Goal: Communication & Community: Answer question/provide support

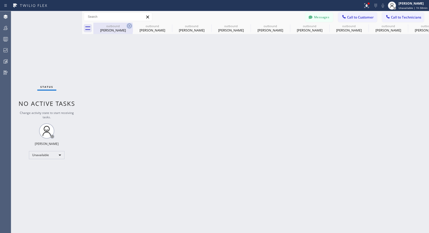
click at [130, 26] on icon at bounding box center [129, 26] width 5 height 5
click at [0, 0] on icon at bounding box center [0, 0] width 0 height 0
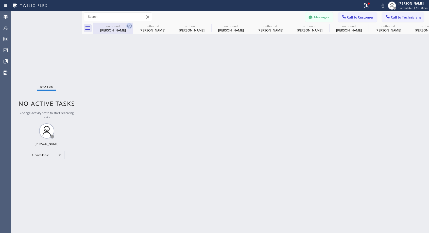
click at [0, 0] on icon at bounding box center [0, 0] width 0 height 0
click at [130, 26] on div "outbound Jeff Jones outbound Jeff Jones outbound Jeff Jones outbound Jeff Jones…" at bounding box center [261, 28] width 336 height 11
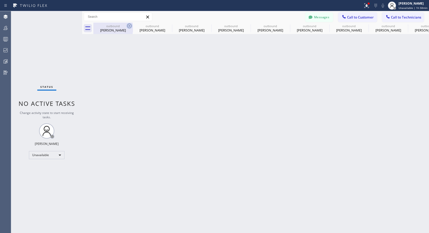
click at [130, 26] on div "outbound Jeff Jones outbound Jeff Jones outbound Jeff Jones outbound Jeff Jones…" at bounding box center [261, 28] width 336 height 11
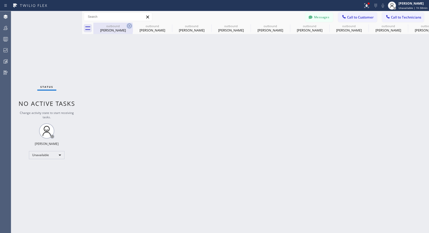
click at [130, 26] on div "outbound Jeff Jones outbound Jeff Jones outbound Jeff Jones outbound Jeff Jones…" at bounding box center [261, 28] width 336 height 11
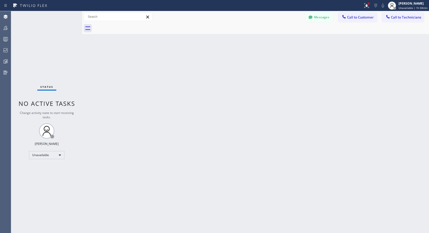
click at [130, 26] on div at bounding box center [261, 28] width 336 height 11
click at [354, 18] on span "Call to Customer" at bounding box center [360, 17] width 27 height 5
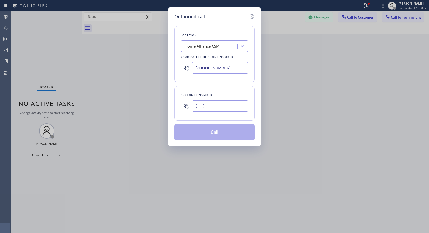
click at [198, 104] on input "(___) ___-____" at bounding box center [220, 105] width 57 height 11
paste input "425) 344-7093"
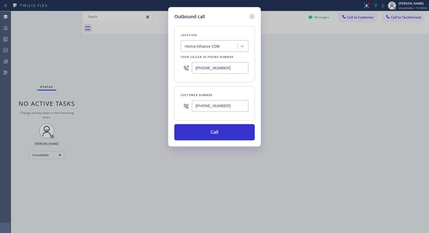
type input "(425) 344-7093"
click at [216, 132] on button "Call" at bounding box center [214, 132] width 80 height 16
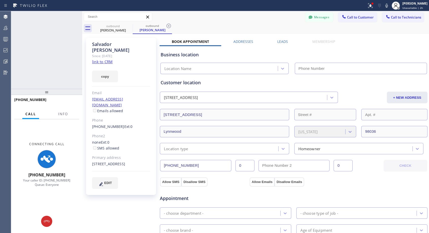
type input "[PHONE_NUMBER]"
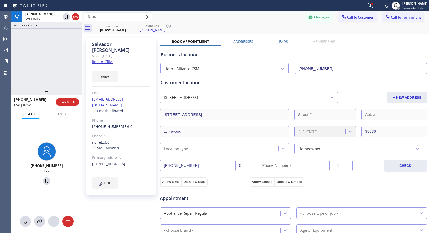
click at [189, 2] on div at bounding box center [183, 6] width 363 height 8
click at [71, 101] on span "HANG UP" at bounding box center [67, 102] width 15 height 4
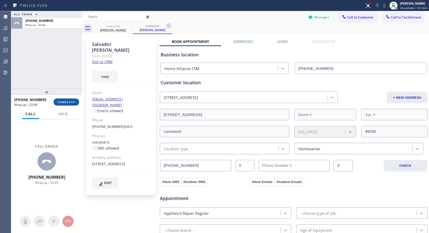
click at [69, 101] on span "COMPLETE" at bounding box center [67, 102] width 18 height 4
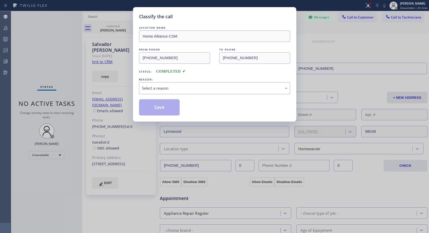
click at [174, 86] on div "Select a reason" at bounding box center [215, 88] width 146 height 6
click at [161, 105] on button "Save" at bounding box center [159, 107] width 41 height 16
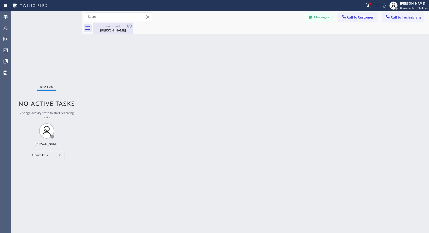
click at [110, 29] on div "Salvador Fierro" at bounding box center [113, 30] width 38 height 5
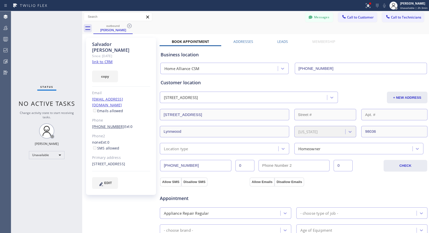
click at [110, 124] on link "(425) 344-7093" at bounding box center [108, 126] width 32 height 5
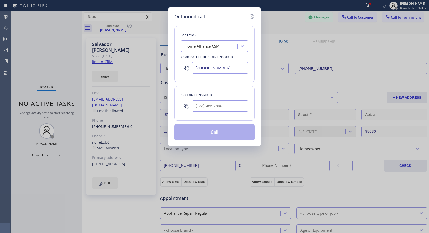
type input "(425) 344-7093"
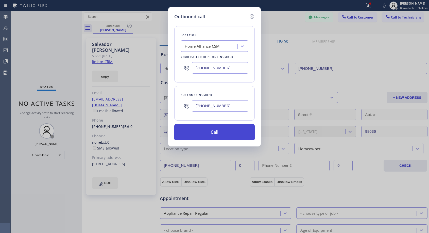
click at [197, 130] on button "Call" at bounding box center [214, 132] width 80 height 16
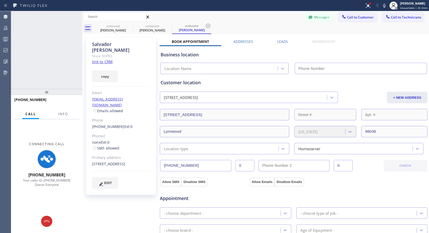
type input "[PHONE_NUMBER]"
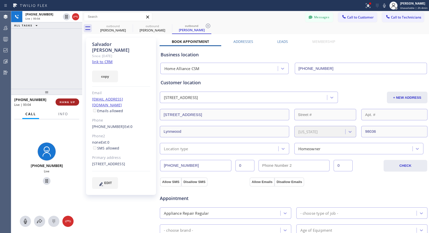
click at [67, 102] on span "HANG UP" at bounding box center [67, 102] width 15 height 4
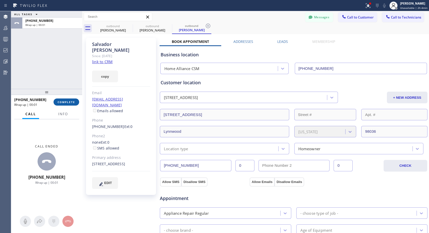
click at [68, 102] on span "COMPLETE" at bounding box center [67, 102] width 18 height 4
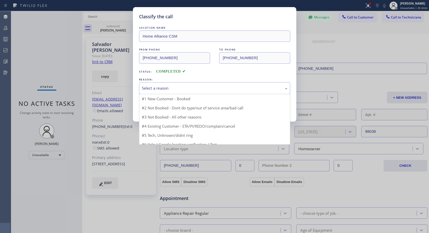
click at [198, 85] on div "Select a reason" at bounding box center [214, 88] width 151 height 12
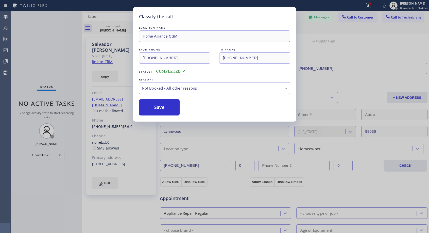
click at [167, 106] on button "Save" at bounding box center [159, 107] width 41 height 16
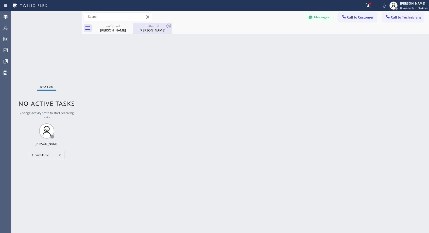
click at [152, 30] on div "Salvador Fierro" at bounding box center [152, 30] width 38 height 5
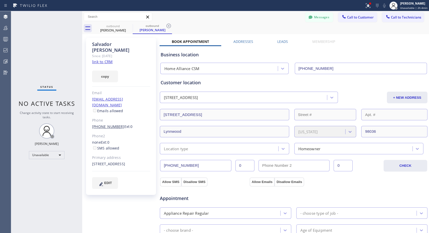
click at [111, 124] on link "(425) 344-7093" at bounding box center [108, 126] width 32 height 5
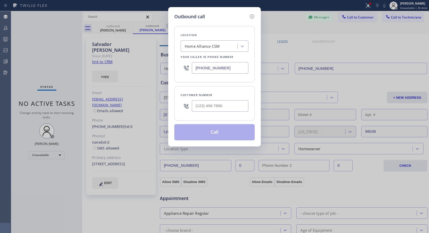
type input "(425) 344-7093"
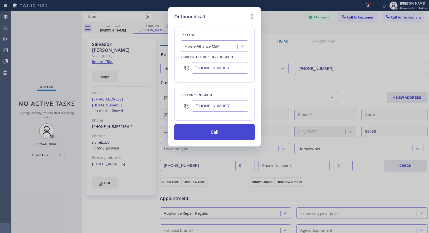
click at [221, 130] on button "Call" at bounding box center [214, 132] width 80 height 16
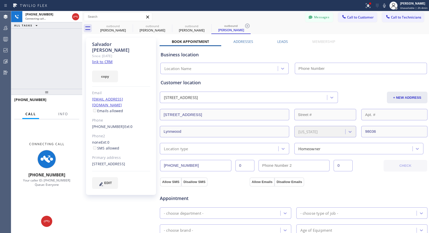
type input "[PHONE_NUMBER]"
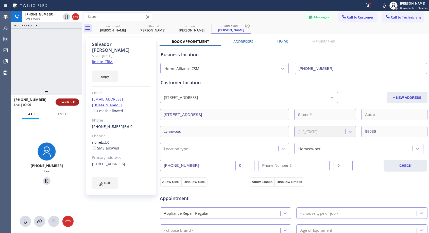
click at [65, 101] on span "HANG UP" at bounding box center [67, 102] width 15 height 4
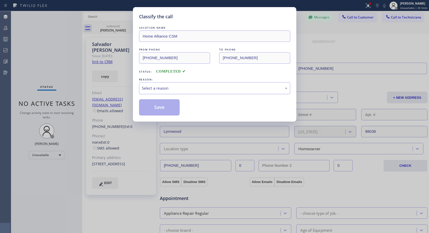
click at [187, 91] on div "Select a reason" at bounding box center [215, 88] width 146 height 6
click at [171, 107] on button "Save" at bounding box center [159, 107] width 41 height 16
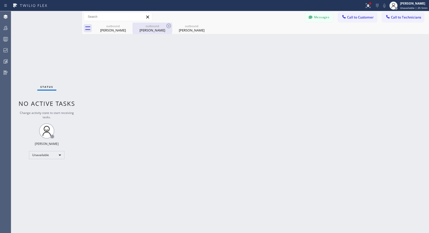
click at [151, 29] on div "Salvador Fierro" at bounding box center [152, 30] width 38 height 5
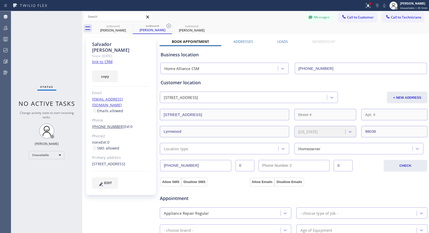
click at [104, 124] on link "(425) 344-7093" at bounding box center [108, 126] width 32 height 5
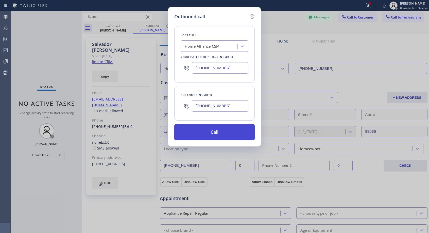
click at [212, 131] on button "Call" at bounding box center [214, 132] width 80 height 16
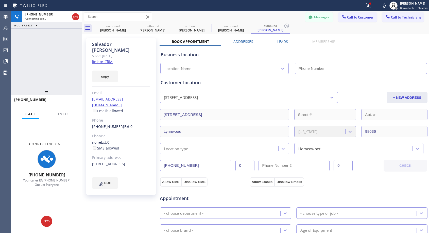
type input "[PHONE_NUMBER]"
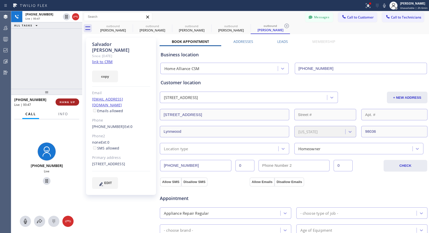
click at [75, 103] on button "HANG UP" at bounding box center [68, 101] width 24 height 7
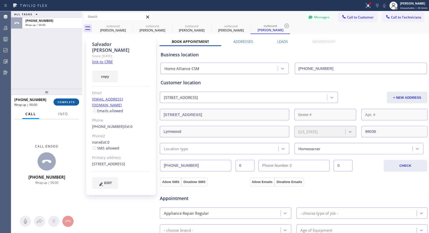
click at [75, 103] on button "COMPLETE" at bounding box center [67, 101] width 26 height 7
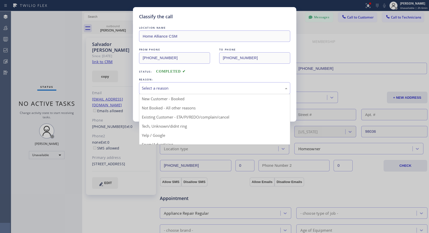
click at [199, 86] on div "Select a reason" at bounding box center [215, 88] width 146 height 6
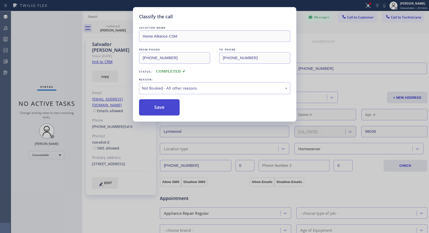
click at [148, 107] on button "Save" at bounding box center [159, 107] width 41 height 16
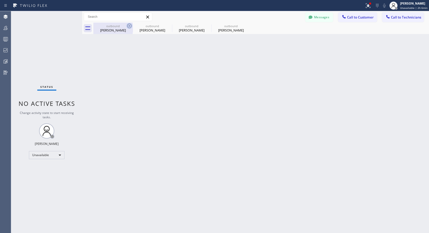
click at [130, 25] on icon at bounding box center [129, 26] width 6 height 6
click at [0, 0] on icon at bounding box center [0, 0] width 0 height 0
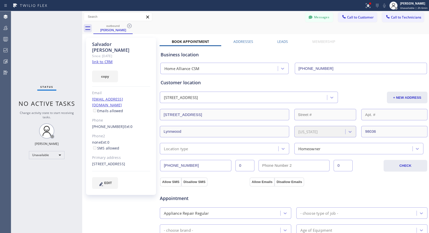
click at [130, 25] on icon at bounding box center [129, 26] width 6 height 6
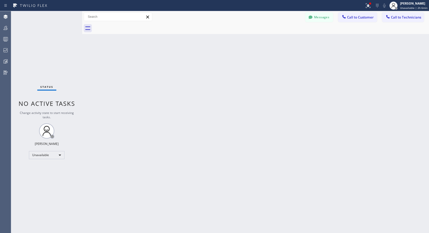
click at [130, 25] on div at bounding box center [261, 28] width 336 height 11
click at [356, 16] on span "Call to Customer" at bounding box center [360, 17] width 27 height 5
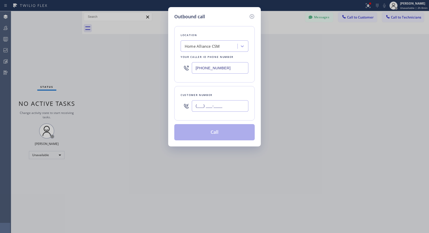
click at [220, 108] on input "(___) ___-____" at bounding box center [220, 105] width 57 height 11
paste input "206) 919-4905"
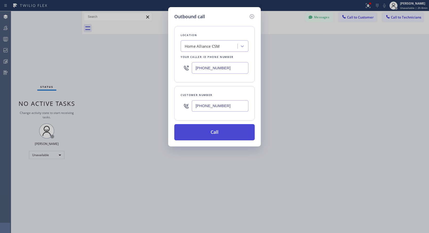
type input "(206) 919-4905"
click at [213, 133] on button "Call" at bounding box center [214, 132] width 80 height 16
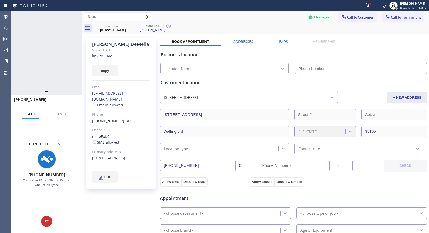
type input "[PHONE_NUMBER]"
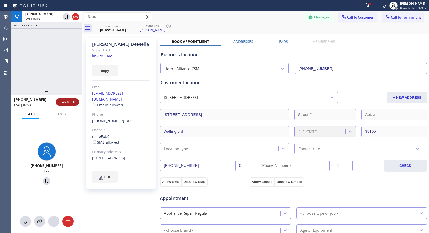
click at [64, 101] on span "HANG UP" at bounding box center [67, 102] width 15 height 4
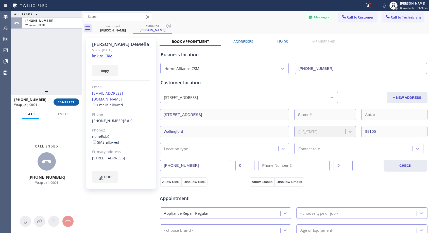
click at [64, 101] on span "COMPLETE" at bounding box center [67, 102] width 18 height 4
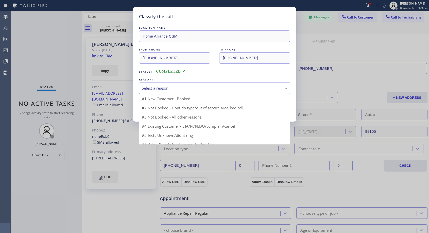
click at [167, 87] on div "Select a reason" at bounding box center [215, 88] width 146 height 6
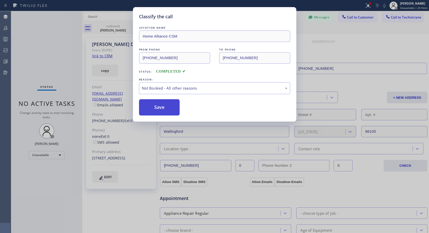
click at [153, 108] on button "Save" at bounding box center [159, 107] width 41 height 16
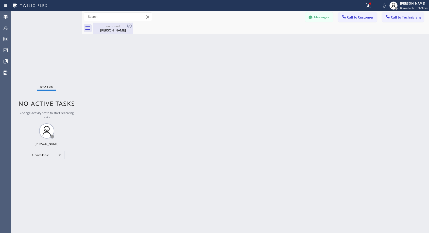
click at [111, 30] on div "Jennifer DeMella" at bounding box center [113, 30] width 38 height 5
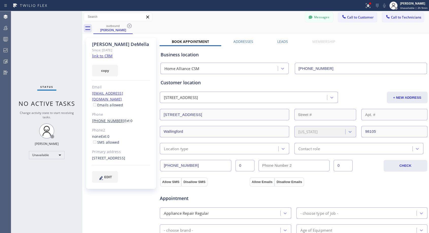
click at [108, 118] on link "(206) 919-4905" at bounding box center [108, 120] width 32 height 5
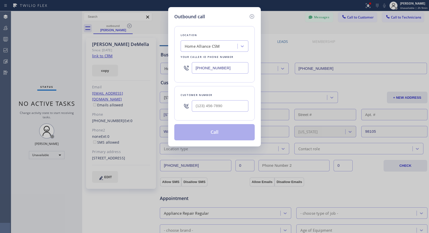
type input "(206) 919-4905"
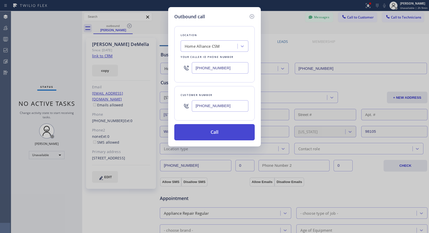
click at [216, 133] on button "Call" at bounding box center [214, 132] width 80 height 16
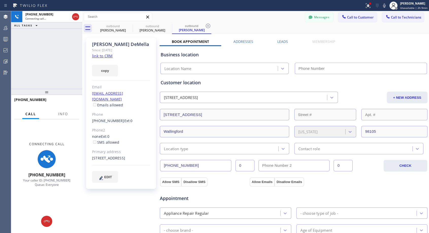
type input "[PHONE_NUMBER]"
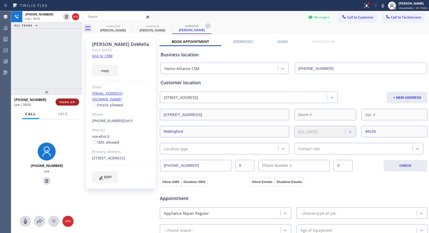
click at [72, 101] on span "HANG UP" at bounding box center [67, 102] width 15 height 4
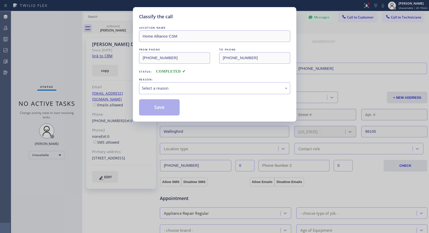
click at [74, 100] on div "Classify the call LOCATION NAME Home Alliance CSM FROM PHONE (818) 614-5337 TO …" at bounding box center [214, 116] width 429 height 233
click at [187, 89] on div "Select a reason" at bounding box center [215, 88] width 146 height 6
click at [161, 108] on button "Save" at bounding box center [159, 107] width 41 height 16
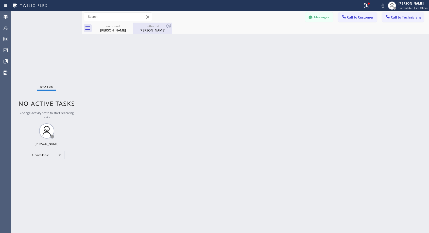
click at [154, 30] on div "Jennifer DeMella" at bounding box center [152, 30] width 38 height 5
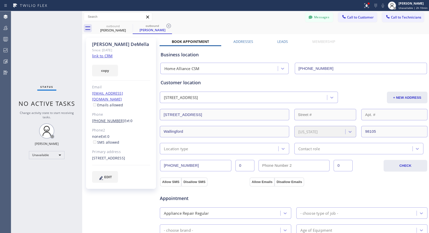
click at [112, 118] on link "(206) 919-4905" at bounding box center [108, 120] width 32 height 5
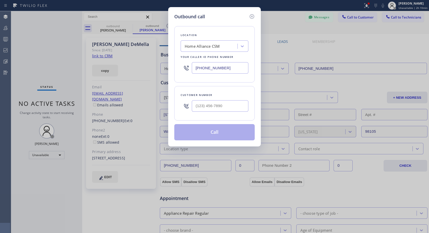
type input "(206) 919-4905"
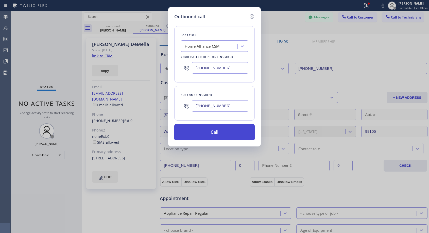
click at [210, 132] on button "Call" at bounding box center [214, 132] width 80 height 16
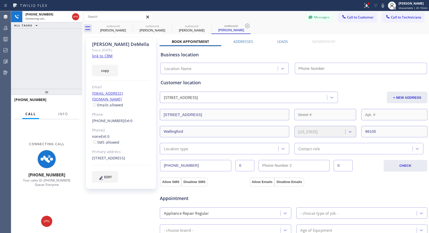
type input "[PHONE_NUMBER]"
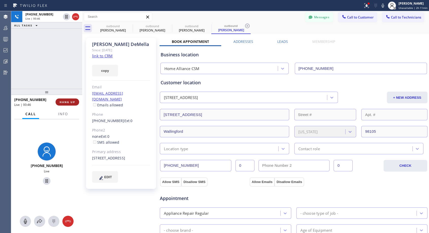
click at [67, 104] on button "HANG UP" at bounding box center [68, 101] width 24 height 7
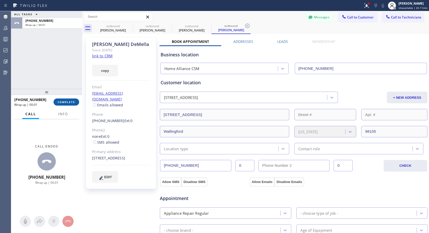
click at [70, 101] on span "COMPLETE" at bounding box center [67, 102] width 18 height 4
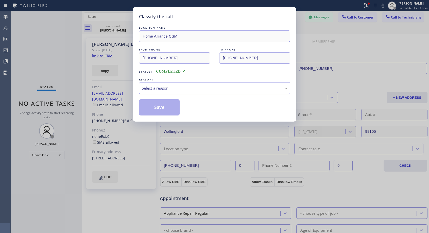
click at [162, 87] on div "Select a reason" at bounding box center [215, 88] width 146 height 6
click at [151, 111] on button "Save" at bounding box center [159, 107] width 41 height 16
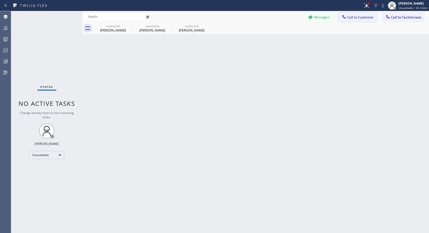
click at [352, 15] on button "Call to Customer" at bounding box center [357, 17] width 39 height 10
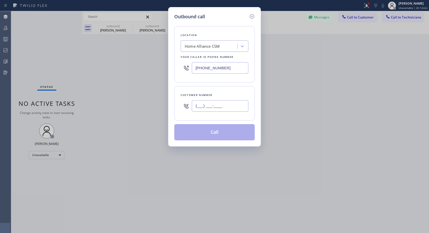
click at [209, 108] on input "(___) ___-____" at bounding box center [220, 105] width 57 height 11
paste input "805) 305-1097"
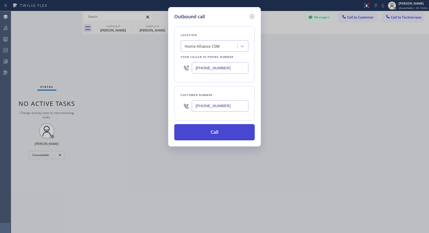
type input "(805) 305-1097"
click at [212, 133] on button "Call" at bounding box center [214, 132] width 80 height 16
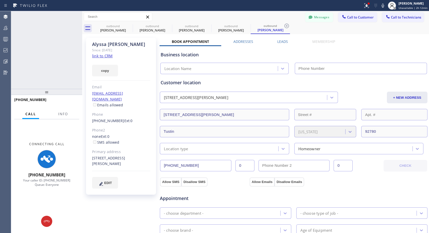
type input "[PHONE_NUMBER]"
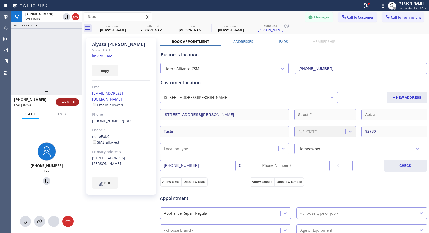
click at [72, 104] on button "HANG UP" at bounding box center [68, 101] width 24 height 7
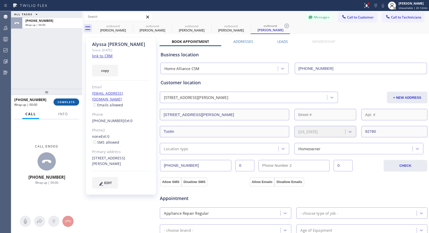
click at [72, 104] on button "COMPLETE" at bounding box center [67, 101] width 26 height 7
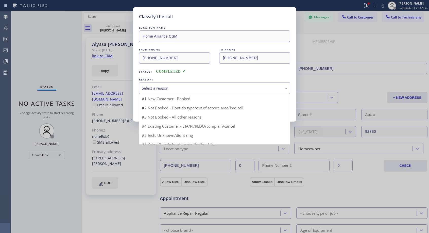
click at [183, 88] on div "Select a reason" at bounding box center [215, 88] width 146 height 6
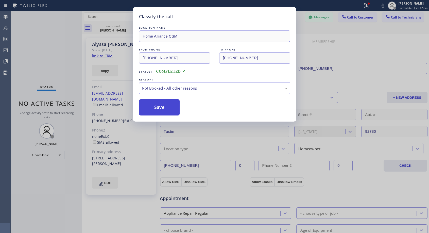
click at [154, 109] on button "Save" at bounding box center [159, 107] width 41 height 16
click at [162, 103] on button "Save" at bounding box center [159, 107] width 41 height 16
click at [168, 103] on button "Save" at bounding box center [159, 107] width 41 height 16
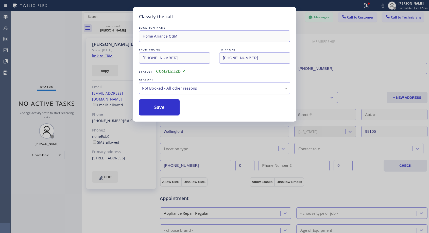
click at [198, 87] on div "Not Booked - All other reasons" at bounding box center [215, 88] width 146 height 6
click at [158, 107] on button "Save" at bounding box center [159, 107] width 41 height 16
click at [172, 105] on button "Save" at bounding box center [159, 107] width 41 height 16
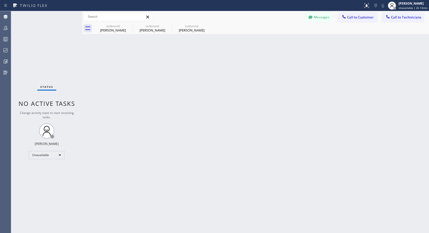
drag, startPoint x: 189, startPoint y: 30, endPoint x: 215, endPoint y: 26, distance: 25.3
click at [189, 30] on div "Jennifer DeMella" at bounding box center [191, 30] width 38 height 5
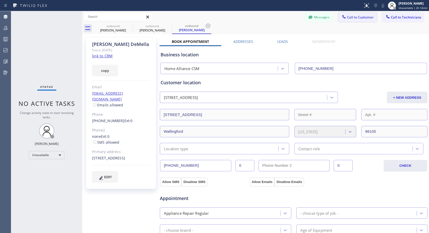
click at [350, 17] on span "Call to Customer" at bounding box center [360, 17] width 27 height 5
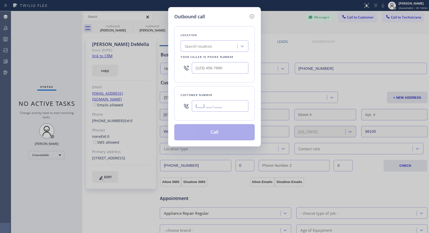
click at [202, 104] on input "(___) ___-____" at bounding box center [220, 105] width 57 height 11
paste input "805) 305-1097"
type input "(805) 305-1097"
click at [195, 67] on input "(___) ___-____" at bounding box center [220, 67] width 57 height 11
paste input "818) 614-5337"
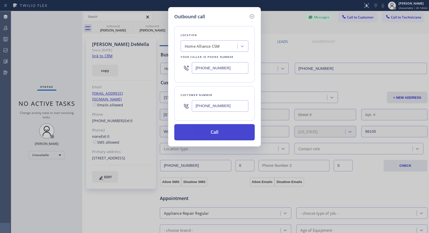
type input "[PHONE_NUMBER]"
click at [225, 131] on button "Call" at bounding box center [214, 132] width 80 height 16
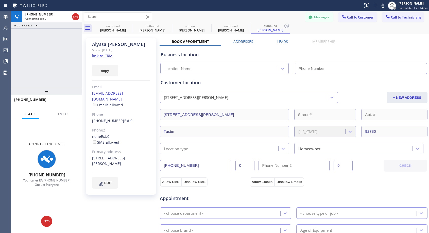
type input "[PHONE_NUMBER]"
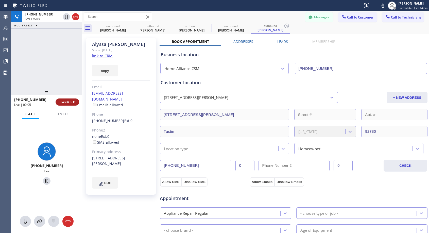
click at [76, 102] on button "HANG UP" at bounding box center [68, 101] width 24 height 7
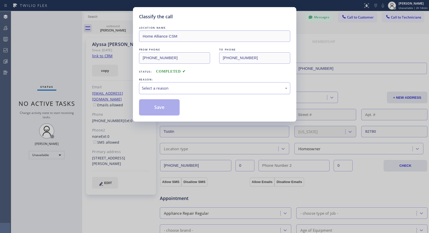
click at [154, 85] on div "Select a reason" at bounding box center [215, 88] width 146 height 6
click at [151, 105] on button "Save" at bounding box center [159, 107] width 41 height 16
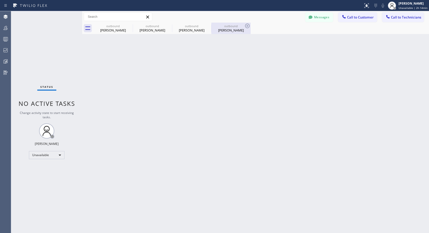
click at [221, 26] on div "outbound" at bounding box center [231, 26] width 38 height 4
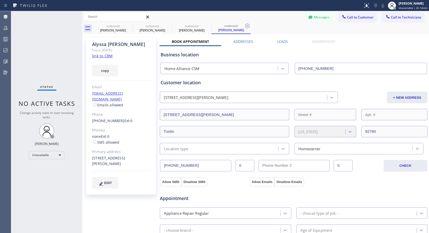
click at [102, 118] on link "(805) 305-1097" at bounding box center [108, 120] width 32 height 5
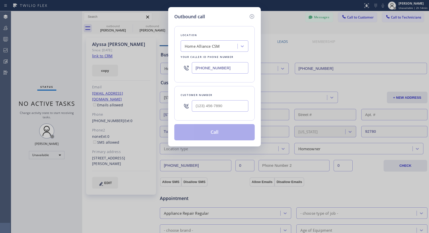
type input "(805) 305-1097"
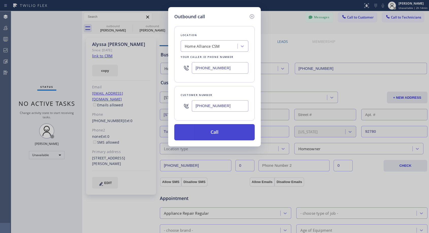
click at [208, 133] on button "Call" at bounding box center [214, 132] width 80 height 16
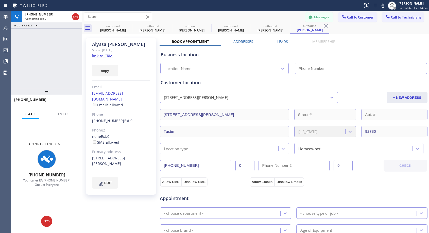
type input "[PHONE_NUMBER]"
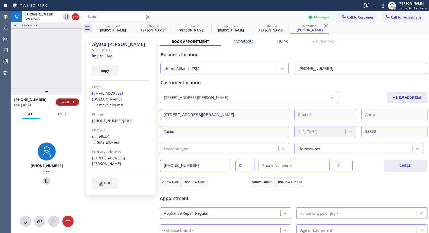
click at [65, 101] on span "HANG UP" at bounding box center [67, 102] width 15 height 4
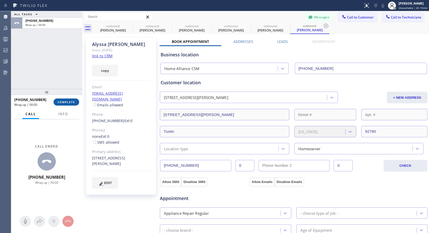
click at [65, 101] on span "COMPLETE" at bounding box center [67, 102] width 18 height 4
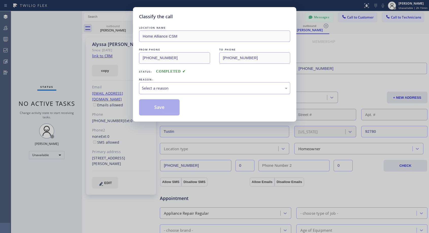
click at [193, 84] on div "Select a reason" at bounding box center [214, 88] width 151 height 12
click at [172, 105] on button "Save" at bounding box center [159, 107] width 41 height 16
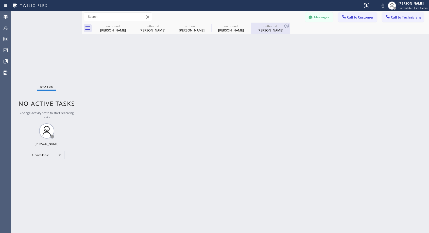
click at [263, 28] on div "Alyssa Hinson" at bounding box center [270, 30] width 38 height 5
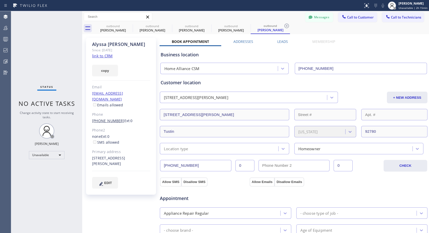
click at [109, 118] on link "(805) 305-1097" at bounding box center [108, 120] width 32 height 5
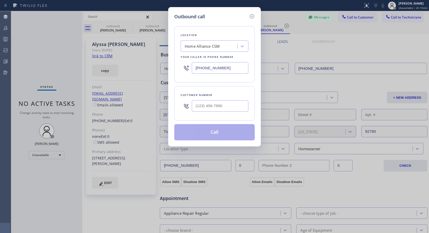
type input "(805) 305-1097"
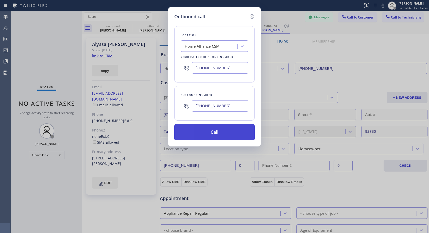
click at [217, 135] on button "Call" at bounding box center [214, 132] width 80 height 16
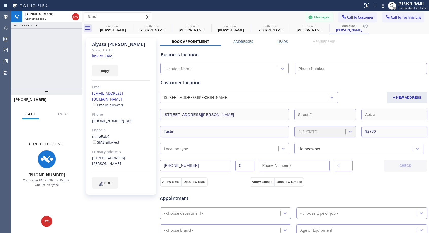
type input "[PHONE_NUMBER]"
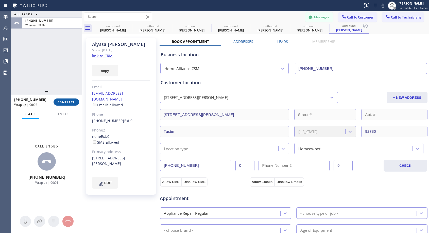
click at [67, 101] on span "COMPLETE" at bounding box center [67, 102] width 18 height 4
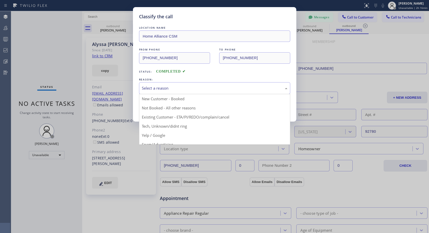
click at [186, 86] on div "Select a reason" at bounding box center [215, 88] width 146 height 6
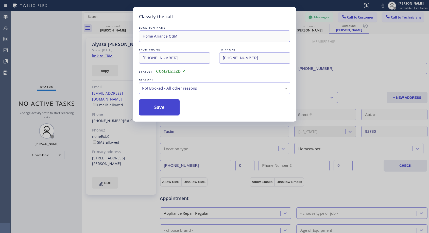
click at [163, 108] on button "Save" at bounding box center [159, 107] width 41 height 16
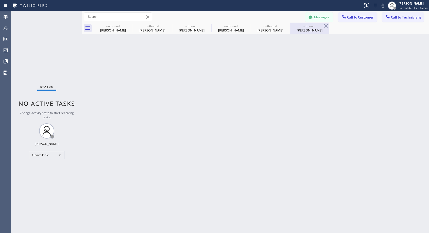
click at [312, 31] on div "Alyssa Hinson" at bounding box center [309, 30] width 38 height 5
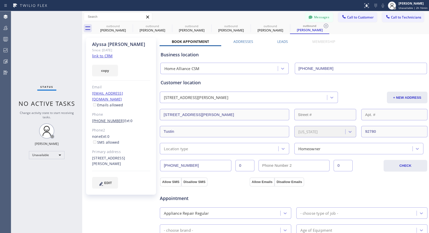
click at [111, 118] on link "(805) 305-1097" at bounding box center [108, 120] width 32 height 5
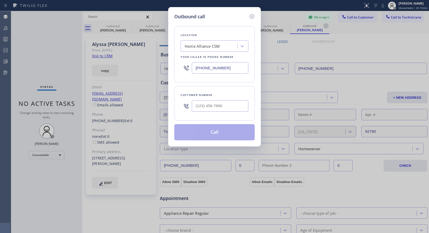
type input "(805) 305-1097"
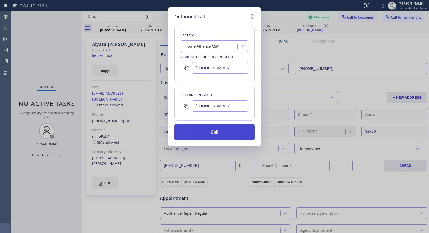
click at [203, 132] on button "Call" at bounding box center [214, 132] width 80 height 16
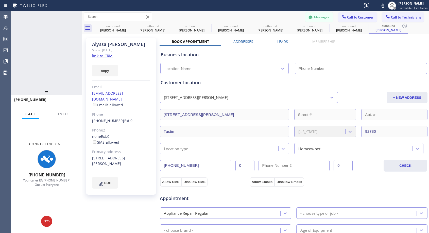
type input "[PHONE_NUMBER]"
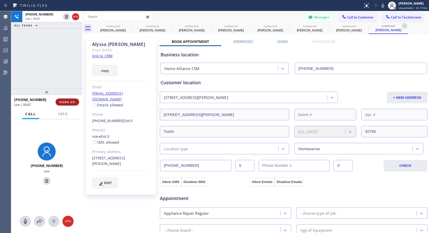
click at [64, 100] on span "HANG UP" at bounding box center [67, 102] width 15 height 4
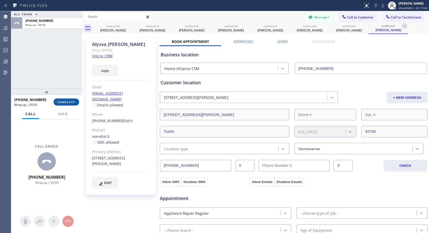
click at [64, 100] on span "COMPLETE" at bounding box center [67, 102] width 18 height 4
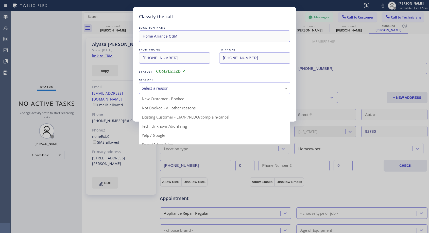
click at [211, 89] on div "Select a reason" at bounding box center [215, 88] width 146 height 6
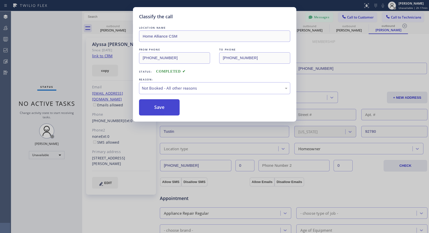
click at [167, 108] on button "Save" at bounding box center [159, 107] width 41 height 16
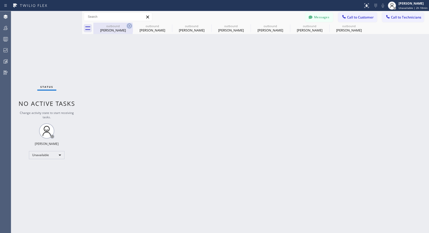
click at [129, 26] on icon at bounding box center [129, 26] width 6 height 6
click at [0, 0] on icon at bounding box center [0, 0] width 0 height 0
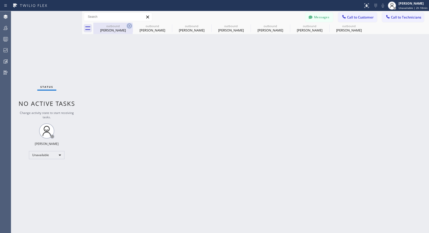
click at [0, 0] on icon at bounding box center [0, 0] width 0 height 0
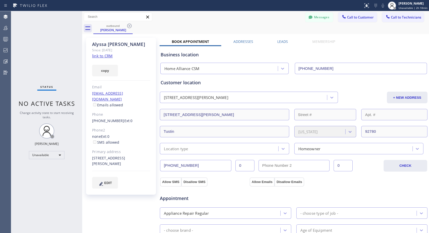
click at [129, 26] on icon at bounding box center [129, 26] width 6 height 6
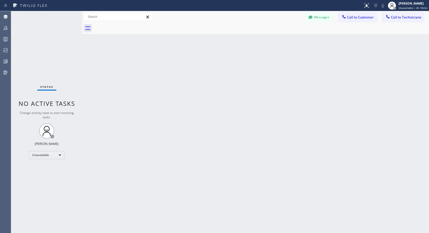
click at [129, 26] on div at bounding box center [261, 28] width 336 height 11
click at [354, 16] on span "Call to Customer" at bounding box center [360, 17] width 27 height 5
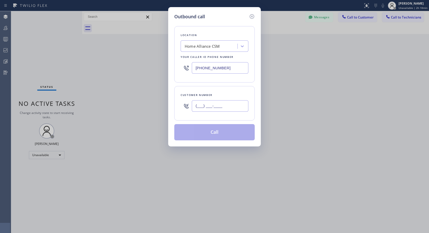
click at [220, 104] on input "(___) ___-____" at bounding box center [220, 105] width 57 height 11
paste input "310) 994-6544"
type input "(310) 994-6544"
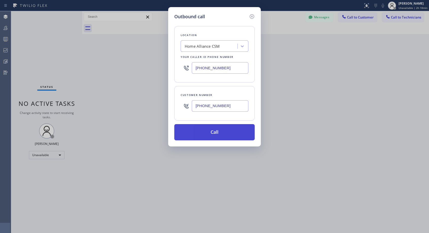
click at [212, 130] on button "Call" at bounding box center [214, 132] width 80 height 16
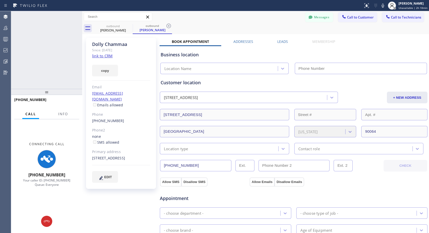
type input "[PHONE_NUMBER]"
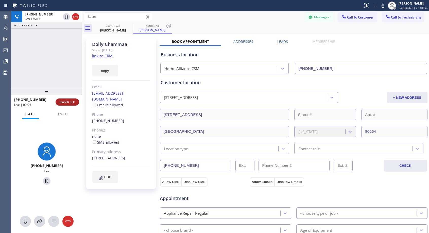
click at [61, 103] on span "HANG UP" at bounding box center [67, 102] width 15 height 4
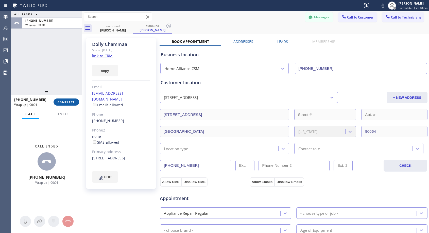
click at [61, 103] on span "COMPLETE" at bounding box center [67, 102] width 18 height 4
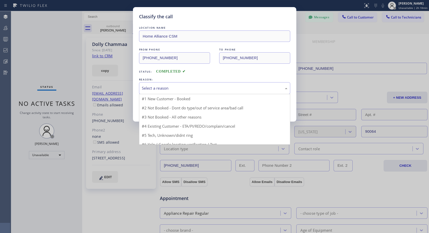
click at [168, 83] on div "Select a reason" at bounding box center [214, 88] width 151 height 12
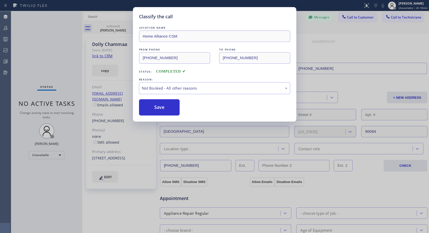
click at [153, 108] on button "Save" at bounding box center [159, 107] width 41 height 16
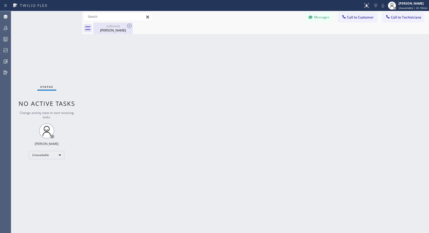
click at [109, 31] on div "Dolly Chammaa" at bounding box center [113, 30] width 38 height 5
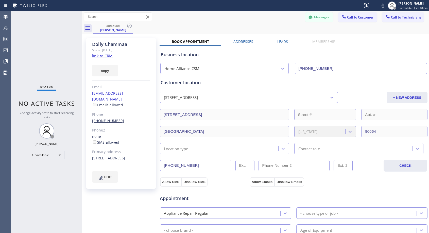
click at [107, 118] on link "(310) 994-6544" at bounding box center [108, 120] width 32 height 5
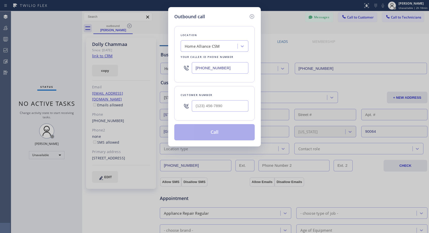
type input "(310) 994-6544"
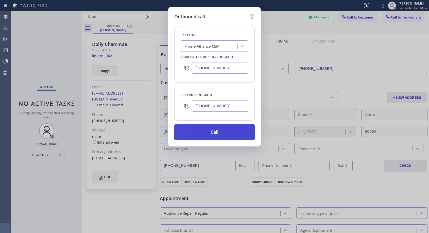
click at [205, 133] on button "Call" at bounding box center [214, 132] width 80 height 16
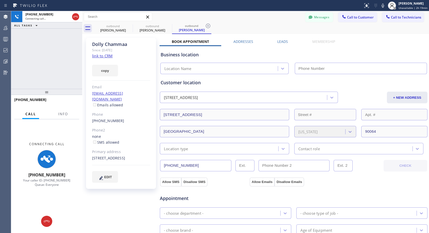
type input "[PHONE_NUMBER]"
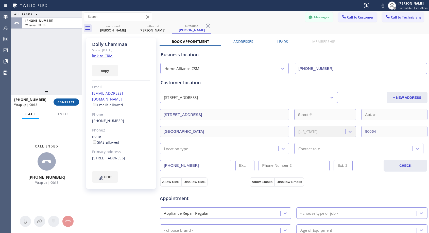
click at [70, 102] on span "COMPLETE" at bounding box center [67, 102] width 18 height 4
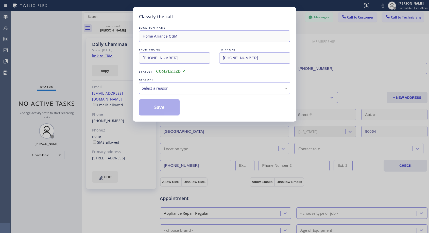
click at [224, 89] on div "Select a reason" at bounding box center [215, 88] width 146 height 6
click at [162, 112] on button "Save" at bounding box center [159, 107] width 41 height 16
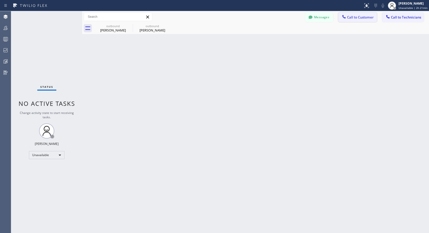
click at [354, 17] on span "Call to Customer" at bounding box center [360, 17] width 27 height 5
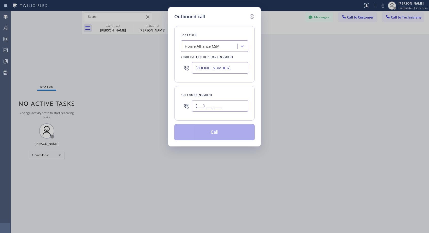
click at [216, 103] on input "(___) ___-____" at bounding box center [220, 105] width 57 height 11
paste input "323) 493-0224"
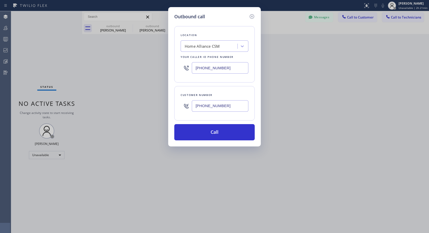
type input "(323) 493-0224"
click at [215, 131] on button "Call" at bounding box center [214, 132] width 80 height 16
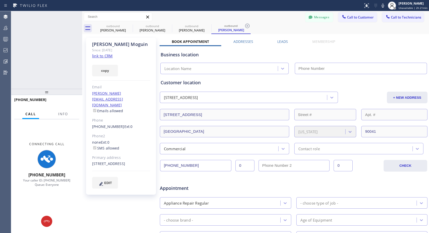
type input "[PHONE_NUMBER]"
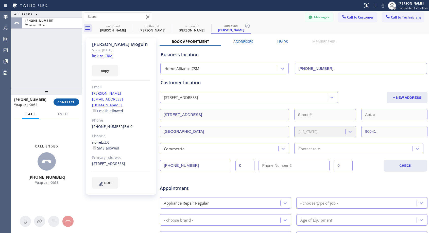
click at [69, 101] on span "COMPLETE" at bounding box center [67, 102] width 18 height 4
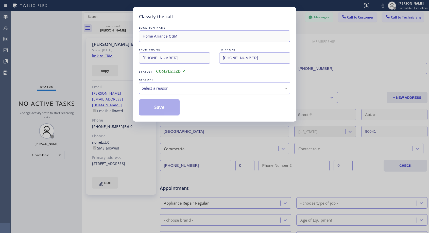
click at [194, 89] on div "Select a reason" at bounding box center [215, 88] width 146 height 6
click at [166, 109] on button "Save" at bounding box center [159, 107] width 41 height 16
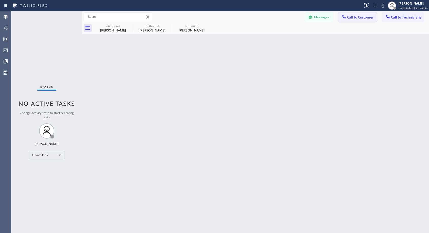
click at [353, 19] on span "Call to Customer" at bounding box center [360, 17] width 27 height 5
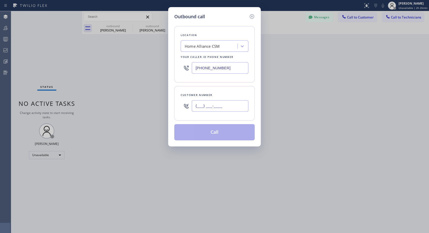
click at [219, 107] on input "(___) ___-____" at bounding box center [220, 105] width 57 height 11
paste input "626) 345-0001"
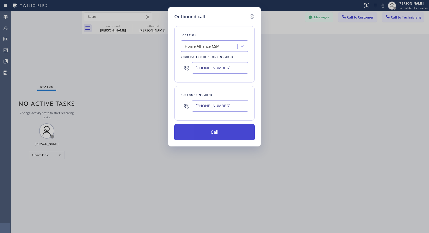
type input "(626) 345-0001"
click at [214, 132] on button "Call" at bounding box center [214, 132] width 80 height 16
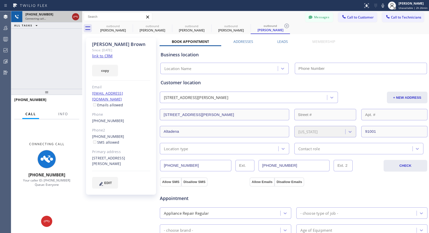
type input "[PHONE_NUMBER]"
drag, startPoint x: 75, startPoint y: 15, endPoint x: 55, endPoint y: 51, distance: 41.9
click at [55, 51] on div "+16263450001 Connecting call… ALL TASKS ALL TASKS ACTIVE TASKS TASKS IN WRAP UP" at bounding box center [46, 50] width 71 height 78
click at [74, 17] on icon at bounding box center [76, 17] width 6 height 6
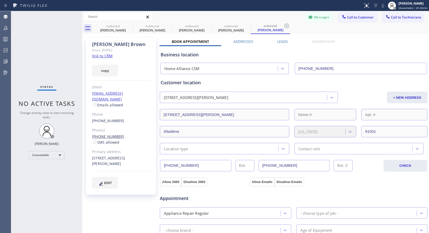
click at [109, 134] on link "(626) 399-9932" at bounding box center [108, 136] width 32 height 5
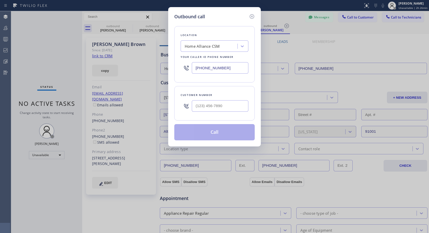
type input "(626) 399-9932"
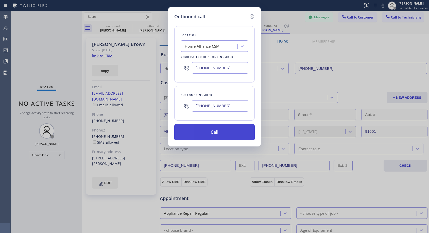
click at [206, 133] on button "Call" at bounding box center [214, 132] width 80 height 16
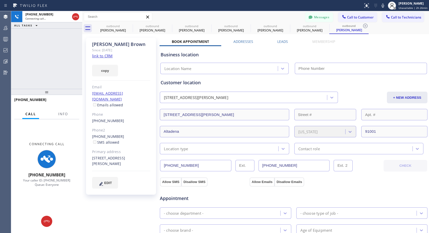
type input "[PHONE_NUMBER]"
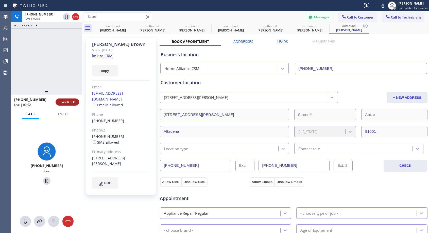
click at [70, 100] on span "HANG UP" at bounding box center [67, 102] width 15 height 4
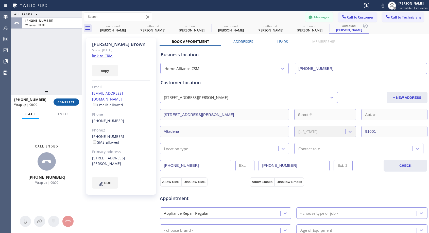
click at [70, 100] on span "COMPLETE" at bounding box center [67, 102] width 18 height 4
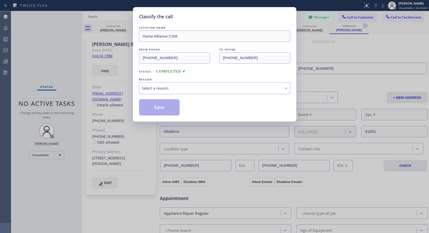
click at [166, 86] on div "Select a reason" at bounding box center [215, 88] width 146 height 6
click at [160, 107] on button "Save" at bounding box center [159, 107] width 41 height 16
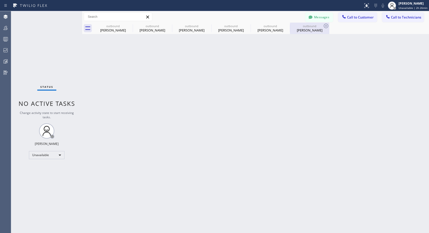
click at [299, 29] on div "Janet Brown" at bounding box center [309, 30] width 38 height 5
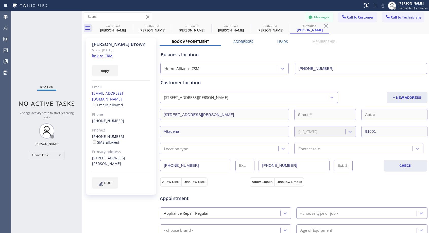
click at [105, 134] on link "(626) 399-9932" at bounding box center [108, 136] width 32 height 5
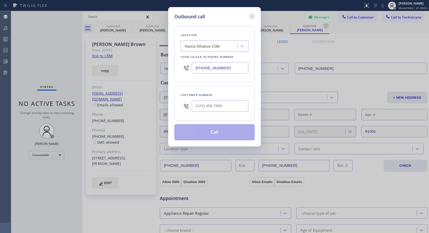
type input "(626) 399-9932"
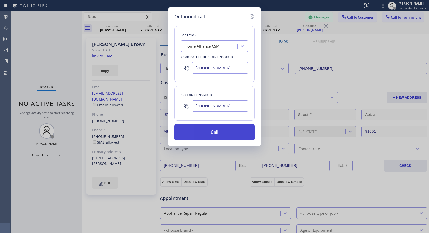
click at [240, 134] on button "Call" at bounding box center [214, 132] width 80 height 16
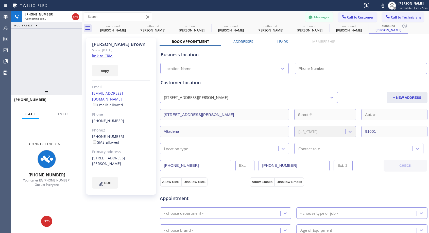
type input "[PHONE_NUMBER]"
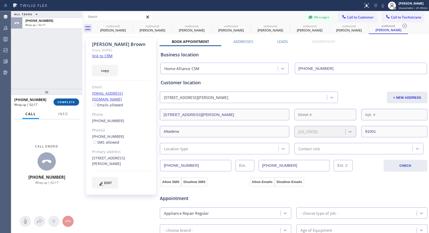
click at [69, 102] on span "COMPLETE" at bounding box center [67, 102] width 18 height 4
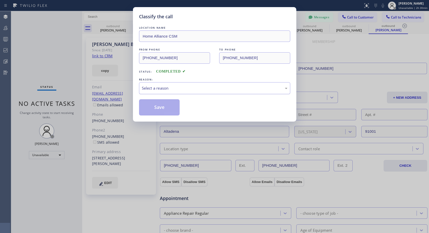
click at [162, 85] on div "Select a reason" at bounding box center [215, 88] width 146 height 6
click at [157, 107] on button "Save" at bounding box center [159, 107] width 41 height 16
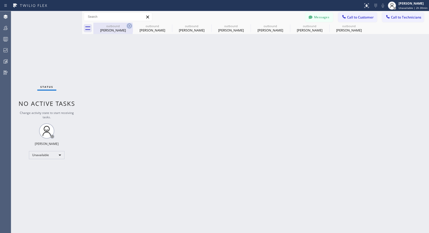
click at [128, 25] on icon at bounding box center [129, 26] width 6 height 6
click at [0, 0] on icon at bounding box center [0, 0] width 0 height 0
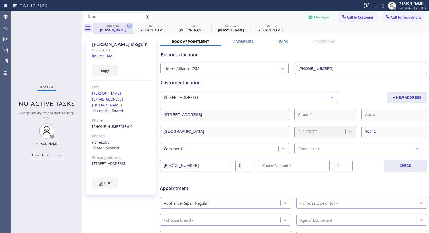
click at [128, 25] on icon at bounding box center [129, 26] width 6 height 6
click at [0, 0] on icon at bounding box center [0, 0] width 0 height 0
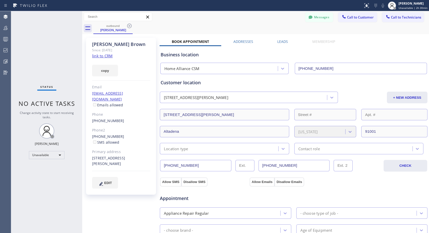
click at [128, 25] on icon at bounding box center [129, 26] width 6 height 6
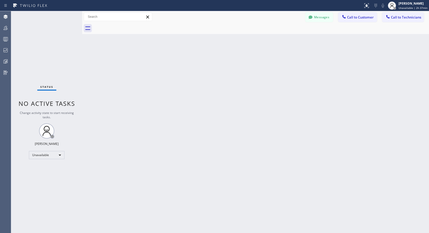
click at [354, 16] on span "Call to Customer" at bounding box center [360, 17] width 27 height 5
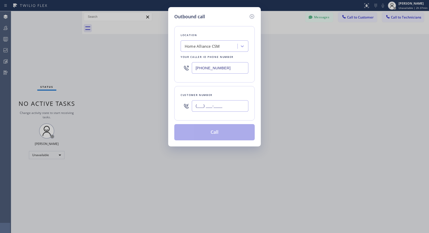
click at [208, 109] on input "(___) ___-____" at bounding box center [220, 105] width 57 height 11
paste input "1"
click at [197, 106] on input "(1__) ___-____" at bounding box center [220, 105] width 57 height 11
paste input "714) 614-1739"
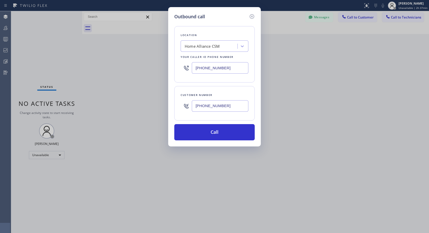
type input "(714) 614-1739"
click at [222, 131] on button "Call" at bounding box center [214, 132] width 80 height 16
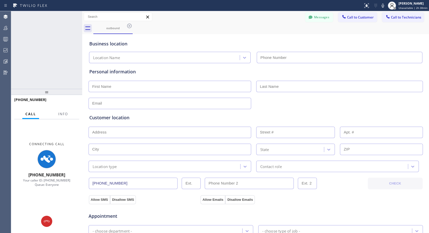
type input "[PHONE_NUMBER]"
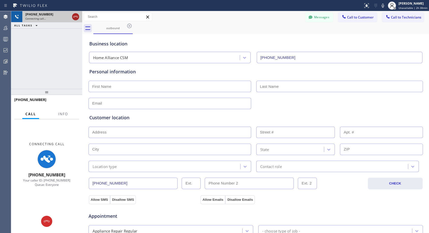
click at [78, 18] on icon at bounding box center [75, 17] width 5 height 2
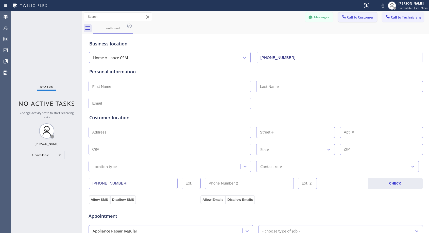
click at [355, 19] on span "Call to Customer" at bounding box center [360, 17] width 27 height 5
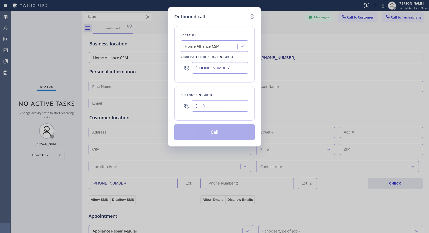
click at [207, 102] on input "(___) ___-____" at bounding box center [220, 105] width 57 height 11
paste input "714) 614-1739"
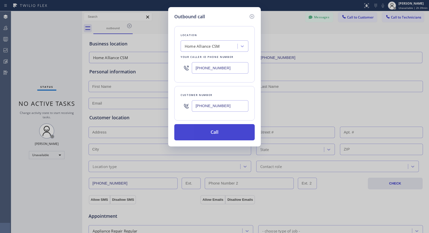
type input "(714) 614-1739"
click at [218, 132] on button "Call" at bounding box center [214, 132] width 80 height 16
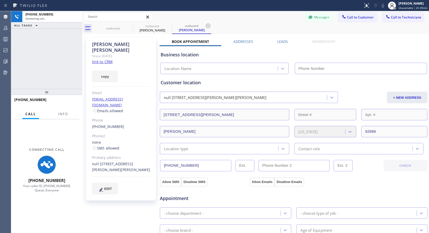
type input "[PHONE_NUMBER]"
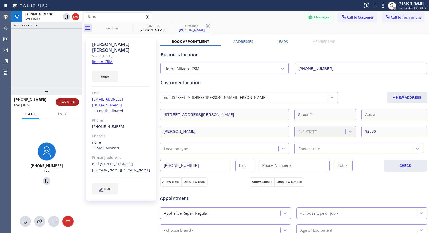
click at [64, 101] on span "HANG UP" at bounding box center [67, 102] width 15 height 4
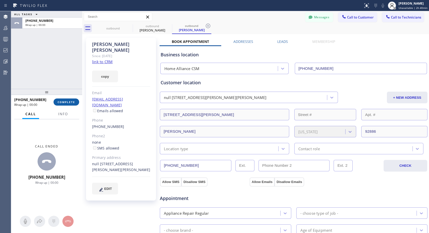
click at [64, 101] on span "COMPLETE" at bounding box center [67, 102] width 18 height 4
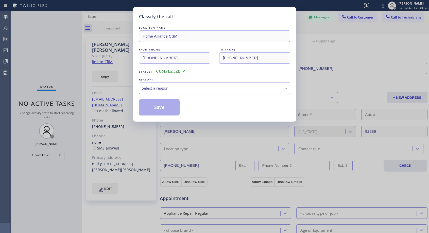
click at [197, 90] on div "Select a reason" at bounding box center [215, 88] width 146 height 6
click at [158, 108] on button "Save" at bounding box center [159, 107] width 41 height 16
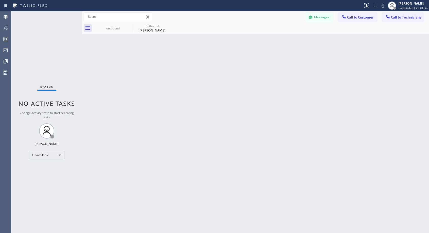
click at [152, 32] on div "Kevin Jang" at bounding box center [152, 30] width 38 height 5
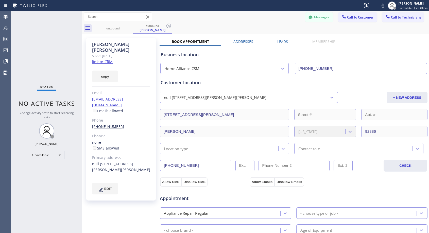
click at [104, 124] on link "(714) 614-1739" at bounding box center [108, 126] width 32 height 5
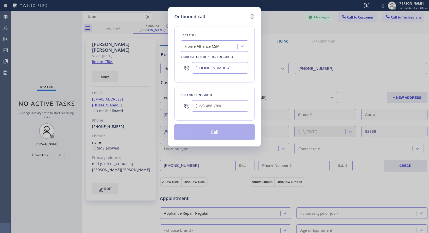
type input "(714) 614-1739"
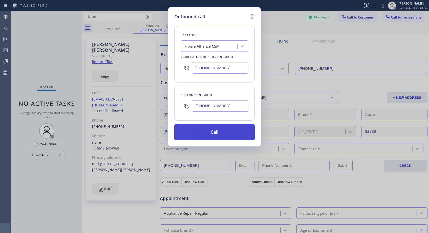
click at [201, 131] on button "Call" at bounding box center [214, 132] width 80 height 16
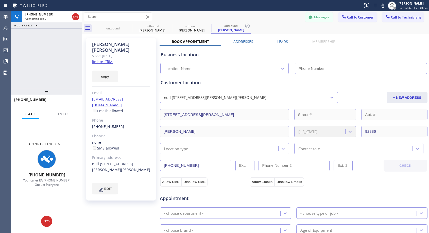
type input "[PHONE_NUMBER]"
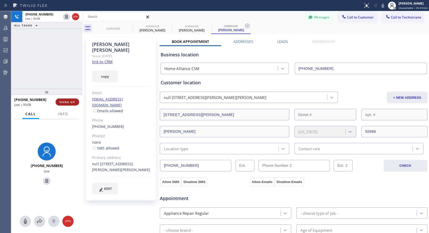
click at [72, 103] on span "HANG UP" at bounding box center [67, 102] width 15 height 4
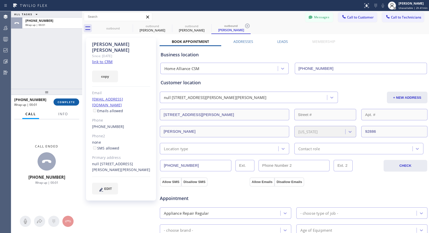
click at [72, 103] on span "COMPLETE" at bounding box center [67, 102] width 18 height 4
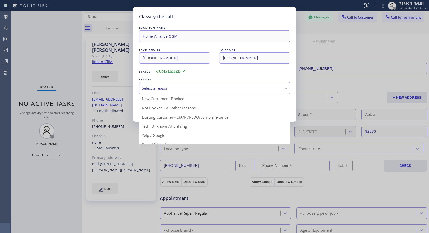
click at [169, 93] on div "Select a reason" at bounding box center [214, 88] width 151 height 12
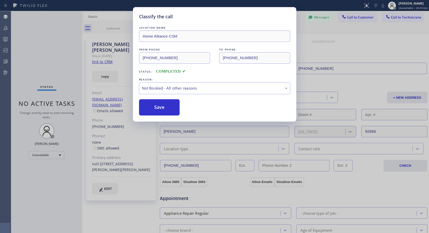
click at [155, 107] on button "Save" at bounding box center [159, 107] width 41 height 16
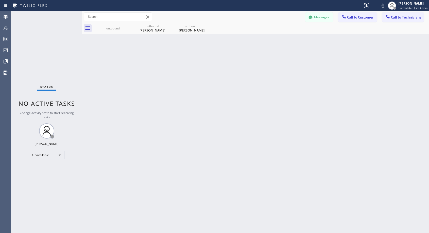
click at [185, 28] on div "Kevin Jang" at bounding box center [191, 30] width 38 height 5
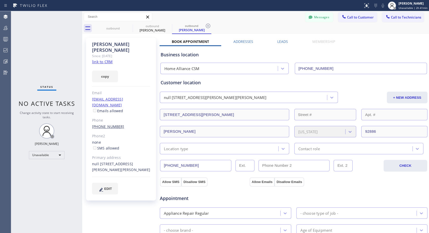
click at [105, 124] on link "(714) 614-1739" at bounding box center [108, 126] width 32 height 5
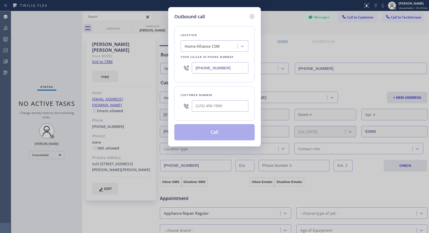
type input "(714) 614-1739"
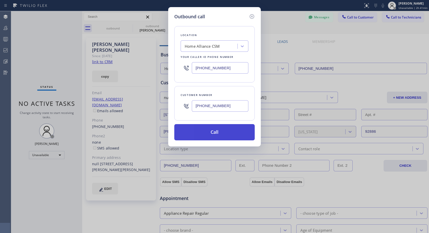
click at [221, 133] on button "Call" at bounding box center [214, 132] width 80 height 16
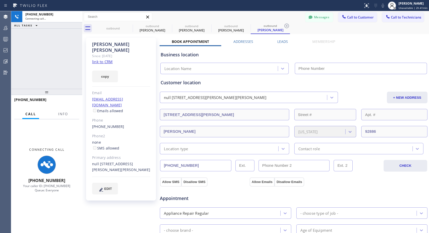
type input "[PHONE_NUMBER]"
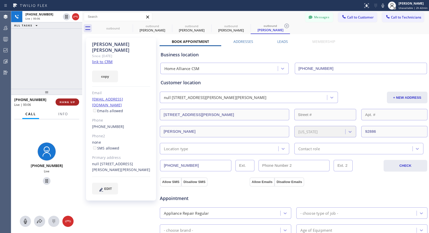
click at [75, 101] on button "HANG UP" at bounding box center [68, 101] width 24 height 7
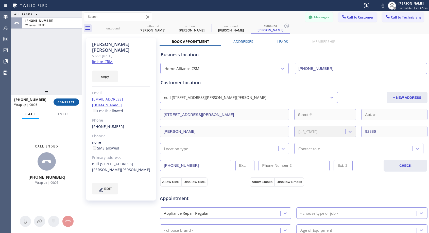
click at [75, 101] on button "COMPLETE" at bounding box center [67, 101] width 26 height 7
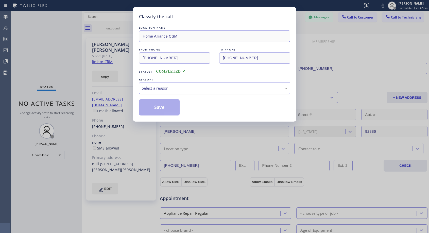
click at [172, 88] on div "Select a reason" at bounding box center [215, 88] width 146 height 6
click at [151, 106] on button "Save" at bounding box center [159, 107] width 41 height 16
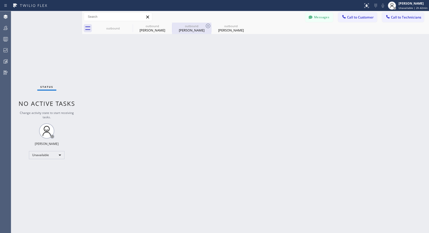
click at [172, 30] on div at bounding box center [172, 28] width 0 height 8
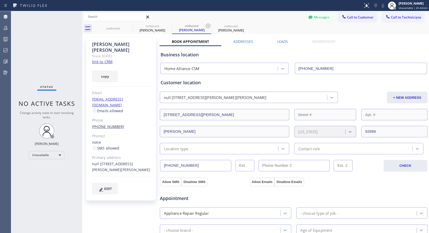
click at [102, 124] on link "(714) 614-1739" at bounding box center [108, 126] width 32 height 5
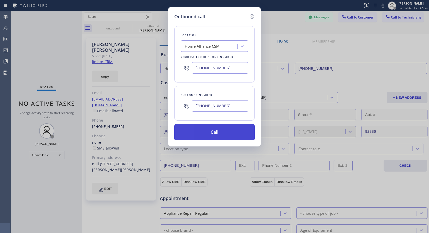
click at [234, 133] on button "Call" at bounding box center [214, 132] width 80 height 16
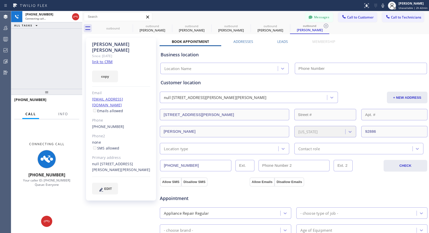
type input "[PHONE_NUMBER]"
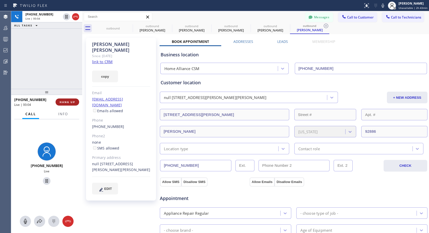
click at [73, 101] on span "HANG UP" at bounding box center [67, 102] width 15 height 4
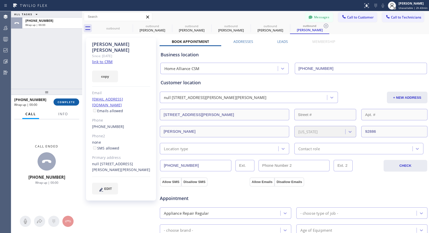
click at [73, 101] on span "COMPLETE" at bounding box center [67, 102] width 18 height 4
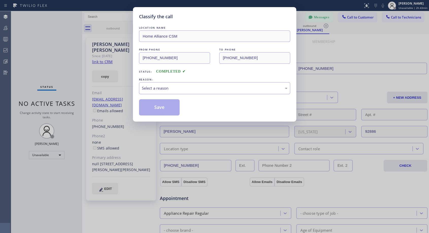
click at [164, 91] on div "Select a reason" at bounding box center [215, 88] width 146 height 6
click at [158, 107] on button "Save" at bounding box center [159, 107] width 41 height 16
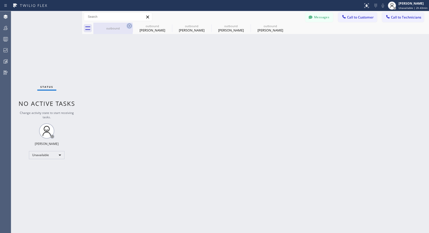
click at [128, 25] on icon at bounding box center [129, 26] width 6 height 6
click at [0, 0] on icon at bounding box center [0, 0] width 0 height 0
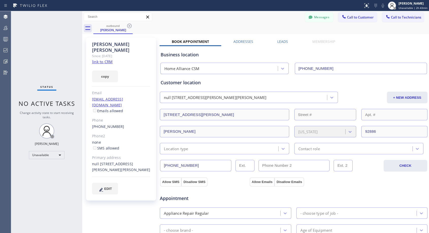
click at [128, 25] on icon at bounding box center [129, 26] width 6 height 6
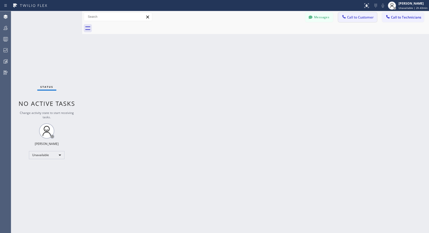
drag, startPoint x: 352, startPoint y: 17, endPoint x: 239, endPoint y: 80, distance: 129.9
click at [352, 17] on span "Call to Customer" at bounding box center [360, 17] width 27 height 5
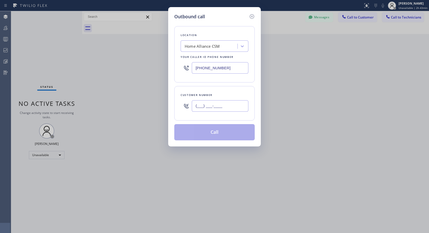
click at [214, 106] on input "(___) ___-____" at bounding box center [220, 105] width 57 height 11
paste input "714) 614-1739"
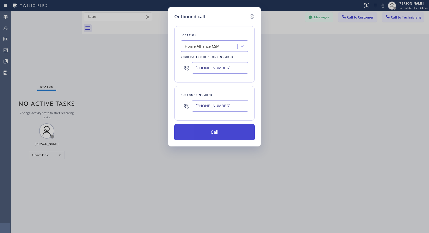
type input "(714) 614-1739"
click at [217, 132] on button "Call" at bounding box center [214, 132] width 80 height 16
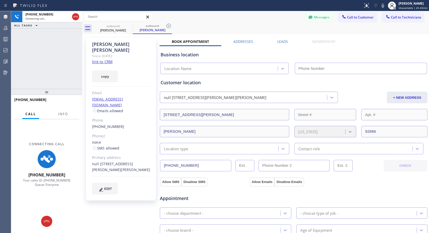
type input "[PHONE_NUMBER]"
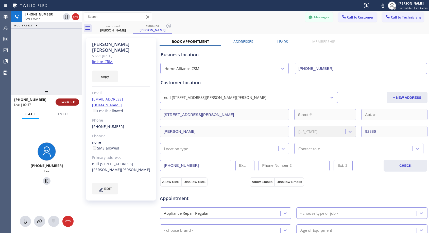
click at [69, 102] on span "HANG UP" at bounding box center [67, 102] width 15 height 4
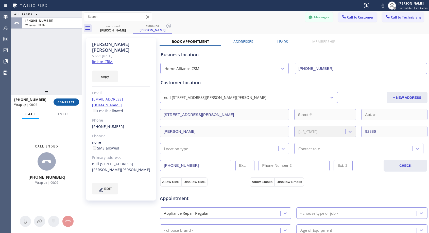
click at [69, 102] on span "COMPLETE" at bounding box center [67, 102] width 18 height 4
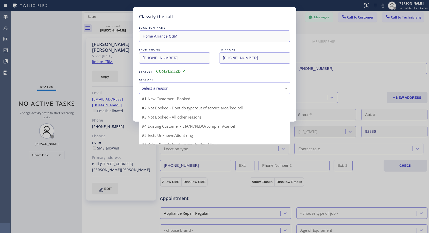
click at [184, 88] on div "Select a reason" at bounding box center [215, 88] width 146 height 6
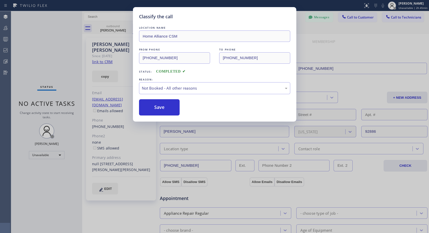
click at [170, 107] on button "Save" at bounding box center [159, 107] width 41 height 16
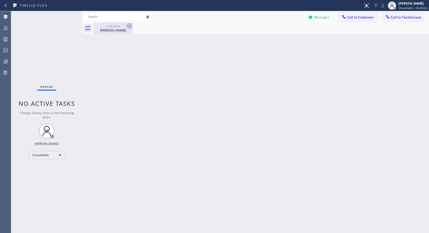
click at [130, 26] on icon at bounding box center [129, 26] width 6 height 6
click at [128, 27] on icon at bounding box center [129, 26] width 6 height 6
click at [353, 19] on span "Call to Customer" at bounding box center [360, 17] width 27 height 5
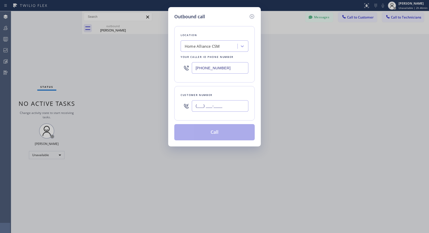
click at [200, 107] on input "(___) ___-____" at bounding box center [220, 105] width 57 height 11
paste input "206) 327-7788"
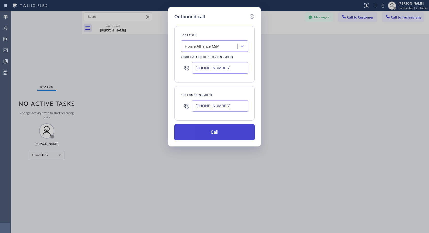
type input "(206) 327-7788"
click at [214, 134] on button "Call" at bounding box center [214, 132] width 80 height 16
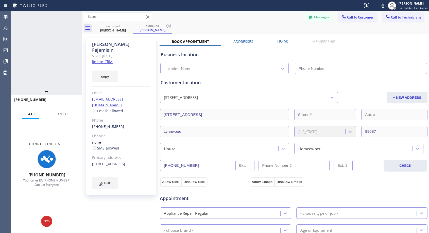
type input "[PHONE_NUMBER]"
click at [76, 19] on icon at bounding box center [76, 17] width 6 height 6
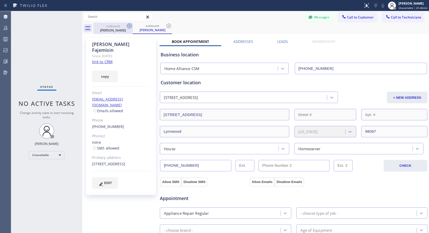
click at [128, 25] on icon at bounding box center [129, 26] width 6 height 6
click at [168, 24] on icon at bounding box center [169, 26] width 6 height 6
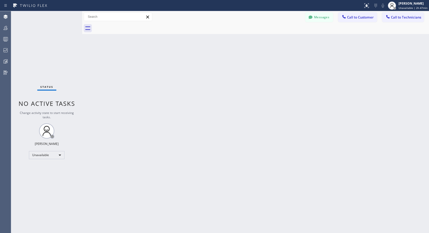
click at [168, 24] on div at bounding box center [261, 28] width 336 height 11
click at [364, 19] on span "Call to Customer" at bounding box center [360, 17] width 27 height 5
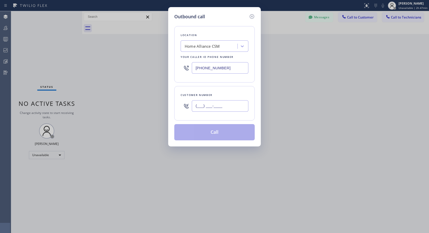
click at [203, 105] on input "(___) ___-____" at bounding box center [220, 105] width 57 height 11
paste input "206) 327-7788"
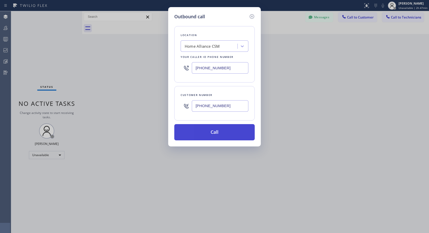
type input "(206) 327-7788"
click at [209, 134] on button "Call" at bounding box center [214, 132] width 80 height 16
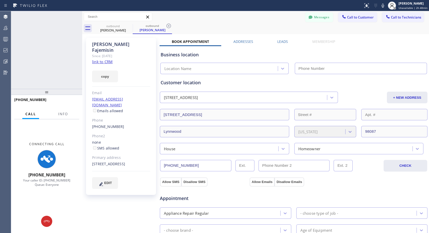
type input "[PHONE_NUMBER]"
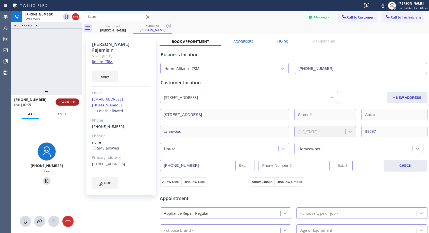
click at [69, 102] on span "HANG UP" at bounding box center [67, 102] width 15 height 4
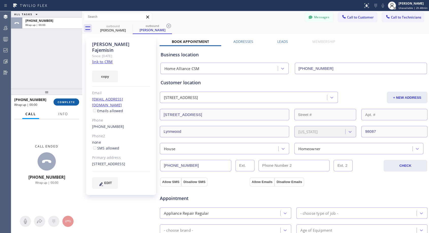
click at [69, 102] on span "COMPLETE" at bounding box center [67, 102] width 18 height 4
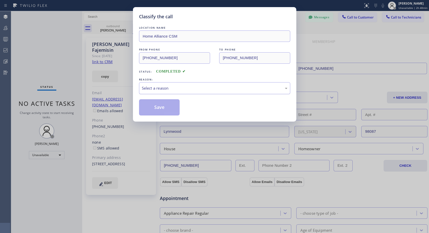
click at [173, 89] on div "Select a reason" at bounding box center [215, 88] width 146 height 6
click at [159, 107] on button "Save" at bounding box center [159, 107] width 41 height 16
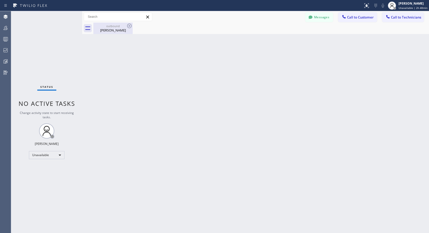
click at [117, 30] on div "Elizabeth Fajemisin" at bounding box center [113, 30] width 38 height 5
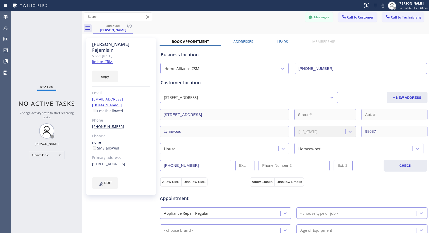
click at [112, 124] on link "(206) 327-7788" at bounding box center [108, 126] width 32 height 5
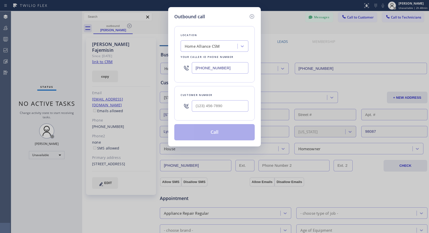
type input "(206) 327-7788"
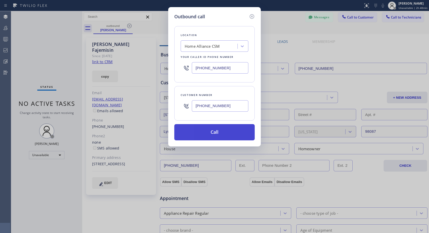
click at [205, 132] on button "Call" at bounding box center [214, 132] width 80 height 16
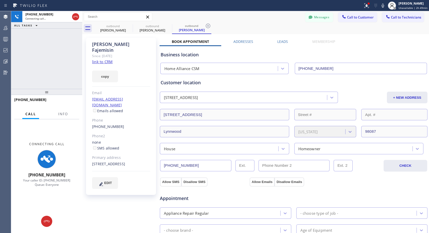
type input "[PHONE_NUMBER]"
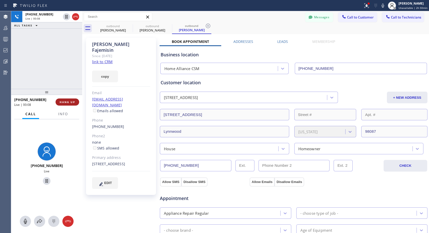
click at [71, 101] on span "HANG UP" at bounding box center [67, 102] width 15 height 4
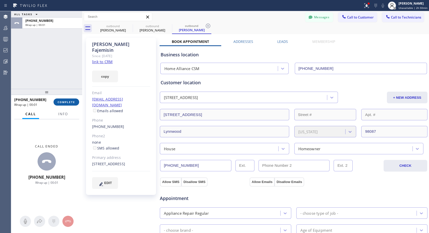
click at [74, 102] on span "COMPLETE" at bounding box center [67, 102] width 18 height 4
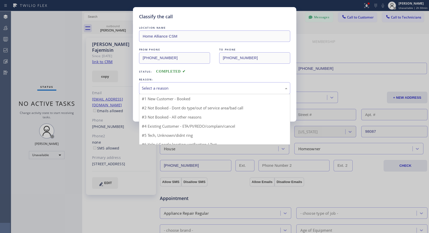
click at [175, 88] on div "Select a reason" at bounding box center [215, 88] width 146 height 6
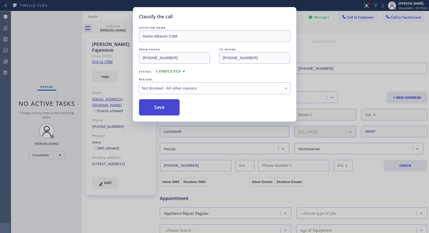
click at [153, 109] on button "Save" at bounding box center [159, 107] width 41 height 16
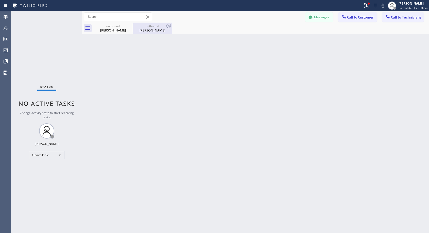
click at [155, 32] on div "Elizabeth Fajemisin" at bounding box center [152, 30] width 38 height 5
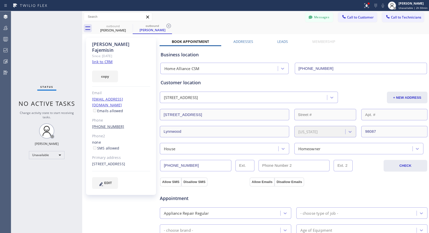
click at [102, 124] on link "(206) 327-7788" at bounding box center [108, 126] width 32 height 5
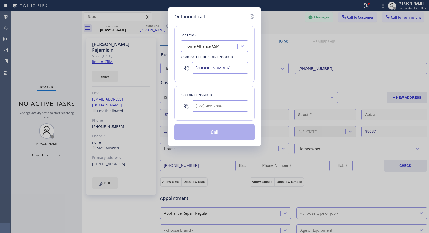
type input "(206) 327-7788"
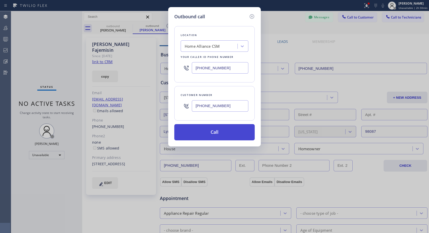
click at [221, 134] on button "Call" at bounding box center [214, 132] width 80 height 16
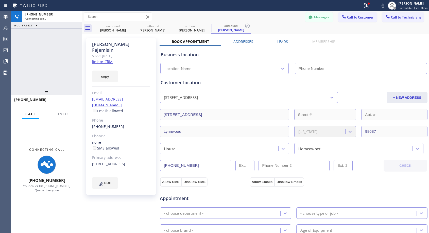
type input "[PHONE_NUMBER]"
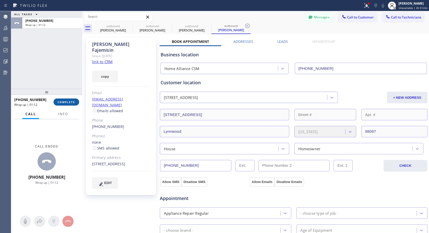
click at [62, 103] on span "COMPLETE" at bounding box center [67, 102] width 18 height 4
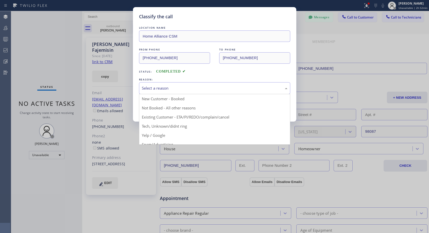
click at [183, 90] on div "Select a reason" at bounding box center [215, 88] width 146 height 6
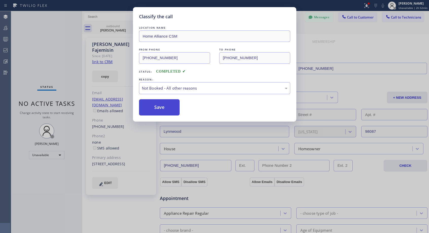
click at [168, 107] on button "Save" at bounding box center [159, 107] width 41 height 16
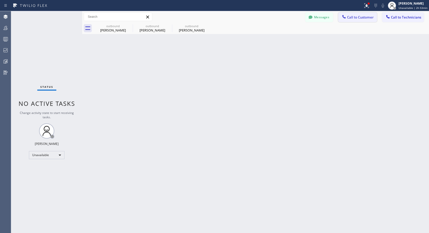
click at [358, 17] on span "Call to Customer" at bounding box center [360, 17] width 27 height 5
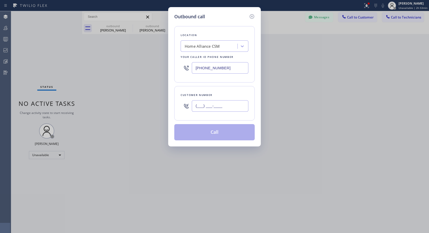
click at [220, 102] on input "(___) ___-____" at bounding box center [220, 105] width 57 height 11
paste input "305) 680-9806"
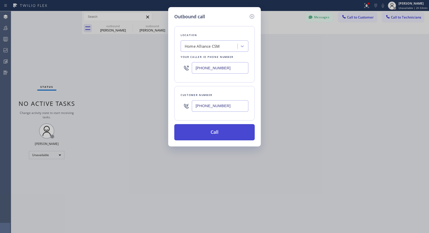
type input "(305) 680-9806"
drag, startPoint x: 212, startPoint y: 133, endPoint x: 212, endPoint y: 131, distance: 2.8
click at [212, 133] on button "Call" at bounding box center [214, 132] width 80 height 16
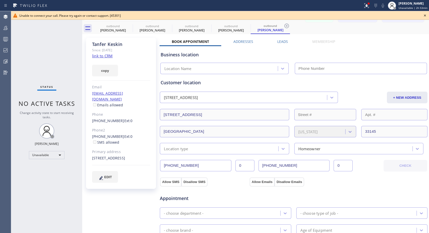
type input "[PHONE_NUMBER]"
click at [424, 15] on icon at bounding box center [425, 15] width 6 height 6
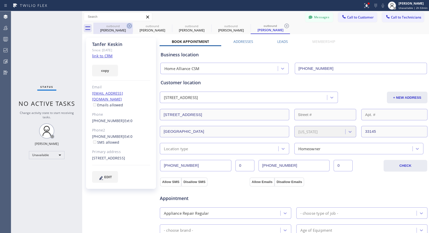
click at [130, 27] on icon at bounding box center [129, 26] width 5 height 5
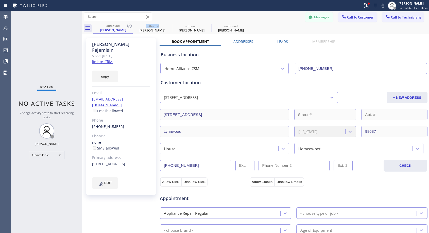
click at [130, 27] on icon at bounding box center [129, 26] width 5 height 5
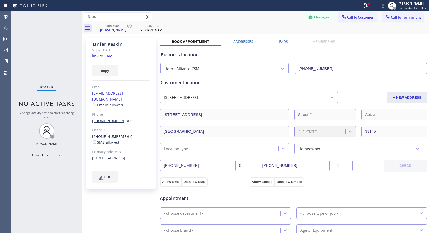
click at [113, 118] on link "(305) 680-9806" at bounding box center [108, 120] width 32 height 5
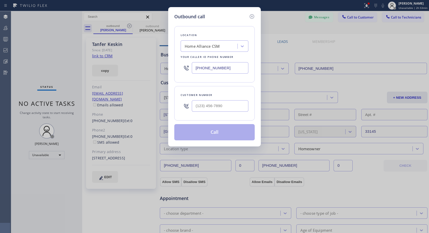
type input "(305) 680-9806"
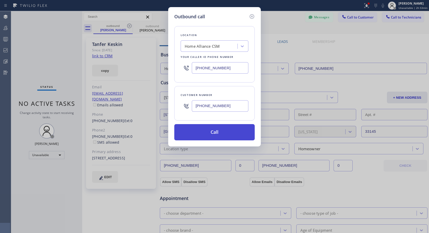
click at [212, 134] on button "Call" at bounding box center [214, 132] width 80 height 16
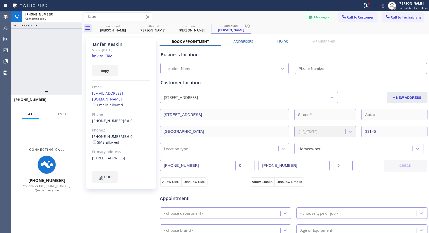
type input "[PHONE_NUMBER]"
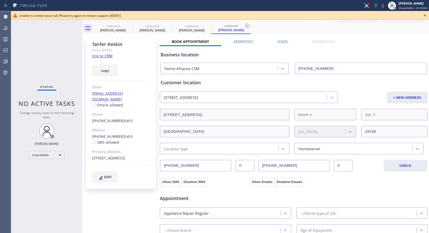
click at [427, 15] on icon at bounding box center [425, 15] width 6 height 6
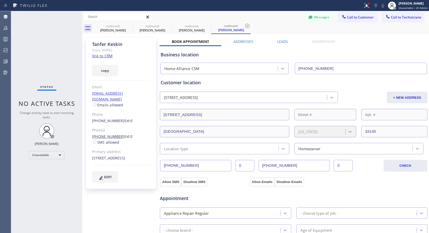
click at [101, 134] on link "(786) 532-5001" at bounding box center [108, 136] width 32 height 5
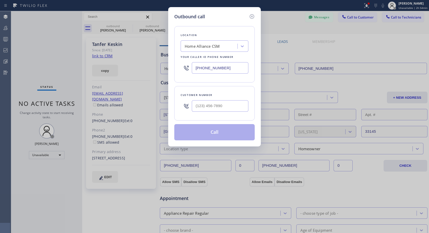
type input "(786) 532-5001"
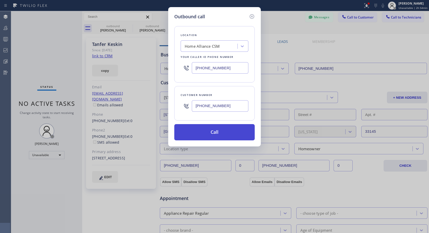
click at [215, 131] on button "Call" at bounding box center [214, 132] width 80 height 16
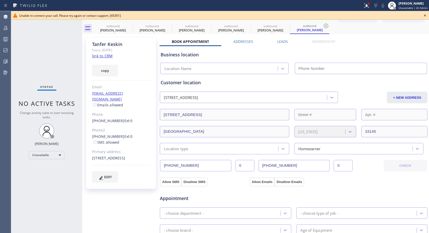
click at [426, 14] on icon at bounding box center [425, 15] width 6 height 6
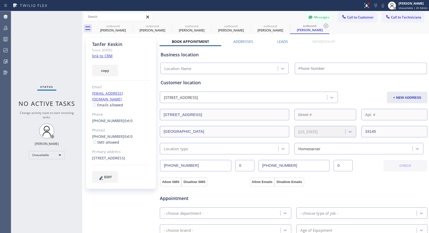
type input "[PHONE_NUMBER]"
click at [110, 118] on link "(305) 680-9806" at bounding box center [108, 120] width 32 height 5
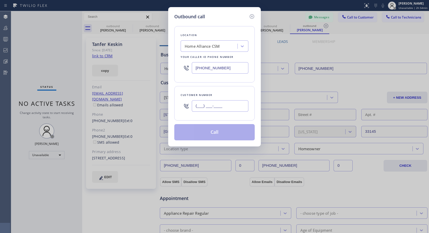
click at [194, 104] on input "(___) ___-____" at bounding box center [220, 105] width 57 height 11
type input "(305) 680-9806"
click at [241, 87] on div "Customer number (305) 680-9806" at bounding box center [214, 103] width 80 height 34
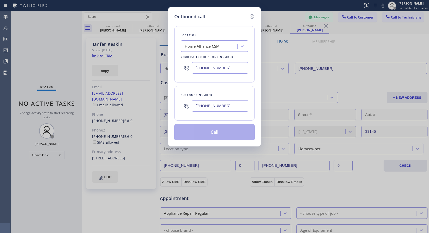
click at [194, 66] on input "[PHONE_NUMBER]" at bounding box center [220, 67] width 57 height 11
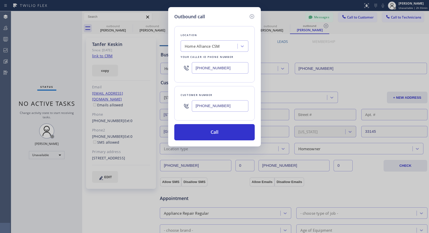
click at [194, 66] on input "[PHONE_NUMBER]" at bounding box center [220, 67] width 57 height 11
click at [228, 77] on div "Location Home Alliance CSM Your caller id phone number (818) 614-5337" at bounding box center [214, 54] width 80 height 56
click at [225, 132] on button "Call" at bounding box center [214, 132] width 80 height 16
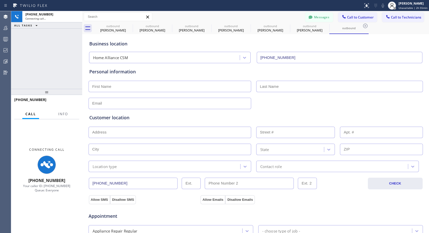
type input "[PHONE_NUMBER]"
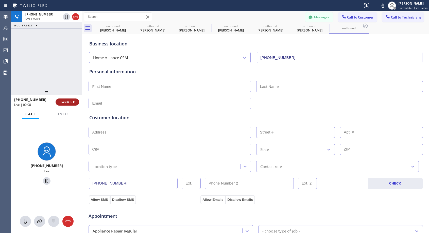
click at [67, 100] on span "HANG UP" at bounding box center [67, 102] width 15 height 4
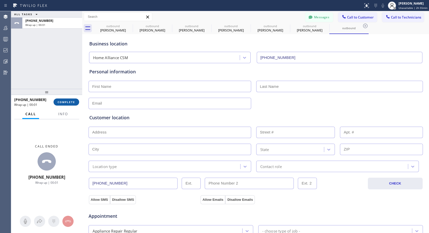
click at [67, 101] on span "COMPLETE" at bounding box center [67, 102] width 18 height 4
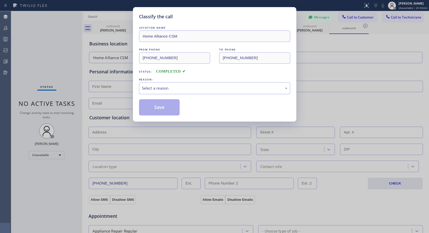
click at [197, 88] on div "Select a reason" at bounding box center [215, 88] width 146 height 6
click at [153, 111] on button "Save" at bounding box center [159, 107] width 41 height 16
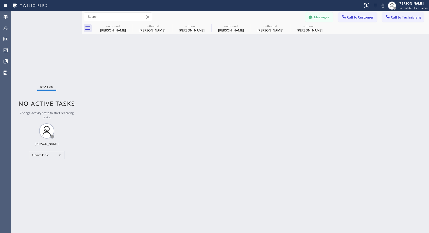
click at [154, 106] on div "Back to Dashboard Change Sender ID Customers Technicians NH Nathaniel Hill 03/0…" at bounding box center [255, 122] width 347 height 222
click at [299, 28] on div "Tanfer Keskin" at bounding box center [309, 30] width 38 height 5
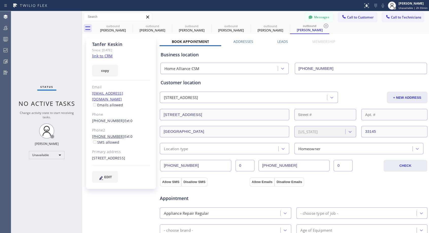
click at [103, 134] on link "(786) 532-5001" at bounding box center [108, 136] width 32 height 5
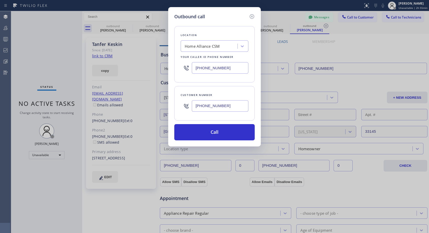
type input "(786) 532-5001"
click at [199, 128] on button "Call" at bounding box center [214, 132] width 80 height 16
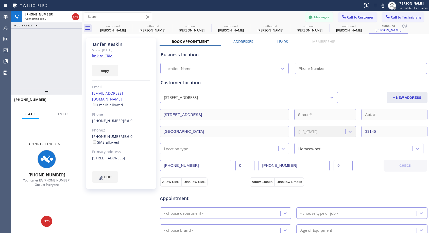
type input "[PHONE_NUMBER]"
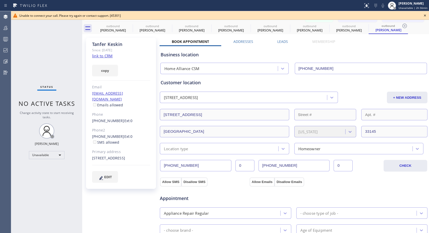
click at [424, 14] on icon at bounding box center [425, 15] width 6 height 6
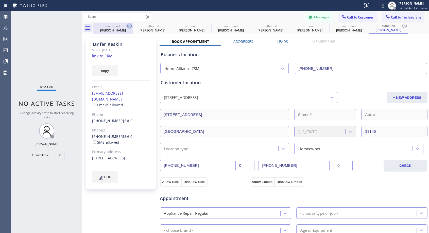
click at [129, 26] on icon at bounding box center [129, 26] width 5 height 5
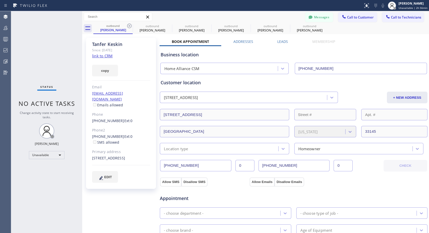
click at [129, 26] on icon at bounding box center [129, 26] width 5 height 5
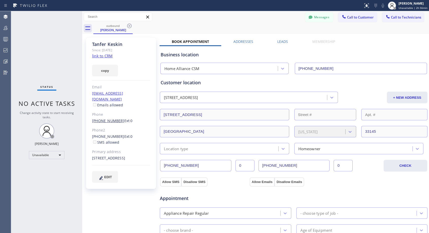
click at [104, 118] on link "(305) 680-9806" at bounding box center [108, 120] width 32 height 5
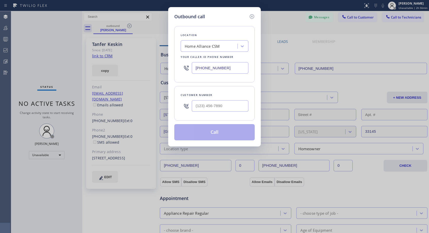
type input "(305) 680-9806"
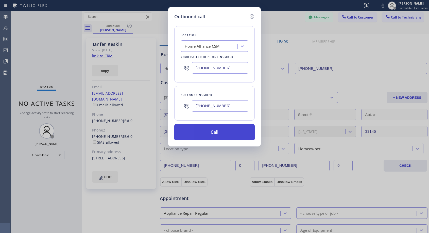
click at [213, 134] on button "Call" at bounding box center [214, 132] width 80 height 16
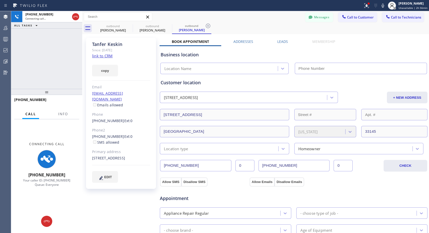
type input "[PHONE_NUMBER]"
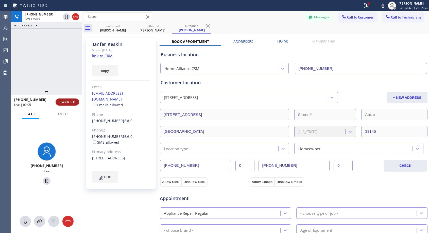
click at [73, 101] on span "HANG UP" at bounding box center [67, 102] width 15 height 4
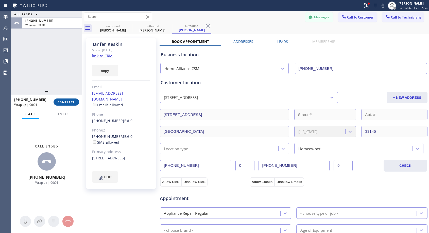
click at [73, 101] on span "COMPLETE" at bounding box center [67, 102] width 18 height 4
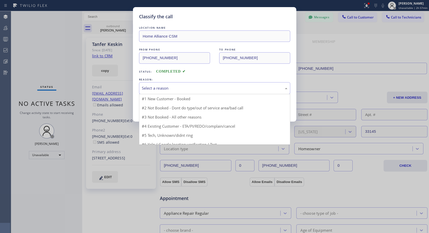
click at [208, 86] on div "Select a reason" at bounding box center [215, 88] width 146 height 6
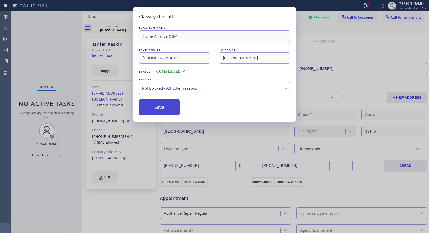
click at [165, 108] on button "Save" at bounding box center [159, 107] width 41 height 16
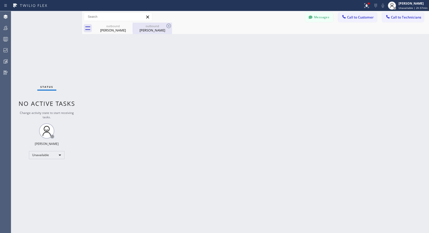
click at [149, 31] on div "Tanfer Keskin" at bounding box center [152, 30] width 38 height 5
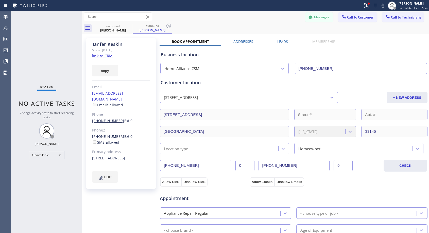
click at [108, 118] on link "(305) 680-9806" at bounding box center [108, 120] width 32 height 5
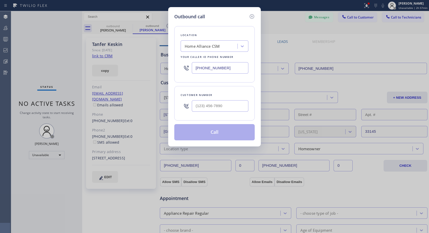
type input "(305) 680-9806"
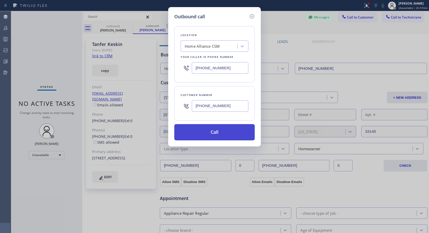
click at [218, 131] on button "Call" at bounding box center [214, 132] width 80 height 16
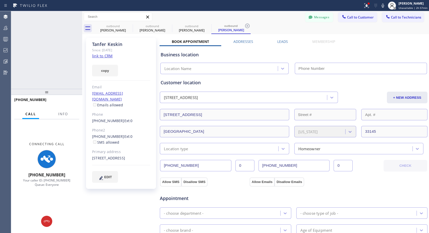
type input "[PHONE_NUMBER]"
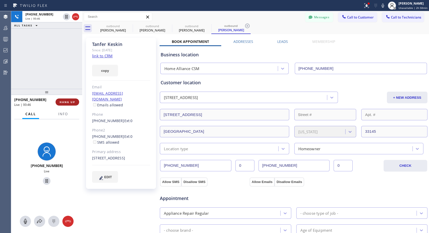
click at [73, 101] on span "HANG UP" at bounding box center [67, 102] width 15 height 4
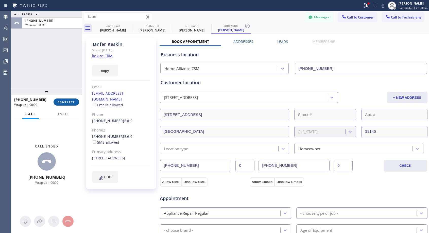
click at [73, 101] on span "COMPLETE" at bounding box center [67, 102] width 18 height 4
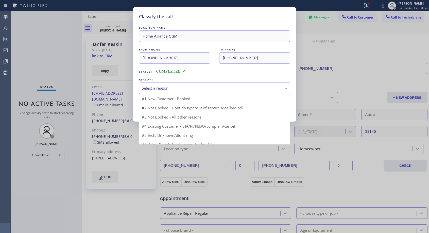
drag, startPoint x: 165, startPoint y: 87, endPoint x: 158, endPoint y: 104, distance: 19.3
click at [165, 88] on div "Select a reason" at bounding box center [215, 88] width 146 height 6
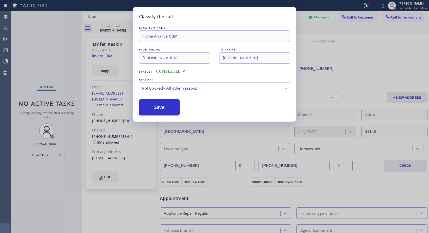
click at [157, 107] on button "Save" at bounding box center [159, 107] width 41 height 16
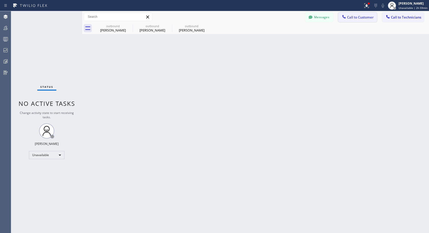
click at [361, 16] on span "Call to Customer" at bounding box center [360, 17] width 27 height 5
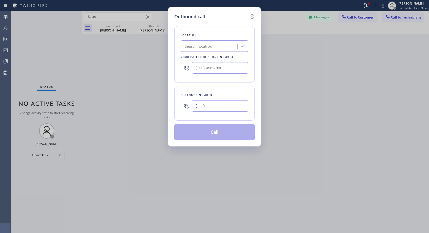
click at [232, 104] on input "(___) ___-____" at bounding box center [220, 105] width 57 height 11
paste input "562) 233-8208"
type input "(562) 233-8208"
click at [232, 92] on div "Customer number" at bounding box center [215, 94] width 68 height 5
click at [194, 67] on input "(___) ___-____" at bounding box center [220, 67] width 57 height 11
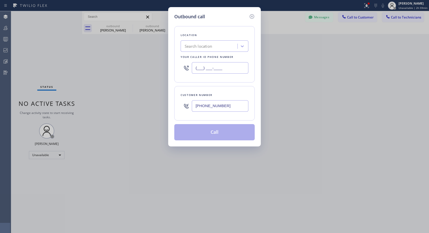
paste input "818) 614-5337"
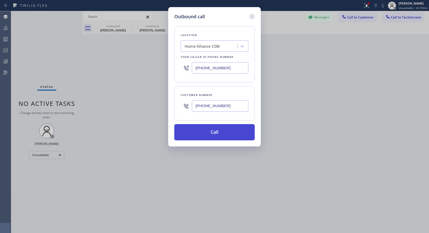
type input "[PHONE_NUMBER]"
click at [223, 131] on button "Call" at bounding box center [214, 132] width 80 height 16
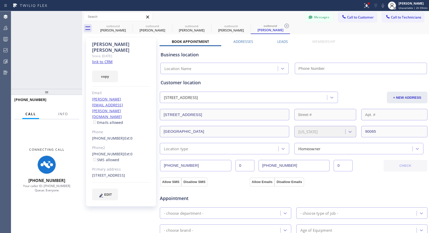
type input "[PHONE_NUMBER]"
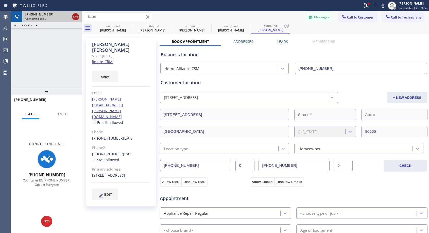
click at [74, 16] on icon at bounding box center [75, 17] width 5 height 2
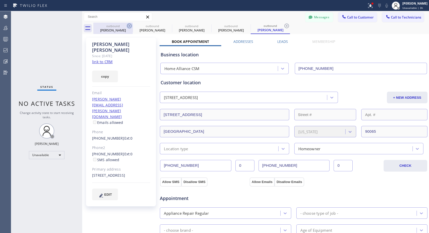
click at [130, 25] on icon at bounding box center [129, 26] width 6 height 6
click at [0, 0] on icon at bounding box center [0, 0] width 0 height 0
click at [284, 25] on icon at bounding box center [287, 26] width 6 height 6
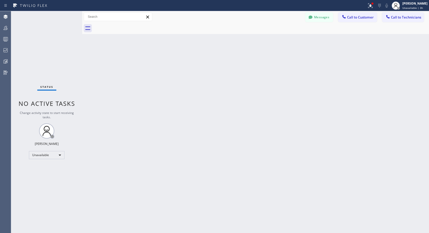
click at [130, 25] on div at bounding box center [261, 28] width 336 height 11
click at [350, 17] on span "Call to Customer" at bounding box center [360, 17] width 27 height 5
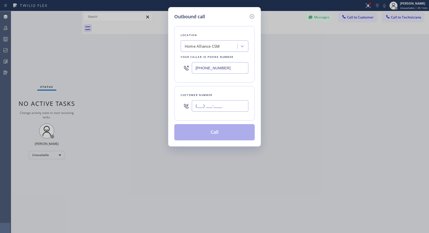
click at [225, 110] on input "(___) ___-____" at bounding box center [220, 105] width 57 height 11
paste input "650) 740-8099"
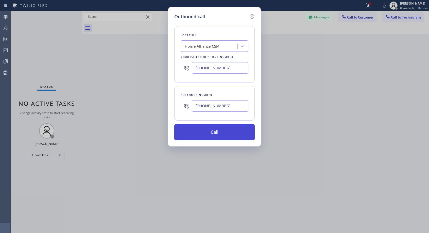
type input "(650) 740-8099"
click at [227, 132] on button "Call" at bounding box center [214, 132] width 80 height 16
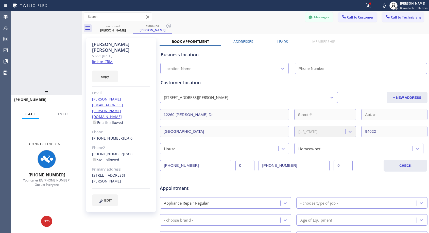
type input "[PHONE_NUMBER]"
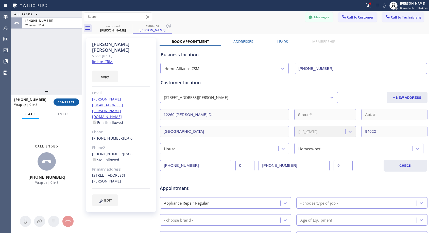
click at [66, 103] on span "COMPLETE" at bounding box center [67, 102] width 18 height 4
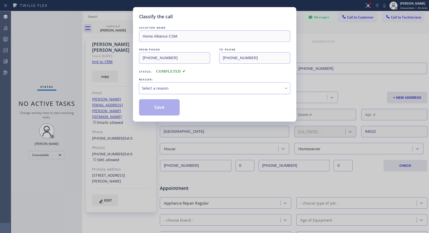
click at [193, 84] on div "Select a reason" at bounding box center [214, 88] width 151 height 12
click at [159, 107] on button "Save" at bounding box center [159, 107] width 41 height 16
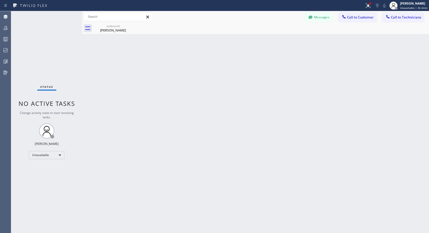
click at [358, 22] on div "Messages Call to Customer Call to Technicians Outbound call Location Home Allia…" at bounding box center [255, 16] width 347 height 11
click at [359, 18] on span "Call to Customer" at bounding box center [360, 17] width 27 height 5
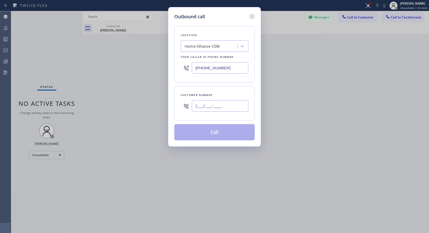
click at [238, 108] on input "(___) ___-____" at bounding box center [220, 105] width 57 height 11
paste input "714) 392-0466"
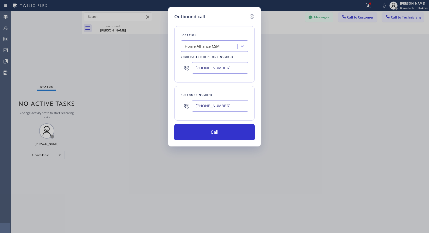
type input "(714) 392-0466"
click at [231, 81] on div "Location Home Alliance CSM Your caller id phone number (818) 614-5337" at bounding box center [214, 54] width 80 height 56
click at [216, 131] on button "Call" at bounding box center [214, 132] width 80 height 16
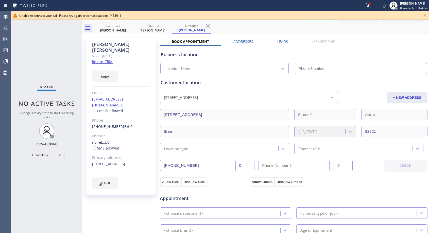
type input "[PHONE_NUMBER]"
click at [110, 124] on link "(714) 392-0466" at bounding box center [108, 126] width 32 height 5
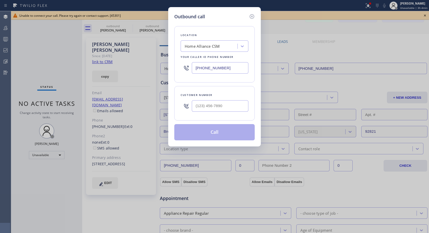
type input "(714) 392-0466"
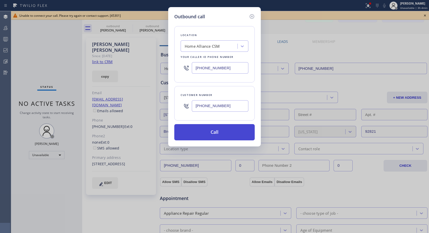
click at [221, 134] on button "Call" at bounding box center [214, 132] width 80 height 16
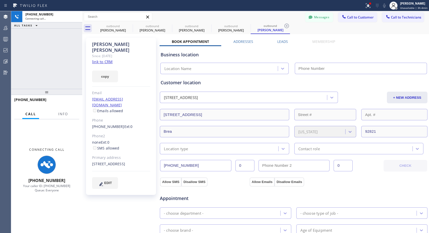
type input "[PHONE_NUMBER]"
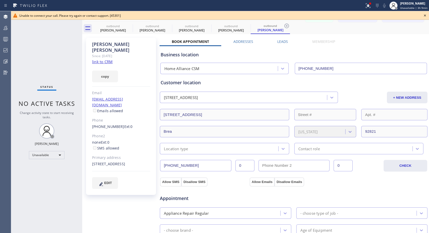
click at [425, 18] on icon at bounding box center [425, 15] width 6 height 6
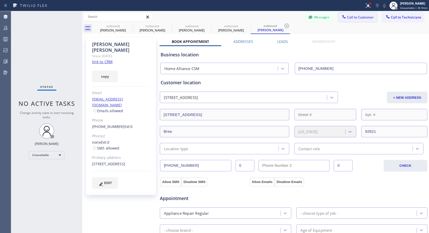
click at [362, 18] on span "Call to Customer" at bounding box center [360, 17] width 27 height 5
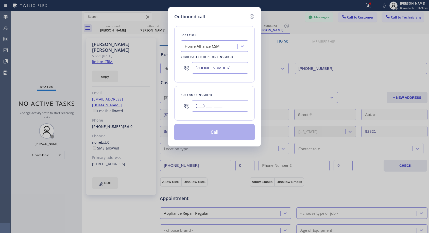
click at [203, 102] on input "(___) ___-____" at bounding box center [220, 105] width 57 height 11
paste input "253) 208-4887"
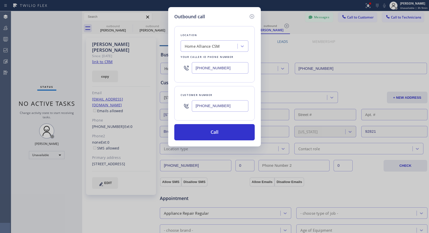
type input "(253) 208-4887"
click at [228, 132] on button "Call" at bounding box center [214, 132] width 80 height 16
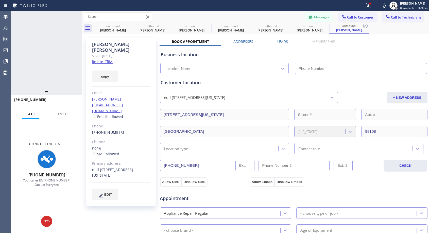
type input "[PHONE_NUMBER]"
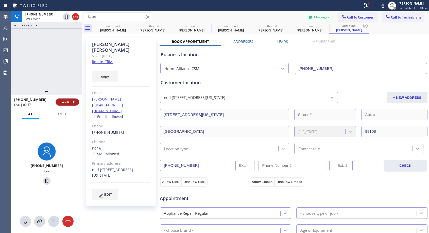
click at [73, 102] on span "HANG UP" at bounding box center [67, 102] width 15 height 4
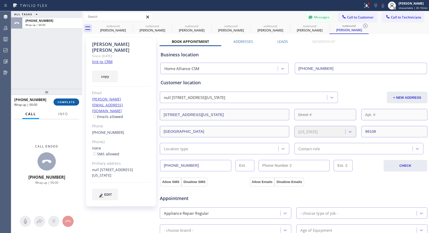
click at [73, 102] on span "COMPLETE" at bounding box center [67, 102] width 18 height 4
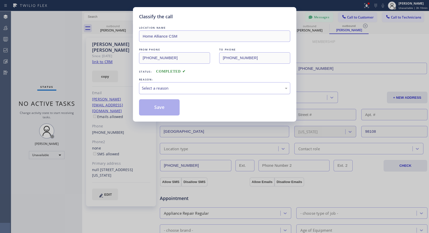
click at [170, 85] on div "Select a reason" at bounding box center [215, 88] width 146 height 6
click at [156, 107] on button "Save" at bounding box center [159, 107] width 41 height 16
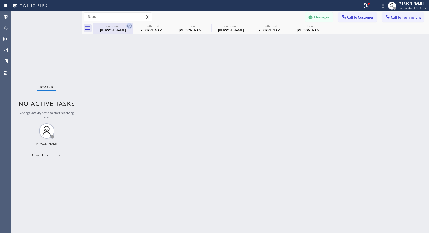
click at [129, 25] on icon at bounding box center [129, 26] width 6 height 6
click at [0, 0] on icon at bounding box center [0, 0] width 0 height 0
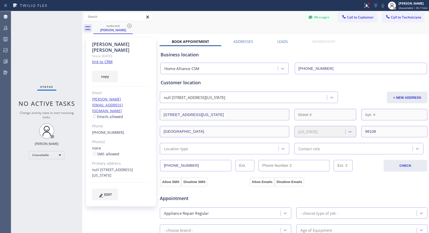
click at [129, 25] on icon at bounding box center [129, 26] width 6 height 6
click at [129, 25] on div "outbound Haley Mills" at bounding box center [261, 28] width 336 height 11
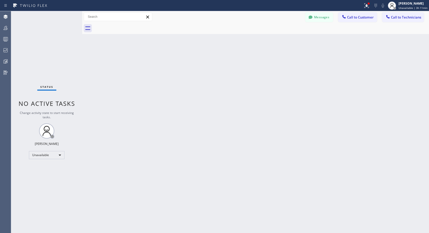
click at [129, 25] on div at bounding box center [261, 28] width 336 height 11
drag, startPoint x: 358, startPoint y: 19, endPoint x: 304, endPoint y: 50, distance: 62.8
click at [358, 19] on span "Call to Customer" at bounding box center [360, 17] width 27 height 5
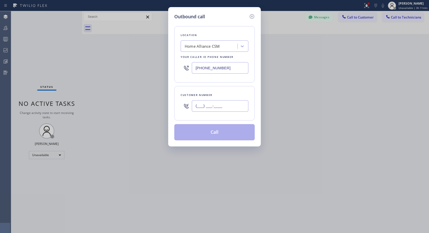
click at [225, 109] on input "(___) ___-____" at bounding box center [220, 105] width 57 height 11
paste input "305) 968-7498"
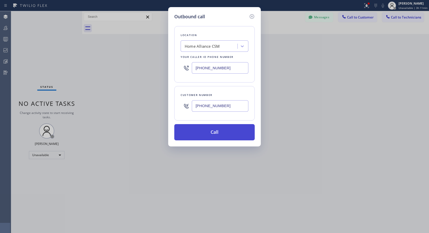
type input "[PHONE_NUMBER]"
drag, startPoint x: 219, startPoint y: 135, endPoint x: 227, endPoint y: 23, distance: 112.6
click at [219, 135] on button "Call" at bounding box center [214, 132] width 80 height 16
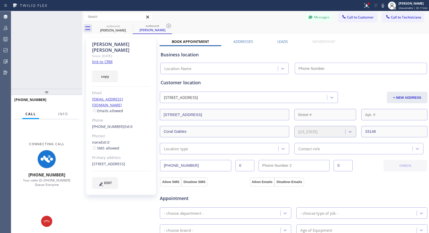
type input "[PHONE_NUMBER]"
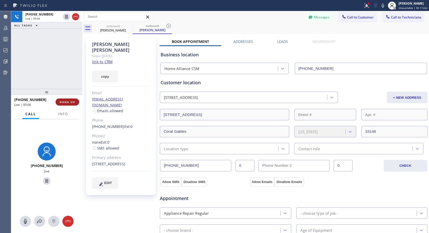
click at [73, 102] on span "HANG UP" at bounding box center [67, 102] width 15 height 4
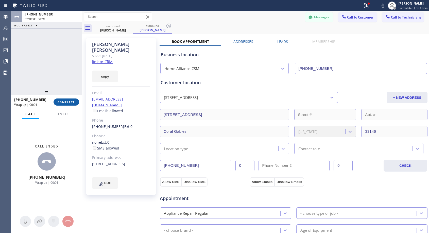
click at [73, 102] on span "COMPLETE" at bounding box center [67, 102] width 18 height 4
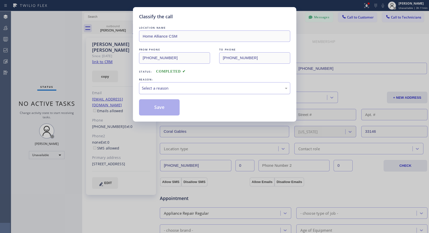
click at [178, 82] on div "Select a reason" at bounding box center [214, 88] width 151 height 12
click at [164, 107] on button "Save" at bounding box center [159, 107] width 41 height 16
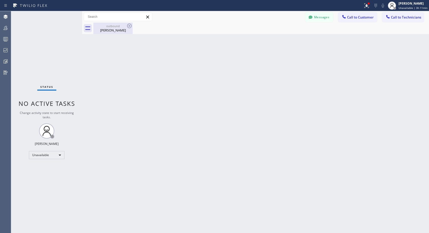
click at [109, 29] on div "[PERSON_NAME]" at bounding box center [113, 30] width 38 height 5
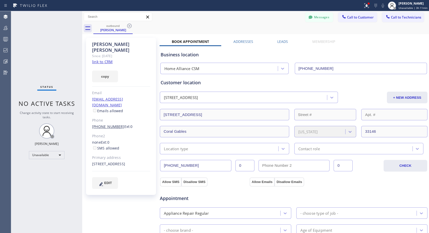
click at [108, 124] on link "[PHONE_NUMBER]" at bounding box center [108, 126] width 32 height 5
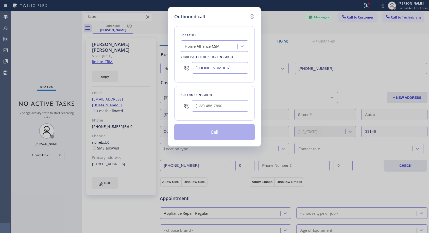
type input "[PHONE_NUMBER]"
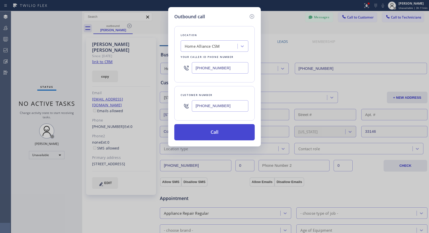
click at [205, 131] on button "Call" at bounding box center [214, 132] width 80 height 16
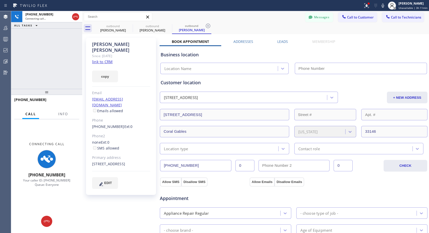
type input "[PHONE_NUMBER]"
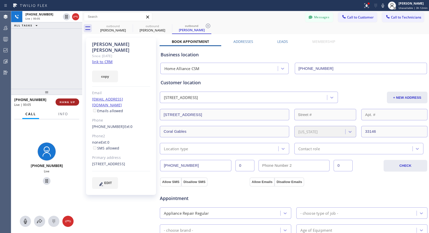
click at [69, 101] on span "HANG UP" at bounding box center [67, 102] width 15 height 4
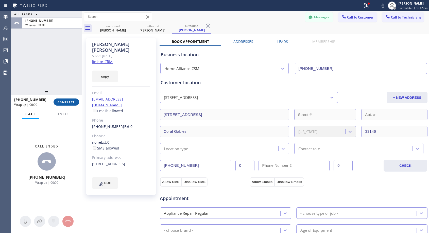
click at [69, 101] on span "COMPLETE" at bounding box center [67, 102] width 18 height 4
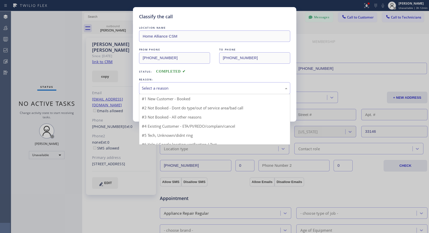
click at [164, 85] on div "Select a reason" at bounding box center [215, 88] width 146 height 6
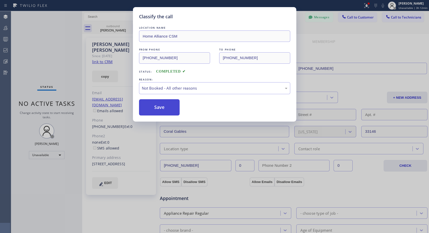
click at [153, 109] on button "Save" at bounding box center [159, 107] width 41 height 16
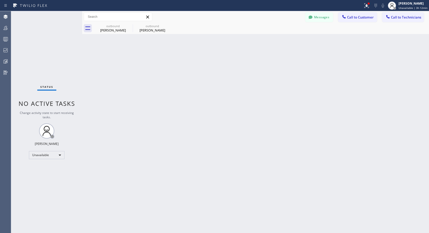
click at [148, 28] on div "[PERSON_NAME]" at bounding box center [152, 30] width 38 height 5
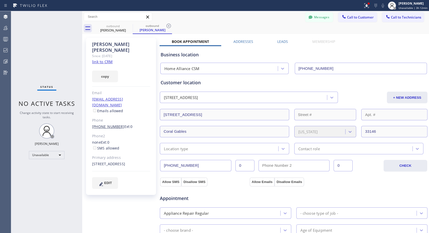
click at [107, 124] on link "[PHONE_NUMBER]" at bounding box center [108, 126] width 32 height 5
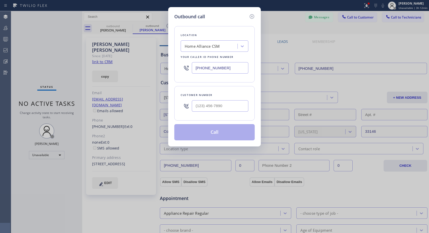
type input "[PHONE_NUMBER]"
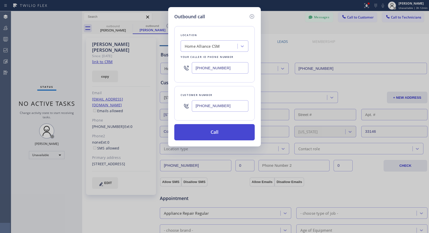
click at [207, 130] on button "Call" at bounding box center [214, 132] width 80 height 16
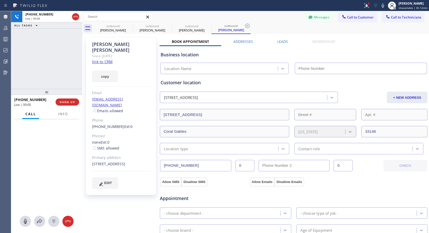
type input "[PHONE_NUMBER]"
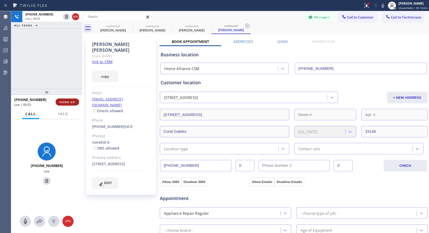
click at [72, 101] on span "HANG UP" at bounding box center [67, 102] width 15 height 4
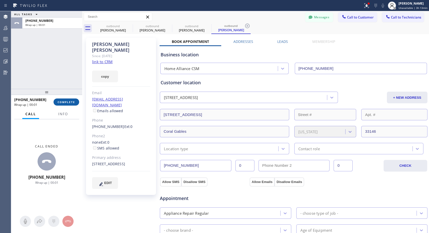
click at [72, 101] on span "COMPLETE" at bounding box center [67, 102] width 18 height 4
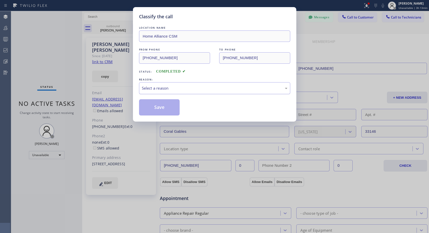
click at [173, 86] on div "Select a reason" at bounding box center [215, 88] width 146 height 6
click at [166, 108] on button "Save" at bounding box center [159, 107] width 41 height 16
click at [157, 104] on button "Save" at bounding box center [159, 107] width 41 height 16
click at [158, 100] on button "Save" at bounding box center [159, 107] width 41 height 16
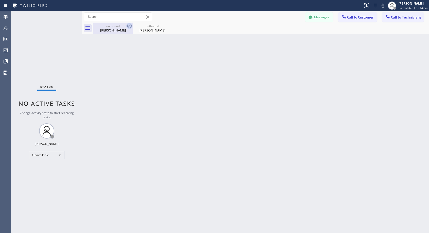
click at [131, 25] on icon at bounding box center [129, 26] width 6 height 6
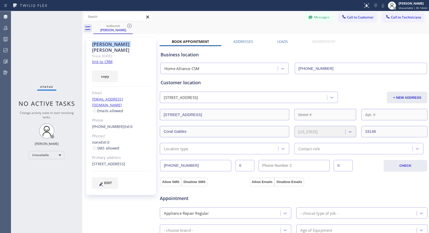
click at [131, 25] on icon at bounding box center [129, 26] width 6 height 6
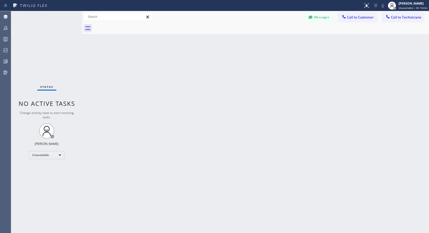
drag, startPoint x: 356, startPoint y: 18, endPoint x: 330, endPoint y: 34, distance: 29.9
click at [355, 20] on button "Call to Customer" at bounding box center [357, 17] width 39 height 10
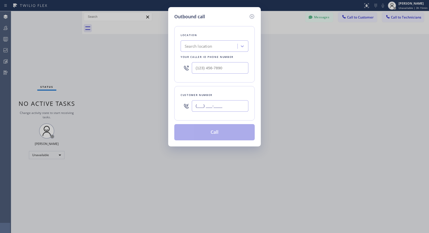
click at [207, 108] on input "(___) ___-____" at bounding box center [220, 105] width 57 height 11
paste input "650) 339-9403"
type input "[PHONE_NUMBER]"
click at [193, 69] on input "(___) ___-____" at bounding box center [220, 67] width 57 height 11
paste input "818) 614-5337"
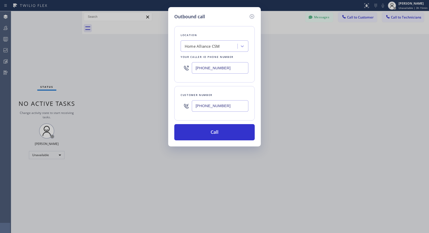
type input "[PHONE_NUMBER]"
click at [222, 129] on button "Call" at bounding box center [214, 132] width 80 height 16
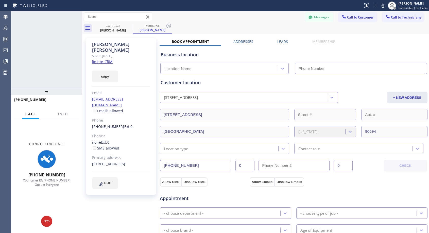
type input "[PHONE_NUMBER]"
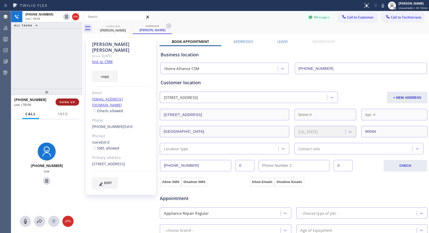
click at [71, 103] on span "HANG UP" at bounding box center [67, 102] width 15 height 4
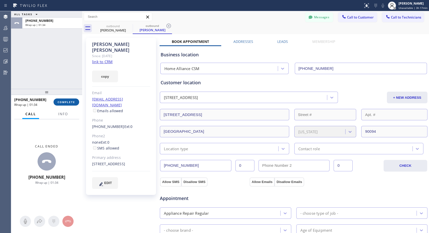
click at [76, 102] on button "COMPLETE" at bounding box center [67, 101] width 26 height 7
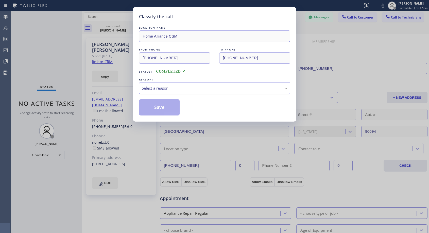
click at [187, 86] on div "Select a reason" at bounding box center [215, 88] width 146 height 6
click at [158, 107] on button "Save" at bounding box center [159, 107] width 41 height 16
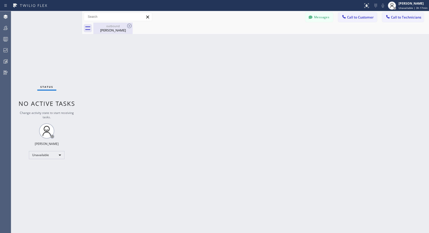
click at [111, 31] on div "[PERSON_NAME]" at bounding box center [113, 30] width 38 height 5
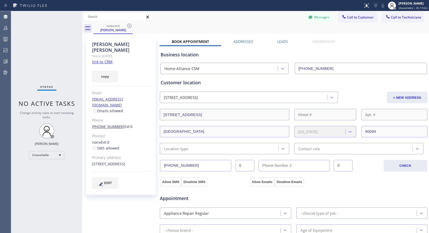
click at [101, 124] on link "[PHONE_NUMBER]" at bounding box center [108, 126] width 32 height 5
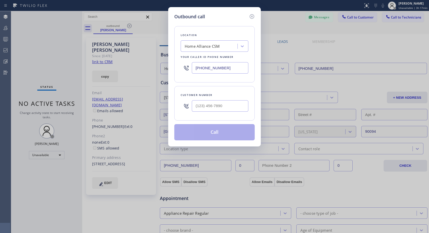
type input "[PHONE_NUMBER]"
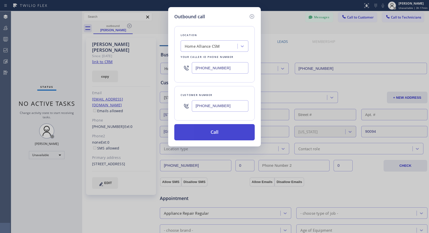
click at [216, 134] on button "Call" at bounding box center [214, 132] width 80 height 16
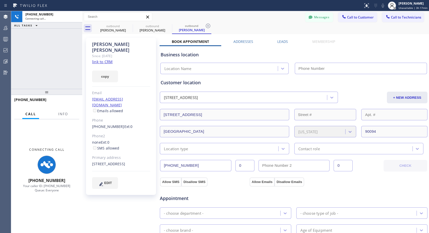
type input "[PHONE_NUMBER]"
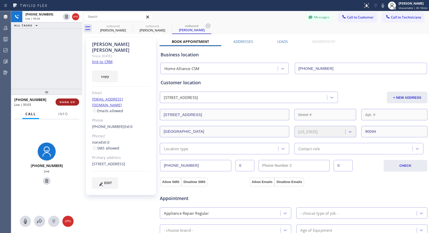
click at [72, 102] on span "HANG UP" at bounding box center [67, 102] width 15 height 4
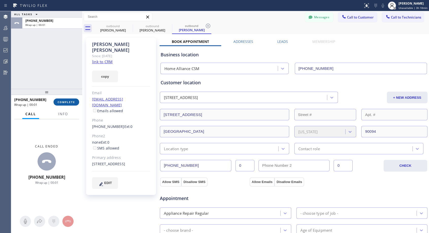
click at [72, 102] on span "COMPLETE" at bounding box center [67, 102] width 18 height 4
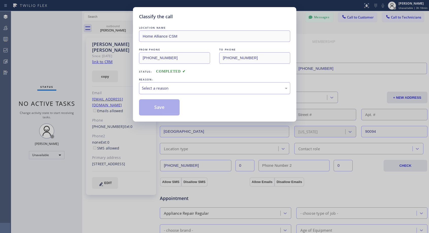
click at [200, 92] on div "Select a reason" at bounding box center [214, 88] width 151 height 12
click at [166, 104] on button "Save" at bounding box center [159, 107] width 41 height 16
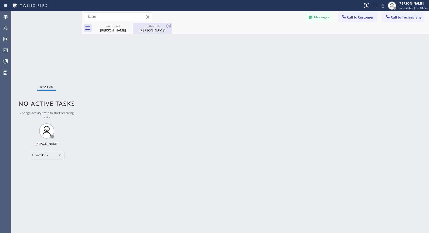
click at [155, 31] on div "[PERSON_NAME]" at bounding box center [152, 30] width 38 height 5
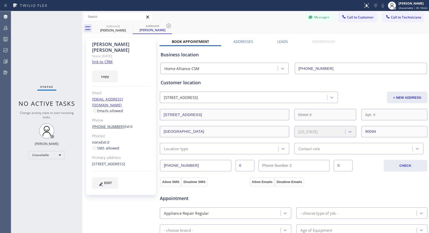
click at [108, 124] on link "[PHONE_NUMBER]" at bounding box center [108, 126] width 32 height 5
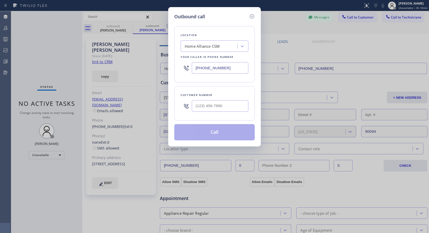
type input "[PHONE_NUMBER]"
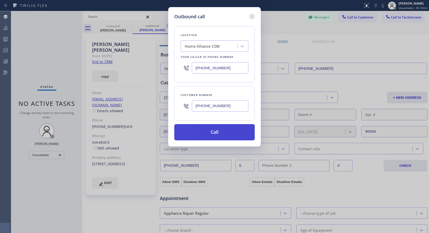
click at [220, 132] on button "Call" at bounding box center [214, 132] width 80 height 16
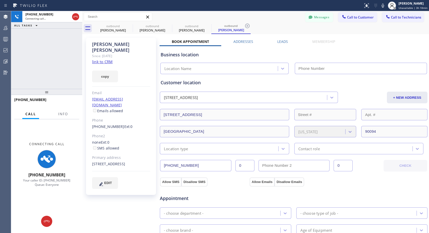
type input "[PHONE_NUMBER]"
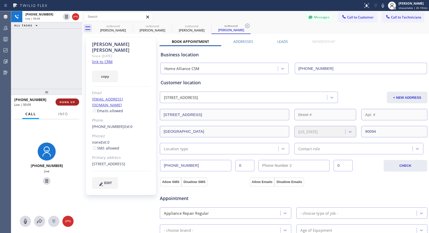
click at [69, 100] on button "HANG UP" at bounding box center [68, 101] width 24 height 7
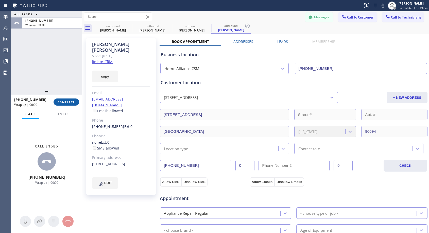
click at [69, 100] on button "COMPLETE" at bounding box center [67, 101] width 26 height 7
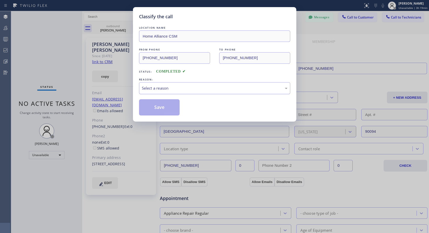
drag, startPoint x: 220, startPoint y: 86, endPoint x: 206, endPoint y: 91, distance: 14.1
click at [219, 86] on div "Select a reason" at bounding box center [215, 88] width 146 height 6
click at [159, 108] on button "Save" at bounding box center [159, 107] width 41 height 16
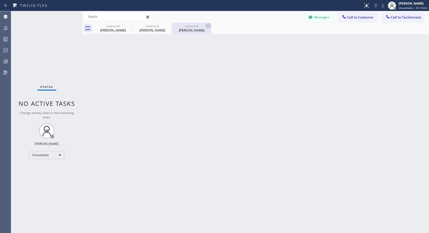
click at [193, 29] on div "[PERSON_NAME]" at bounding box center [191, 30] width 38 height 5
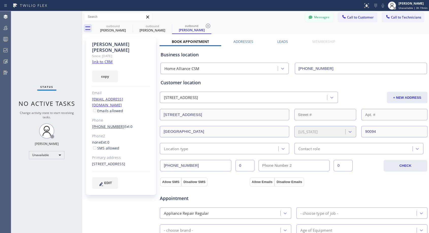
click at [112, 124] on link "[PHONE_NUMBER]" at bounding box center [108, 126] width 32 height 5
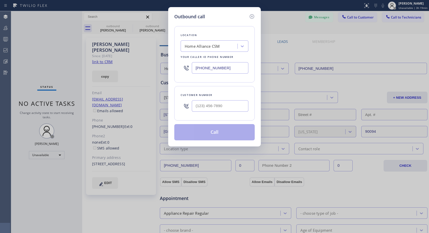
type input "[PHONE_NUMBER]"
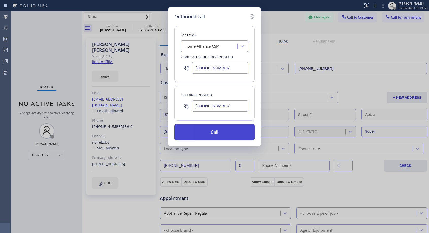
click at [206, 133] on button "Call" at bounding box center [214, 132] width 80 height 16
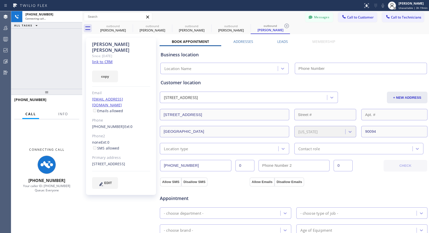
type input "[PHONE_NUMBER]"
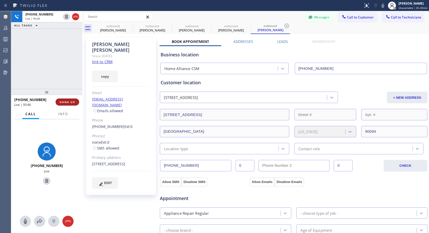
click at [71, 103] on span "HANG UP" at bounding box center [67, 102] width 15 height 4
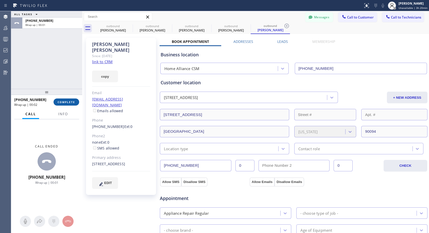
click at [73, 99] on button "COMPLETE" at bounding box center [67, 101] width 26 height 7
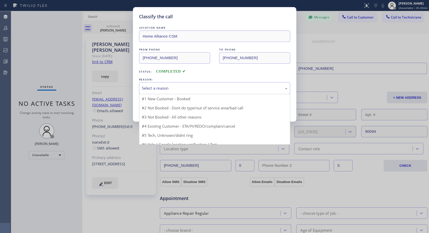
click at [174, 90] on div "Select a reason" at bounding box center [215, 88] width 146 height 6
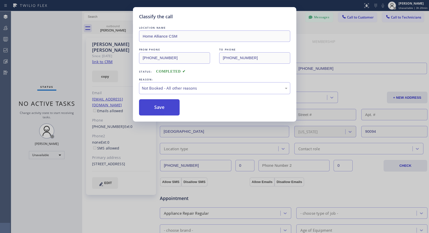
click at [163, 109] on button "Save" at bounding box center [159, 107] width 41 height 16
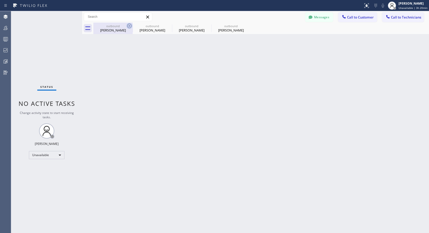
click at [131, 26] on icon at bounding box center [129, 26] width 5 height 5
click at [0, 0] on icon at bounding box center [0, 0] width 0 height 0
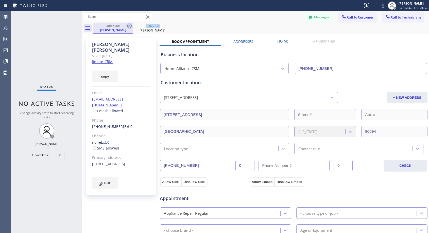
click at [131, 25] on icon at bounding box center [129, 26] width 5 height 5
click at [0, 0] on icon at bounding box center [0, 0] width 0 height 0
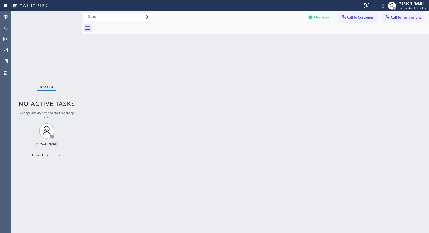
click at [355, 14] on button "Call to Customer" at bounding box center [357, 17] width 39 height 10
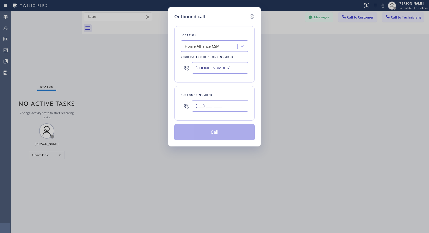
click at [227, 107] on input "(___) ___-____" at bounding box center [220, 105] width 57 height 11
paste input "626) 755-0721"
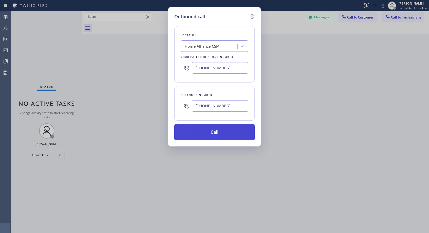
type input "[PHONE_NUMBER]"
click at [214, 133] on button "Call" at bounding box center [214, 132] width 80 height 16
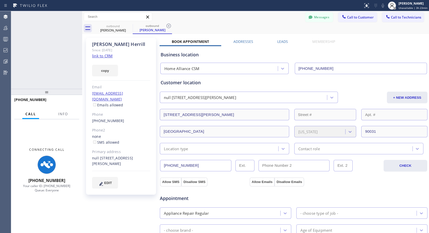
type input "[PHONE_NUMBER]"
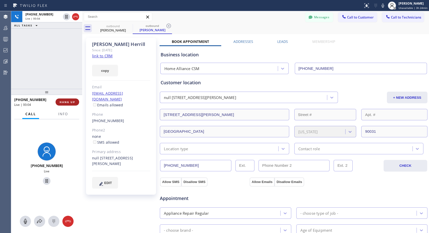
click at [68, 100] on span "HANG UP" at bounding box center [67, 102] width 15 height 4
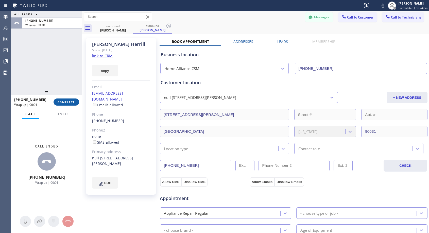
click at [68, 100] on span "COMPLETE" at bounding box center [67, 102] width 18 height 4
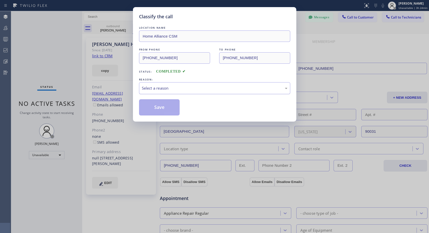
drag, startPoint x: 201, startPoint y: 86, endPoint x: 197, endPoint y: 90, distance: 5.4
click at [201, 86] on div "Select a reason" at bounding box center [215, 88] width 146 height 6
drag, startPoint x: 167, startPoint y: 108, endPoint x: 137, endPoint y: 160, distance: 60.1
click at [167, 109] on button "Save" at bounding box center [159, 107] width 41 height 16
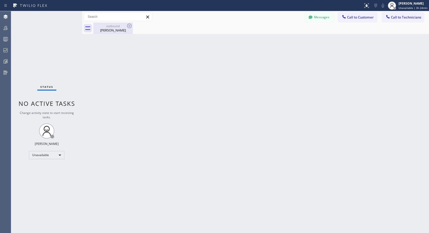
click at [118, 32] on div "[PERSON_NAME]" at bounding box center [113, 30] width 38 height 5
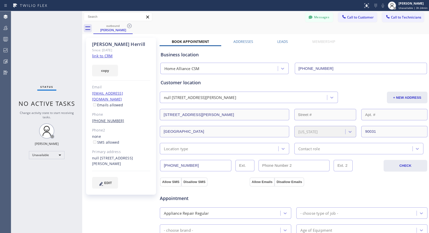
click at [111, 118] on link "[PHONE_NUMBER]" at bounding box center [108, 120] width 32 height 5
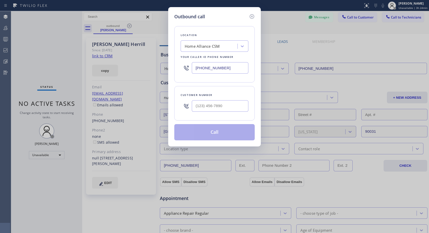
type input "[PHONE_NUMBER]"
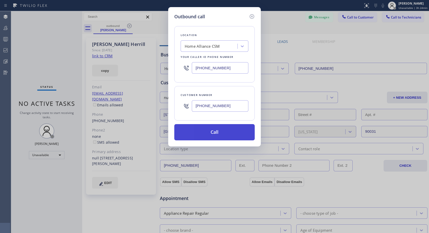
click at [218, 134] on button "Call" at bounding box center [214, 132] width 80 height 16
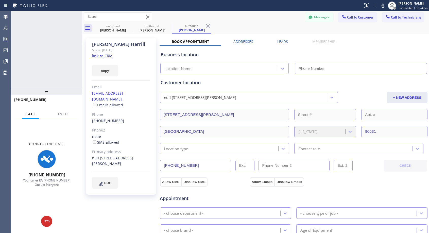
type input "[PHONE_NUMBER]"
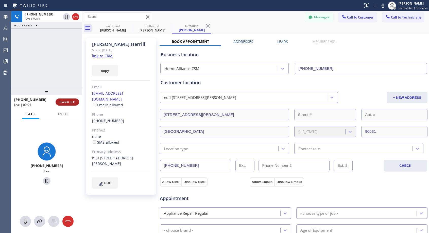
click at [69, 102] on span "HANG UP" at bounding box center [67, 102] width 15 height 4
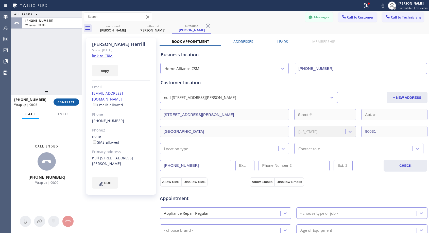
click at [62, 103] on span "COMPLETE" at bounding box center [67, 102] width 18 height 4
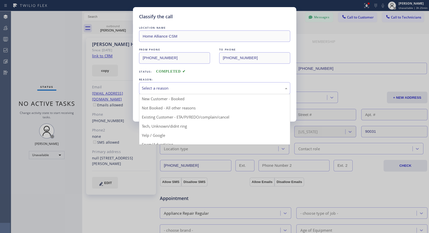
drag, startPoint x: 198, startPoint y: 89, endPoint x: 154, endPoint y: 113, distance: 50.2
click at [197, 89] on div "Select a reason" at bounding box center [215, 88] width 146 height 6
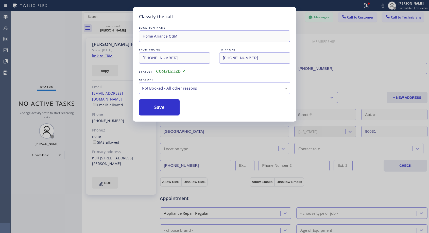
click at [157, 109] on button "Save" at bounding box center [159, 107] width 41 height 16
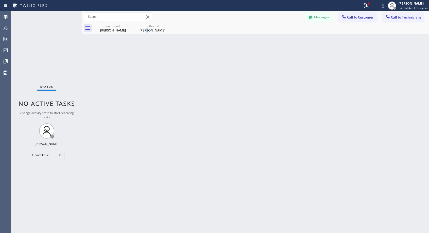
drag, startPoint x: 151, startPoint y: 29, endPoint x: 139, endPoint y: 103, distance: 75.2
click at [151, 29] on div "[PERSON_NAME]" at bounding box center [152, 30] width 38 height 5
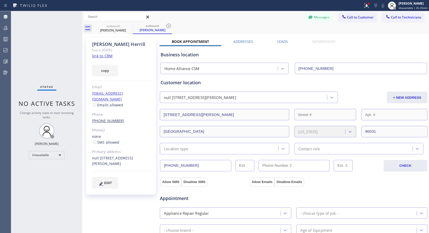
click at [111, 118] on link "[PHONE_NUMBER]" at bounding box center [108, 120] width 32 height 5
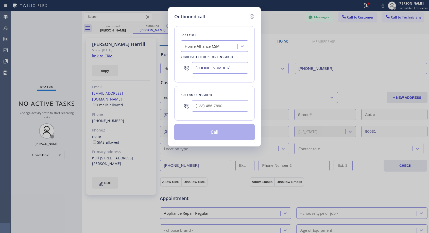
type input "[PHONE_NUMBER]"
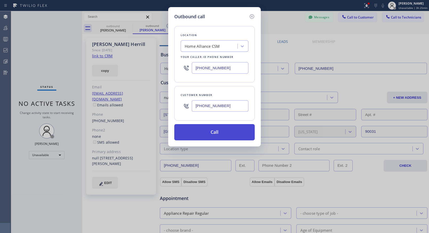
click at [206, 133] on button "Call" at bounding box center [214, 132] width 80 height 16
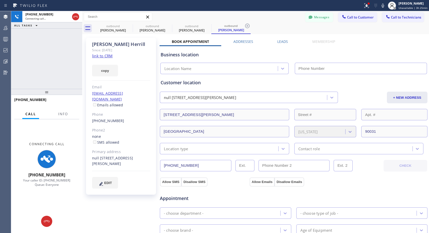
type input "[PHONE_NUMBER]"
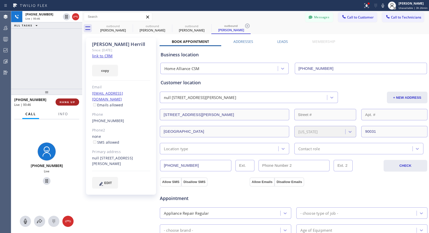
click at [68, 101] on span "HANG UP" at bounding box center [67, 102] width 15 height 4
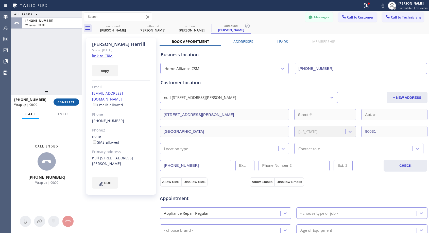
click at [68, 101] on span "COMPLETE" at bounding box center [67, 102] width 18 height 4
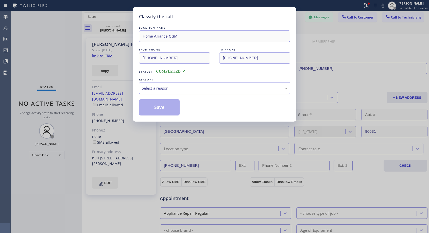
click at [152, 92] on div "Select a reason" at bounding box center [214, 88] width 151 height 12
click at [150, 107] on button "Save" at bounding box center [159, 107] width 41 height 16
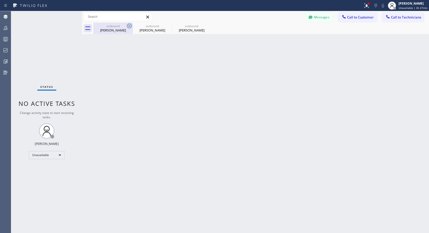
click at [129, 25] on icon at bounding box center [129, 26] width 5 height 5
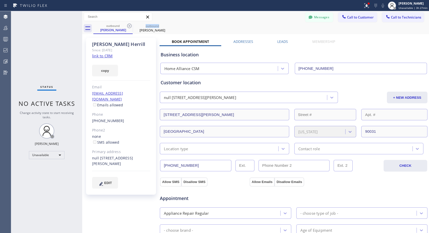
click at [129, 25] on icon at bounding box center [129, 26] width 5 height 5
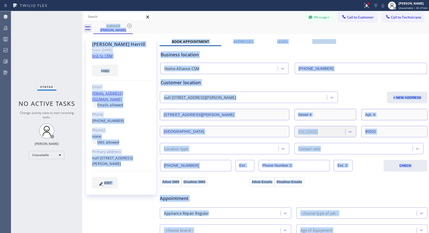
click at [129, 25] on div "outbound [PERSON_NAME]" at bounding box center [261, 28] width 336 height 11
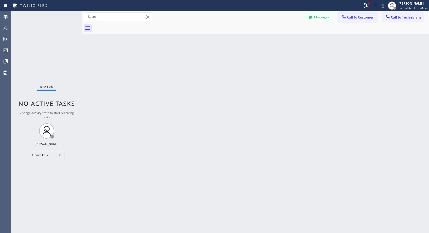
click at [364, 19] on span "Call to Customer" at bounding box center [360, 17] width 27 height 5
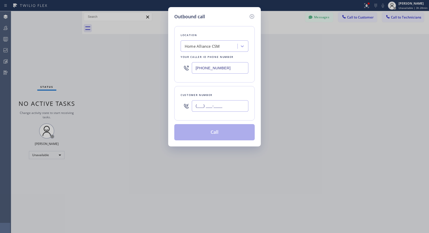
click at [209, 101] on input "(___) ___-____" at bounding box center [220, 105] width 57 height 11
paste input "206) 412-2652"
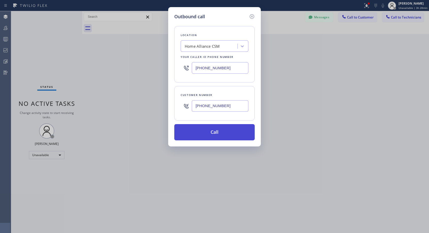
type input "[PHONE_NUMBER]"
click at [218, 134] on button "Call" at bounding box center [214, 132] width 80 height 16
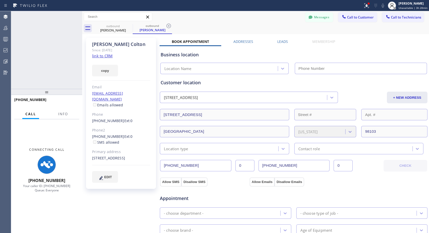
type input "[PHONE_NUMBER]"
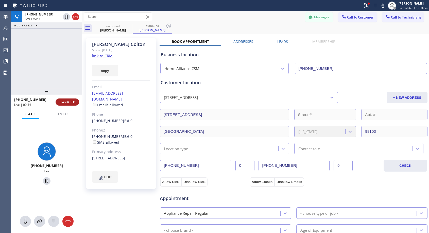
click at [68, 102] on span "HANG UP" at bounding box center [67, 102] width 15 height 4
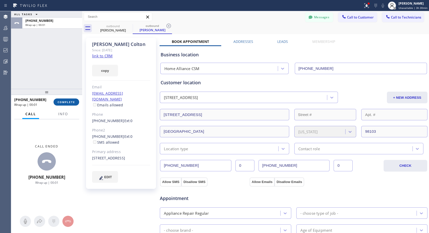
click at [68, 102] on span "COMPLETE" at bounding box center [67, 102] width 18 height 4
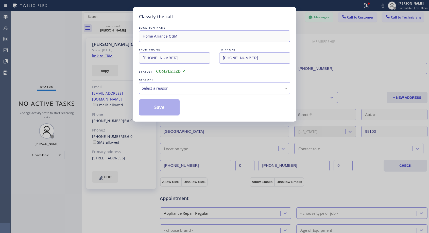
click at [181, 89] on div "Select a reason" at bounding box center [215, 88] width 146 height 6
click at [166, 106] on button "Save" at bounding box center [159, 107] width 41 height 16
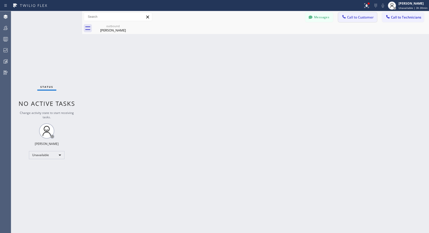
click at [359, 16] on span "Call to Customer" at bounding box center [360, 17] width 27 height 5
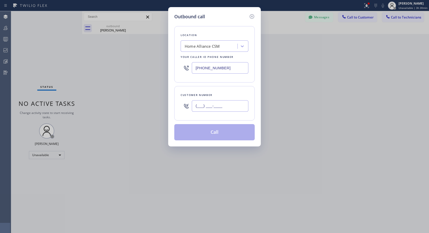
click at [223, 107] on input "(___) ___-____" at bounding box center [220, 105] width 57 height 11
paste input "305) 284-3127"
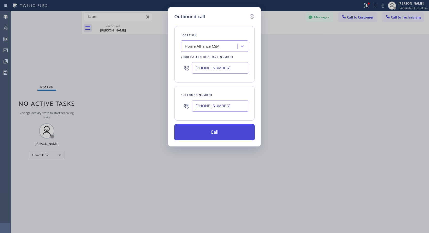
type input "[PHONE_NUMBER]"
click at [222, 134] on button "Call" at bounding box center [214, 132] width 80 height 16
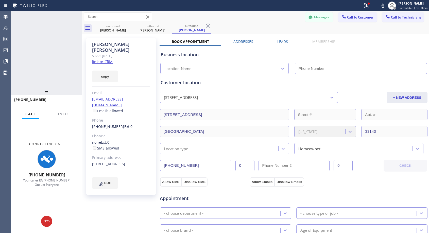
type input "[PHONE_NUMBER]"
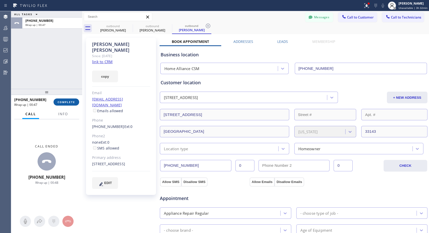
click at [68, 100] on span "COMPLETE" at bounding box center [67, 102] width 18 height 4
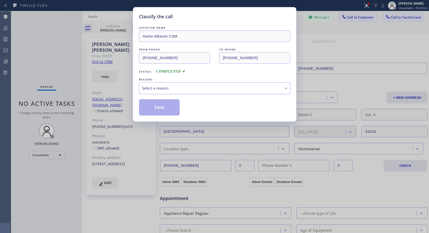
click at [173, 87] on div "Select a reason" at bounding box center [215, 88] width 146 height 6
click at [157, 108] on button "Save" at bounding box center [159, 107] width 41 height 16
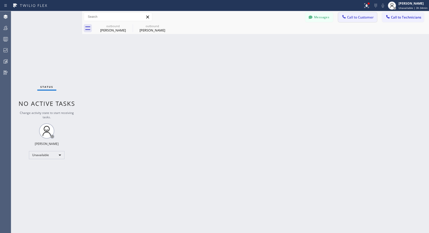
click at [348, 18] on span "Call to Customer" at bounding box center [360, 17] width 27 height 5
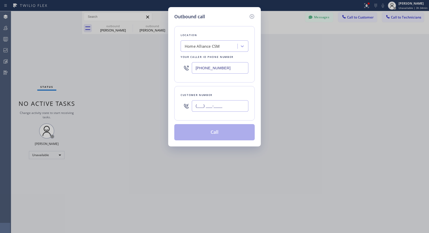
click at [229, 104] on input "(___) ___-____" at bounding box center [220, 105] width 57 height 11
paste input "415) 309-3988"
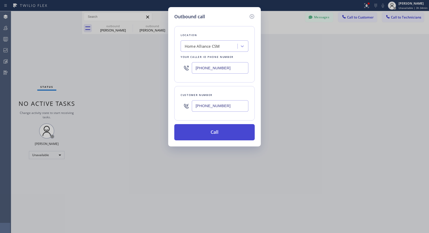
type input "[PHONE_NUMBER]"
click at [215, 133] on button "Call" at bounding box center [214, 132] width 80 height 16
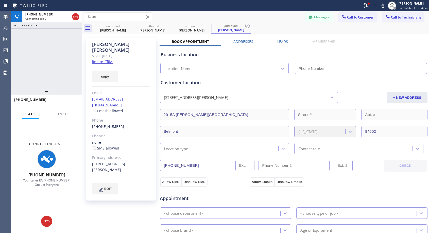
type input "[PHONE_NUMBER]"
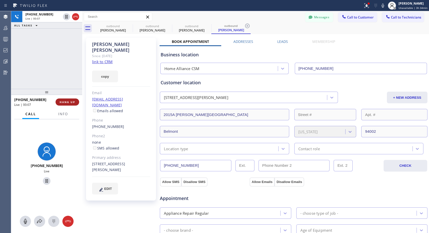
click at [73, 103] on span "HANG UP" at bounding box center [67, 102] width 15 height 4
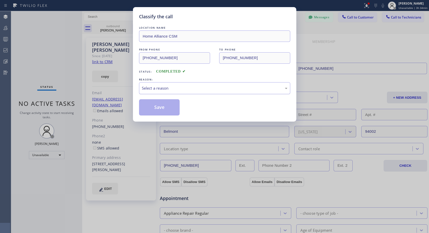
click at [160, 89] on div "Select a reason" at bounding box center [215, 88] width 146 height 6
click at [152, 106] on button "Save" at bounding box center [159, 107] width 41 height 16
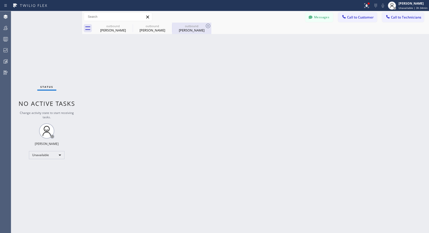
click at [186, 30] on div "[PERSON_NAME]" at bounding box center [191, 30] width 38 height 5
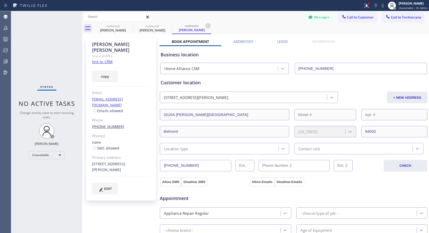
click at [115, 124] on link "[PHONE_NUMBER]" at bounding box center [108, 126] width 32 height 5
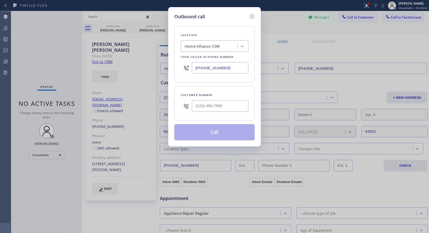
type input "[PHONE_NUMBER]"
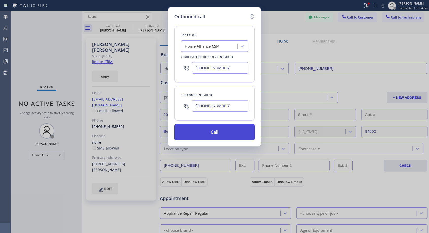
click at [210, 136] on button "Call" at bounding box center [214, 132] width 80 height 16
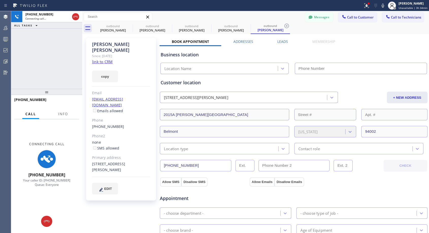
type input "[PHONE_NUMBER]"
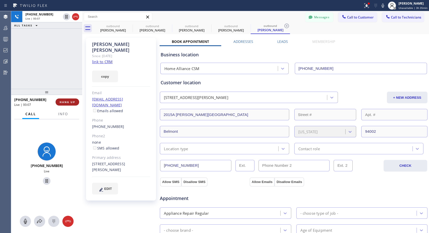
click at [59, 100] on button "HANG UP" at bounding box center [68, 101] width 24 height 7
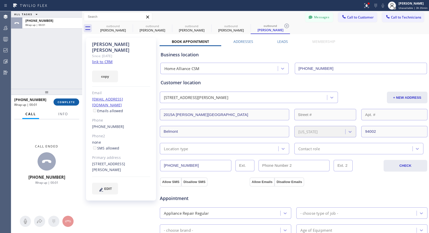
click at [59, 100] on span "COMPLETE" at bounding box center [67, 102] width 18 height 4
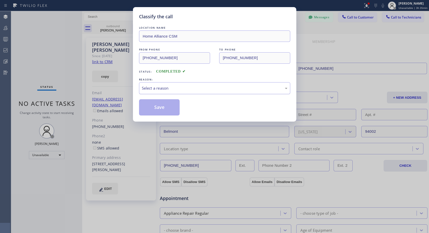
click at [172, 86] on div "Select a reason" at bounding box center [215, 88] width 146 height 6
click at [154, 107] on button "Save" at bounding box center [159, 107] width 41 height 16
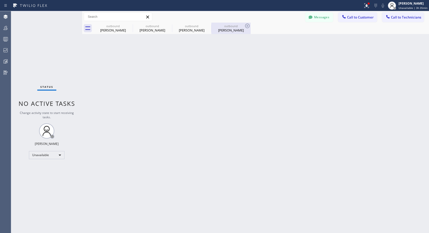
click at [216, 29] on div "[PERSON_NAME]" at bounding box center [231, 30] width 38 height 5
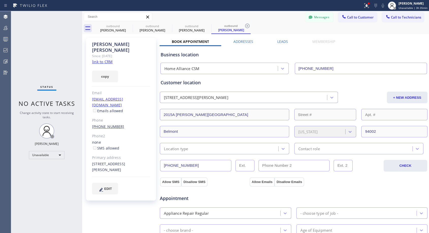
click at [101, 124] on link "[PHONE_NUMBER]" at bounding box center [108, 126] width 32 height 5
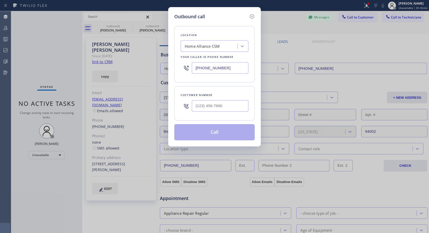
type input "[PHONE_NUMBER]"
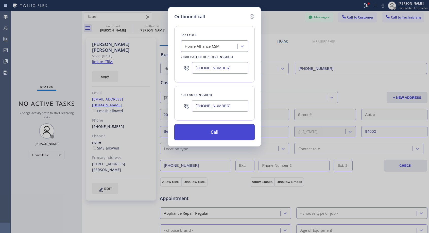
click at [212, 132] on button "Call" at bounding box center [214, 132] width 80 height 16
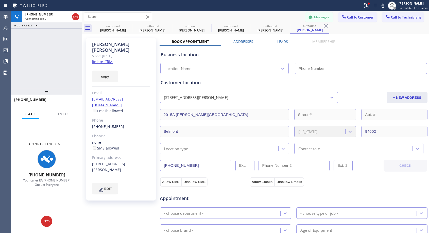
type input "[PHONE_NUMBER]"
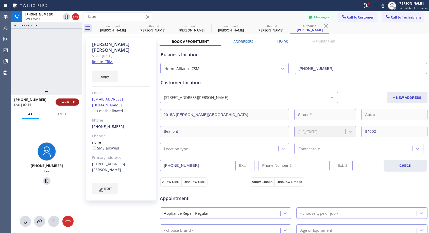
click at [68, 102] on span "HANG UP" at bounding box center [67, 102] width 15 height 4
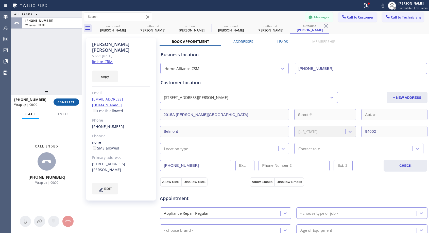
click at [68, 102] on span "COMPLETE" at bounding box center [67, 102] width 18 height 4
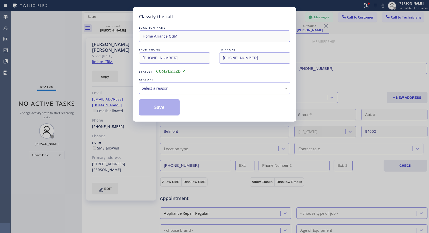
click at [184, 86] on div "Select a reason" at bounding box center [215, 88] width 146 height 6
click at [156, 107] on button "Save" at bounding box center [159, 107] width 41 height 16
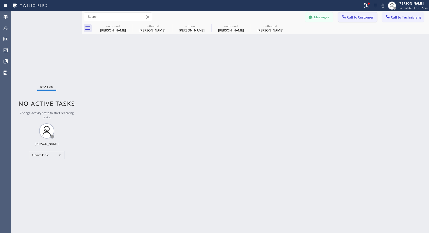
click at [351, 17] on span "Call to Customer" at bounding box center [360, 17] width 27 height 5
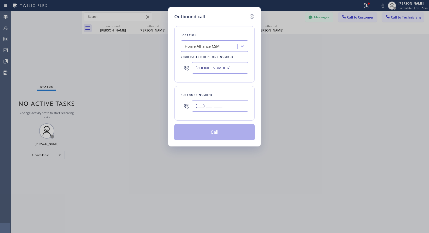
click at [223, 106] on input "(___) ___-____" at bounding box center [220, 105] width 57 height 11
paste input "805) 515-8585"
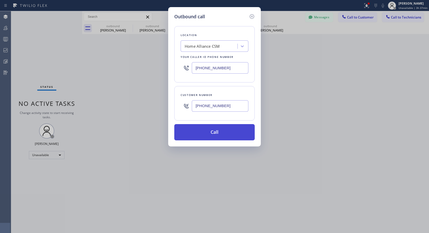
type input "[PHONE_NUMBER]"
click at [212, 133] on button "Call" at bounding box center [214, 132] width 80 height 16
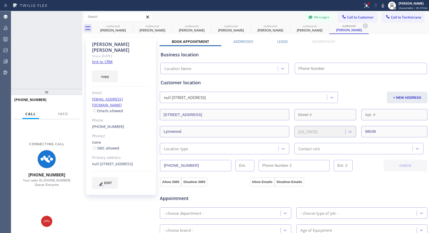
type input "[PHONE_NUMBER]"
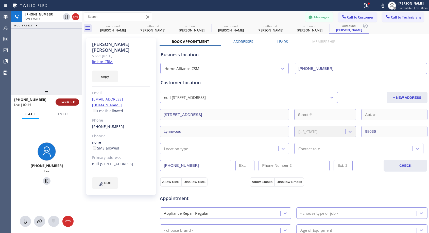
click at [73, 102] on span "HANG UP" at bounding box center [67, 102] width 15 height 4
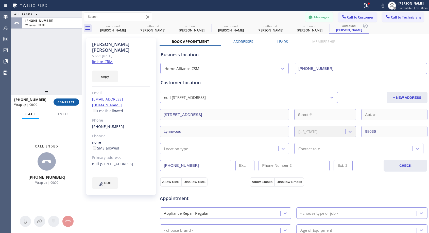
click at [73, 102] on span "COMPLETE" at bounding box center [67, 102] width 18 height 4
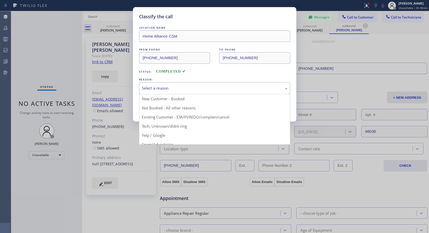
click at [175, 86] on div "Select a reason" at bounding box center [215, 88] width 146 height 6
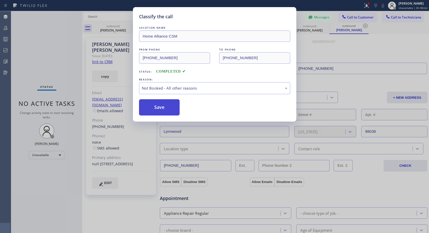
click at [159, 106] on button "Save" at bounding box center [159, 107] width 41 height 16
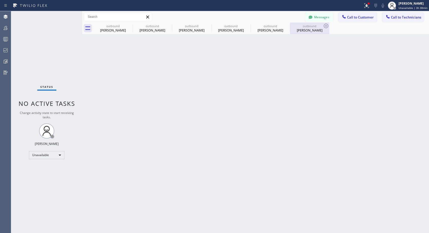
click at [301, 28] on div "[PERSON_NAME]" at bounding box center [309, 30] width 38 height 5
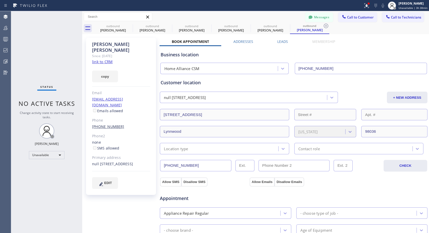
click at [103, 124] on link "[PHONE_NUMBER]" at bounding box center [108, 126] width 32 height 5
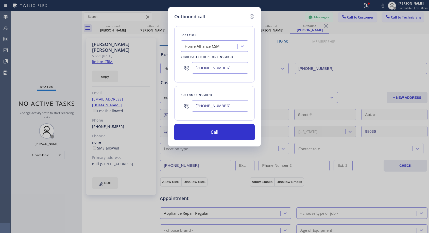
type input "[PHONE_NUMBER]"
click at [208, 132] on button "Call" at bounding box center [214, 132] width 80 height 16
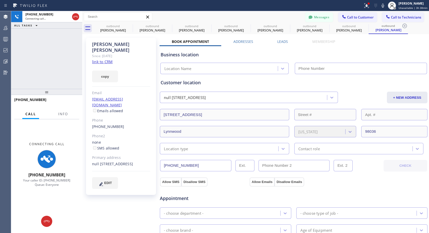
type input "[PHONE_NUMBER]"
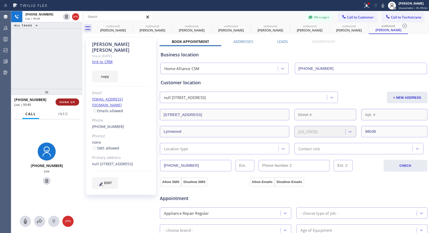
click at [71, 101] on span "HANG UP" at bounding box center [67, 102] width 15 height 4
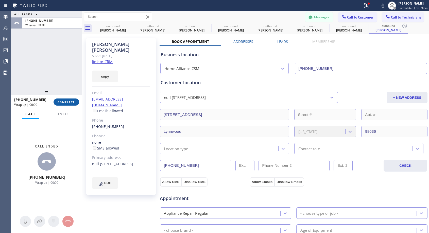
click at [71, 101] on span "COMPLETE" at bounding box center [67, 102] width 18 height 4
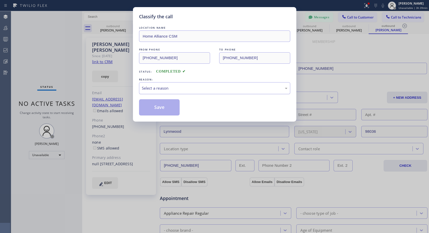
click at [193, 89] on div "Select a reason" at bounding box center [215, 88] width 146 height 6
click at [170, 108] on button "Save" at bounding box center [159, 107] width 41 height 16
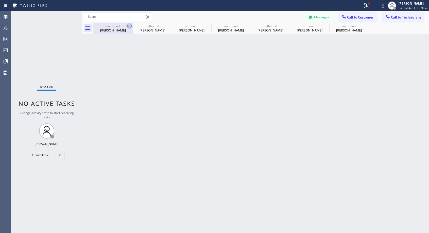
click at [129, 26] on icon at bounding box center [129, 26] width 6 height 6
click at [0, 0] on icon at bounding box center [0, 0] width 0 height 0
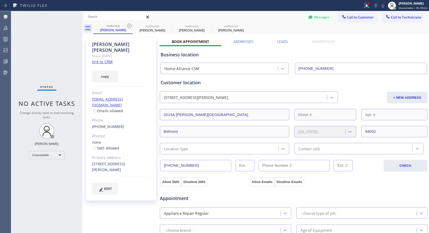
click at [129, 26] on icon at bounding box center [129, 26] width 6 height 6
click at [0, 0] on icon at bounding box center [0, 0] width 0 height 0
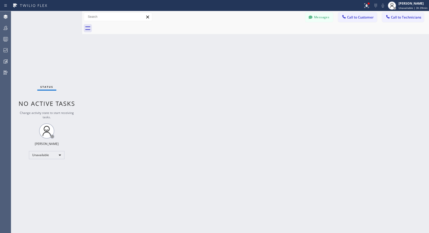
click at [129, 26] on div at bounding box center [261, 28] width 336 height 11
click at [349, 18] on span "Call to Customer" at bounding box center [360, 17] width 27 height 5
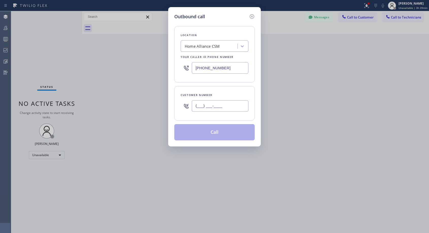
click at [219, 105] on input "(___) ___-____" at bounding box center [220, 105] width 57 height 11
paste input "206) 491-9962"
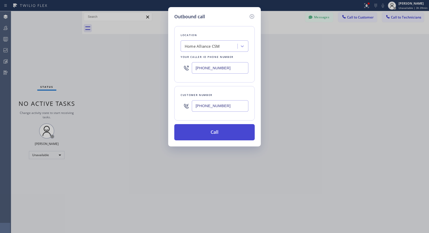
type input "[PHONE_NUMBER]"
click at [216, 134] on button "Call" at bounding box center [214, 132] width 80 height 16
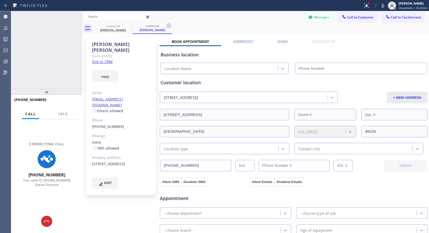
type input "[PHONE_NUMBER]"
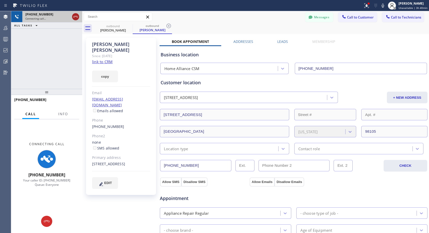
click at [73, 16] on icon at bounding box center [76, 17] width 6 height 6
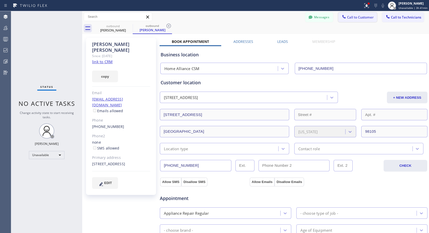
click at [364, 20] on button "Call to Customer" at bounding box center [357, 17] width 39 height 10
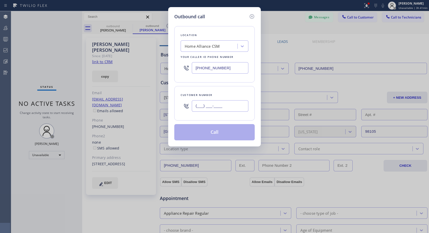
click at [221, 107] on input "(___) ___-____" at bounding box center [220, 105] width 57 height 11
paste input "714) 334-4949"
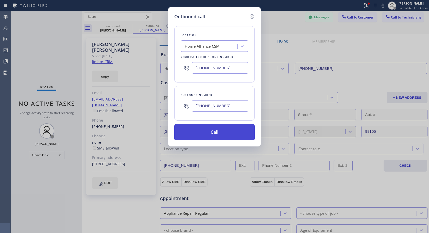
type input "[PHONE_NUMBER]"
click at [219, 132] on button "Call" at bounding box center [214, 132] width 80 height 16
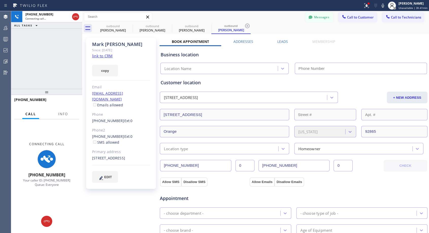
type input "[PHONE_NUMBER]"
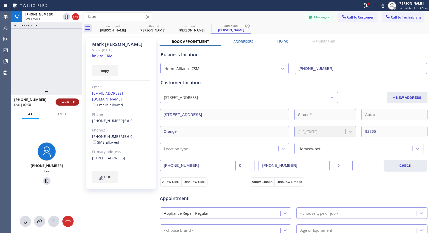
click at [69, 99] on button "HANG UP" at bounding box center [68, 101] width 24 height 7
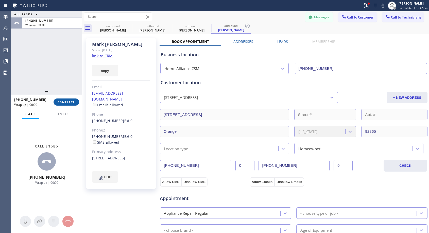
click at [69, 99] on button "COMPLETE" at bounding box center [67, 101] width 26 height 7
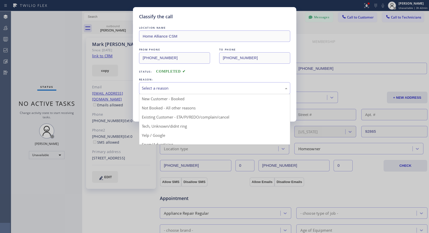
click at [194, 87] on div "Select a reason" at bounding box center [215, 88] width 146 height 6
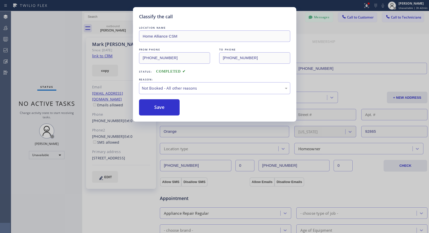
click at [166, 106] on button "Save" at bounding box center [159, 107] width 41 height 16
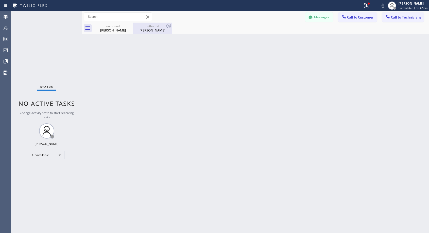
click at [151, 29] on div "[PERSON_NAME]" at bounding box center [152, 30] width 38 height 5
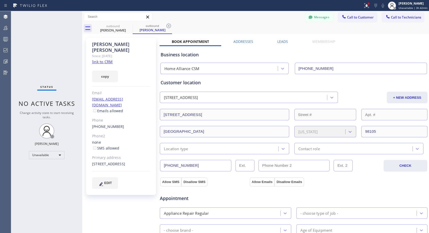
click at [355, 20] on button "Call to Customer" at bounding box center [357, 17] width 39 height 10
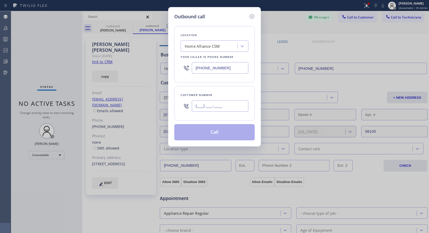
click at [225, 110] on input "(___) ___-____" at bounding box center [220, 105] width 57 height 11
paste input "714) 334-4949"
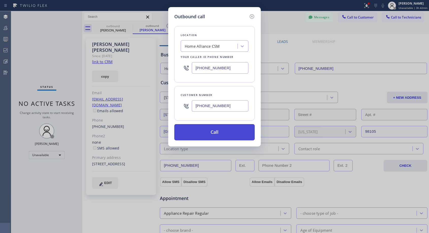
type input "[PHONE_NUMBER]"
click at [211, 129] on button "Call" at bounding box center [214, 132] width 80 height 16
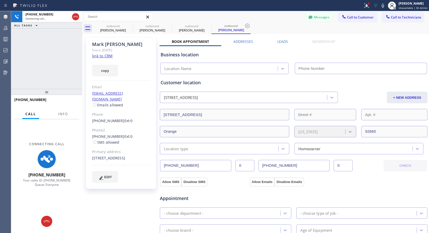
type input "[PHONE_NUMBER]"
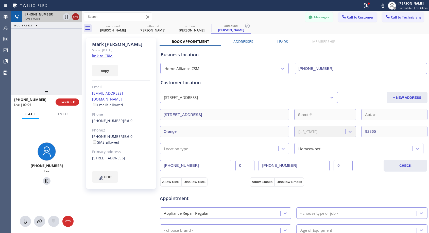
click at [75, 16] on icon at bounding box center [76, 17] width 6 height 6
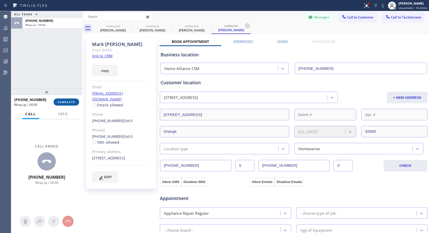
click at [71, 103] on span "COMPLETE" at bounding box center [67, 102] width 18 height 4
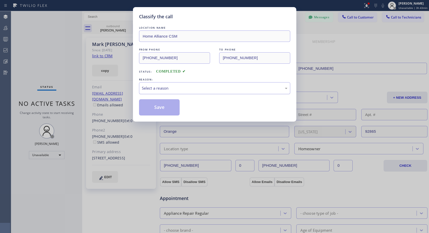
click at [182, 90] on div "Select a reason" at bounding box center [215, 88] width 146 height 6
click at [168, 106] on button "Save" at bounding box center [159, 107] width 41 height 16
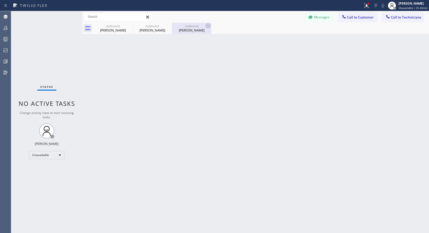
click at [184, 28] on div "outbound" at bounding box center [191, 26] width 38 height 4
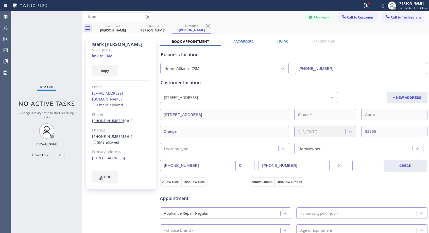
click at [108, 118] on link "[PHONE_NUMBER]" at bounding box center [108, 120] width 32 height 5
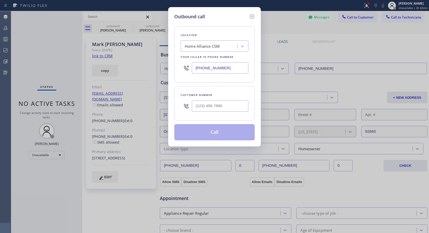
type input "[PHONE_NUMBER]"
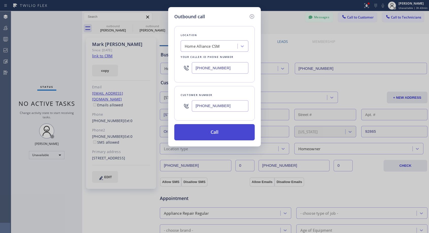
click at [221, 136] on button "Call" at bounding box center [214, 132] width 80 height 16
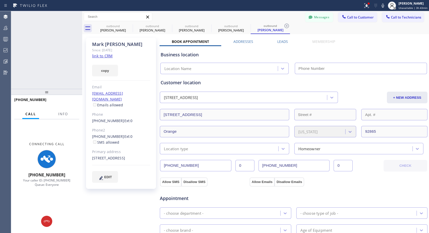
type input "[PHONE_NUMBER]"
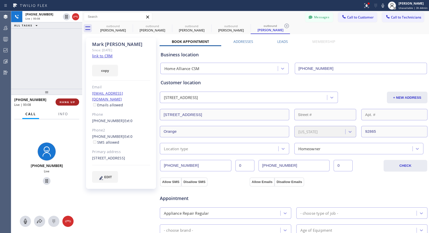
click at [69, 101] on span "HANG UP" at bounding box center [67, 102] width 15 height 4
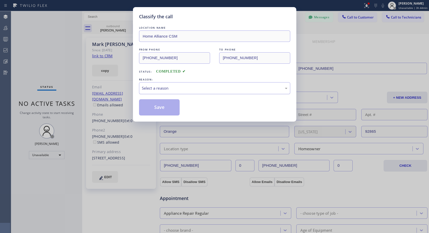
click at [205, 87] on div "Select a reason" at bounding box center [215, 88] width 146 height 6
click at [166, 106] on button "Save" at bounding box center [159, 107] width 41 height 16
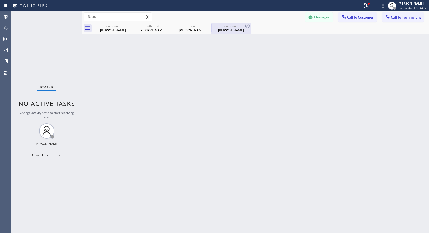
click at [225, 28] on div "outbound" at bounding box center [231, 26] width 38 height 4
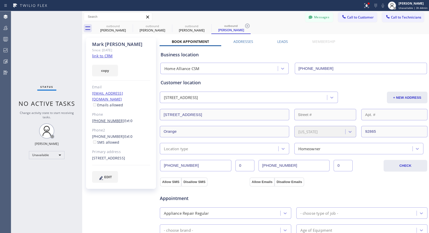
click at [107, 118] on link "[PHONE_NUMBER]" at bounding box center [108, 120] width 32 height 5
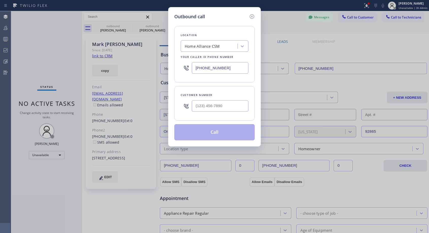
type input "[PHONE_NUMBER]"
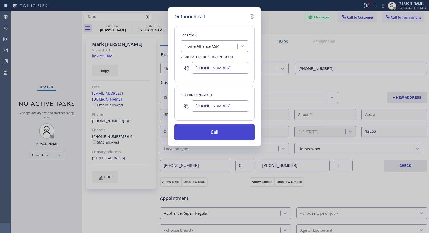
click at [228, 131] on button "Call" at bounding box center [214, 132] width 80 height 16
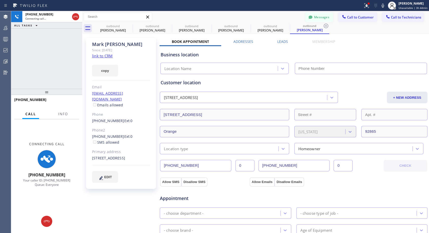
type input "[PHONE_NUMBER]"
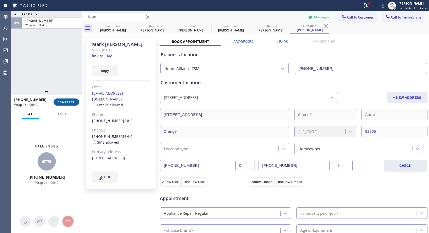
click at [62, 102] on span "COMPLETE" at bounding box center [67, 102] width 18 height 4
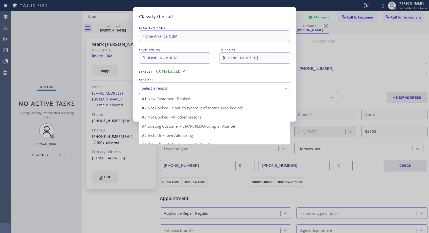
click at [173, 86] on div "Select a reason" at bounding box center [215, 88] width 146 height 6
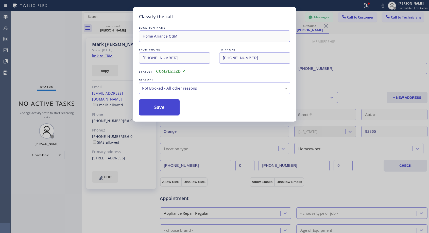
click at [161, 109] on button "Save" at bounding box center [159, 107] width 41 height 16
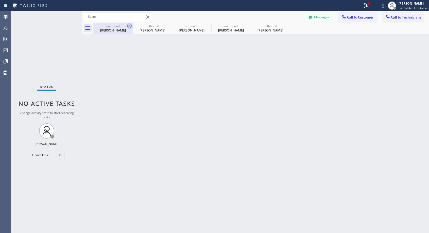
click at [128, 25] on icon at bounding box center [129, 26] width 6 height 6
click at [0, 0] on icon at bounding box center [0, 0] width 0 height 0
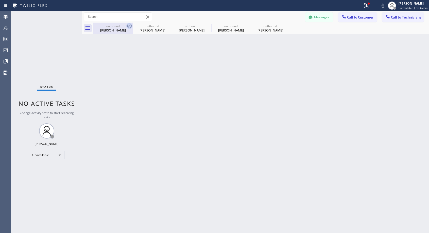
click at [128, 25] on div "outbound [PERSON_NAME] outbound [PERSON_NAME] outbound [PERSON_NAME] outbound […" at bounding box center [261, 28] width 336 height 11
click at [353, 15] on span "Call to Customer" at bounding box center [360, 17] width 27 height 5
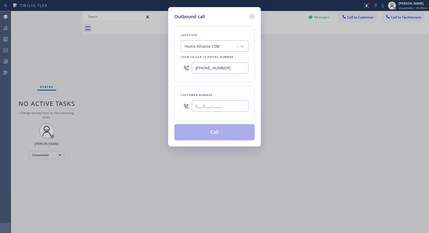
click at [222, 101] on input "(___) ___-____" at bounding box center [220, 105] width 57 height 11
paste input "917) 763-7055"
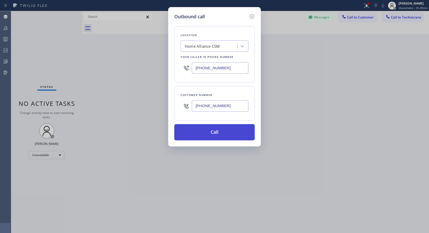
type input "[PHONE_NUMBER]"
click at [218, 131] on button "Call" at bounding box center [214, 132] width 80 height 16
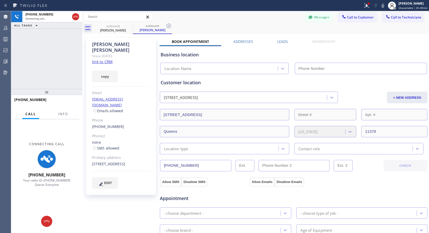
type input "[PHONE_NUMBER]"
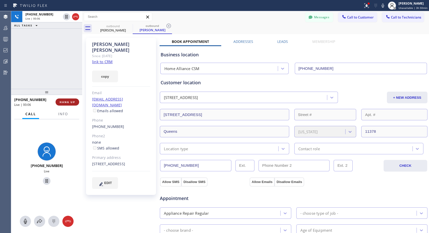
click at [62, 104] on button "HANG UP" at bounding box center [68, 101] width 24 height 7
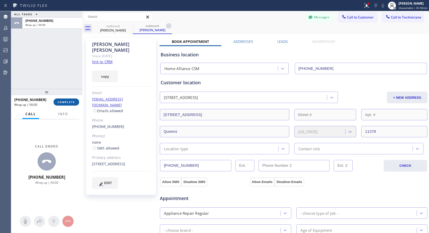
click at [62, 104] on button "COMPLETE" at bounding box center [67, 101] width 26 height 7
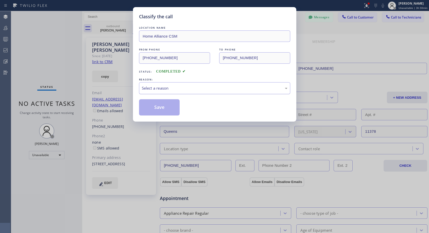
click at [189, 85] on div "Select a reason" at bounding box center [215, 88] width 146 height 6
click at [169, 108] on button "Save" at bounding box center [159, 107] width 41 height 16
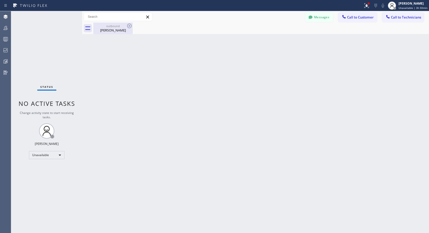
click at [115, 31] on div "[PERSON_NAME]" at bounding box center [113, 30] width 38 height 5
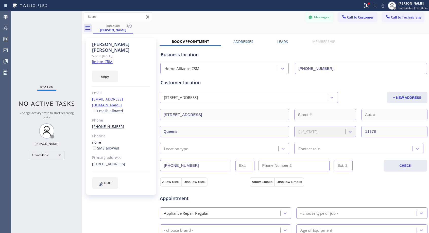
click at [104, 124] on link "[PHONE_NUMBER]" at bounding box center [108, 126] width 32 height 5
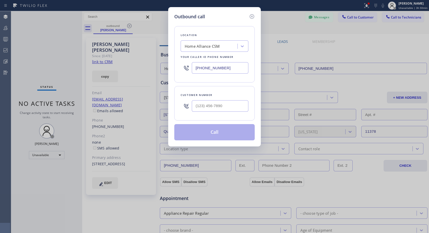
type input "[PHONE_NUMBER]"
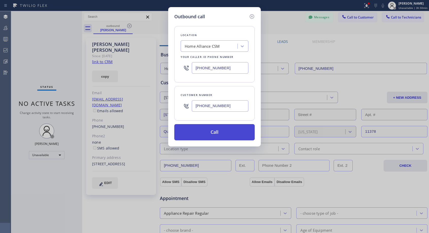
click at [212, 135] on button "Call" at bounding box center [214, 132] width 80 height 16
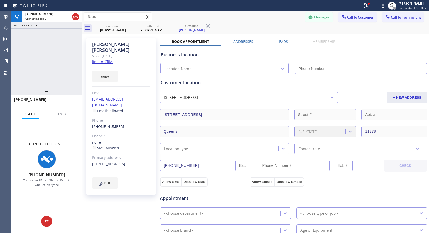
type input "[PHONE_NUMBER]"
